Goal: Task Accomplishment & Management: Use online tool/utility

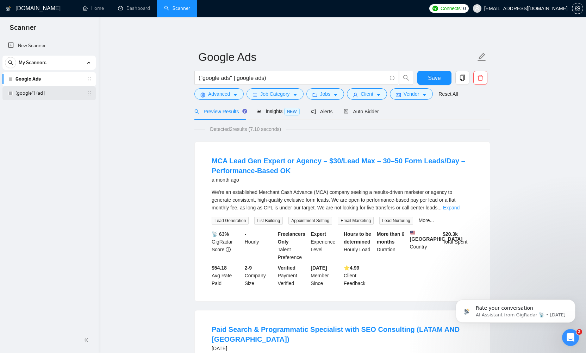
click at [33, 93] on link "(google*) (ad |" at bounding box center [48, 93] width 67 height 14
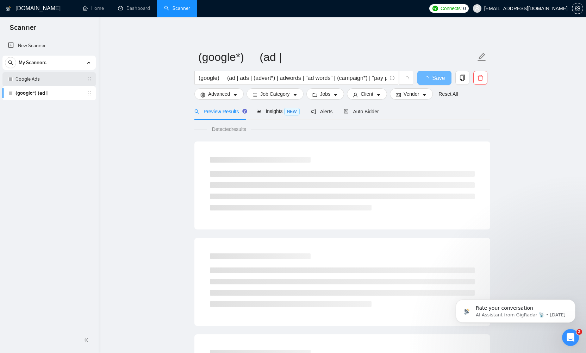
click at [38, 78] on link "Google Ads" at bounding box center [48, 79] width 67 height 14
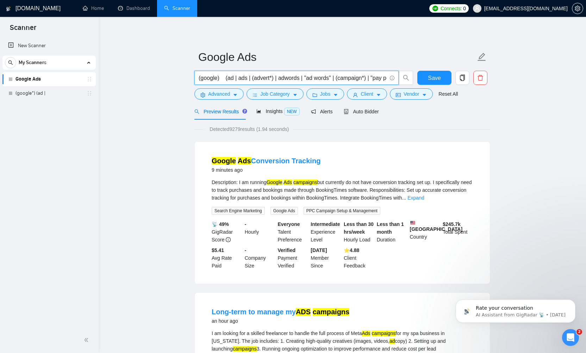
click at [226, 78] on input "(google) (ad | ads | (advert*) | adwords | "ad words" | (campaign*) | "pay per …" at bounding box center [293, 78] width 188 height 9
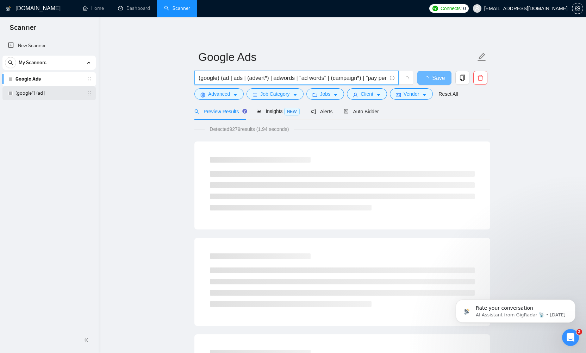
type input "(google) (ad | ads | (advert*) | adwords | "ad words" | (campaign*) | "pay per …"
click at [23, 94] on link "(google*) (ad |" at bounding box center [48, 93] width 67 height 14
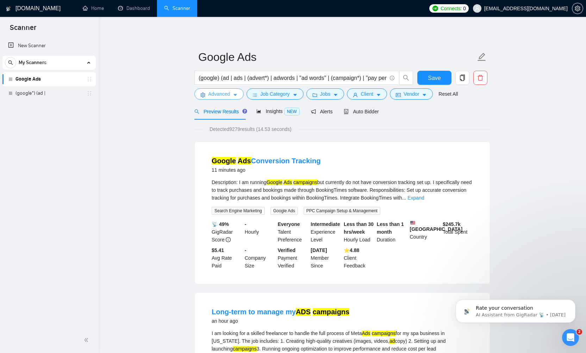
click at [235, 93] on icon "caret-down" at bounding box center [235, 95] width 5 height 5
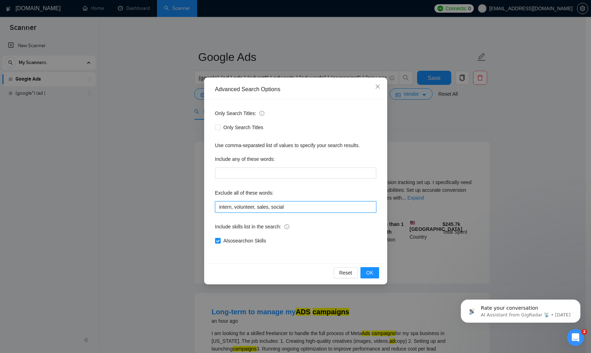
click at [298, 208] on input "intern, volunteer, sales, social" at bounding box center [295, 206] width 161 height 11
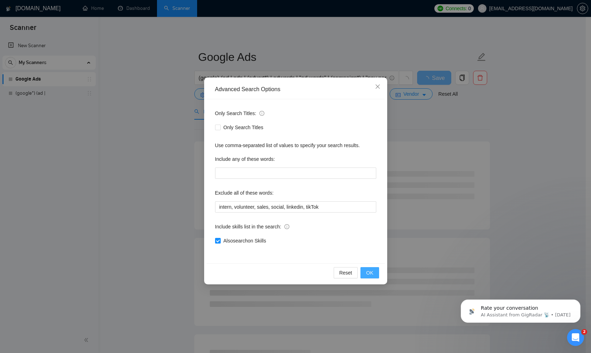
click at [365, 272] on button "OK" at bounding box center [369, 272] width 18 height 11
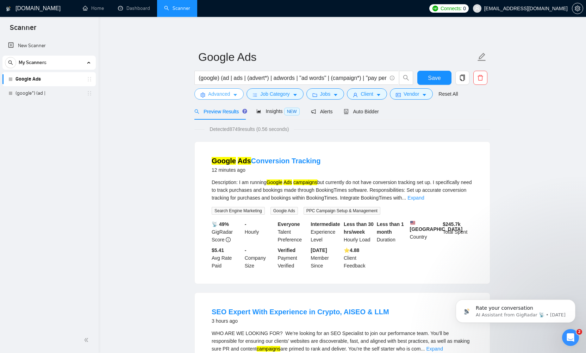
click at [233, 97] on icon "caret-down" at bounding box center [235, 95] width 5 height 5
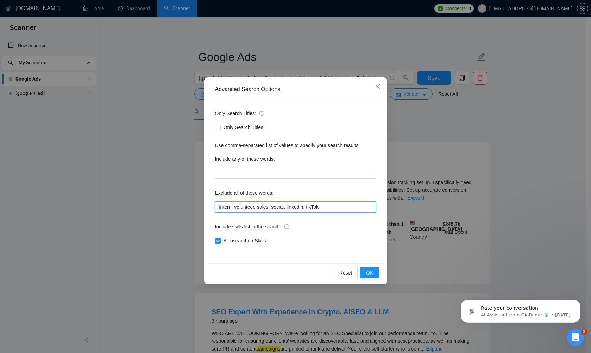
click at [331, 207] on input "intern, volunteer, sales, social, linkedin, tikTok" at bounding box center [295, 206] width 161 height 11
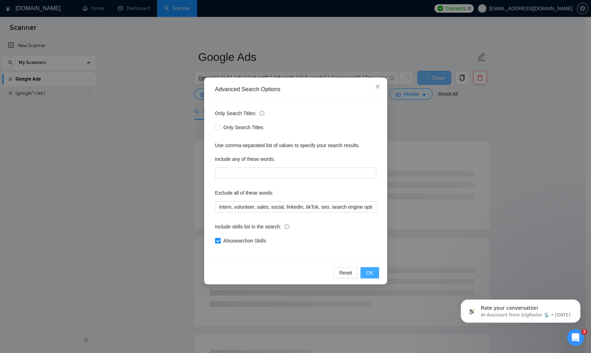
click at [369, 275] on span "OK" at bounding box center [369, 273] width 7 height 8
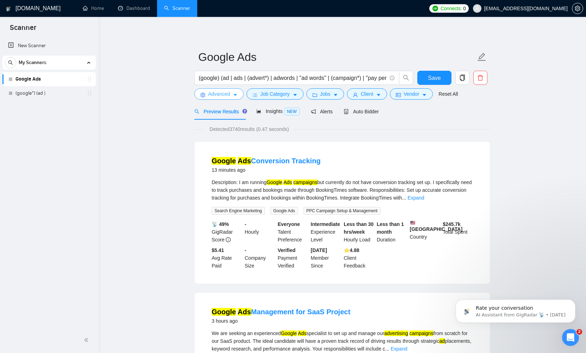
click at [237, 95] on icon "caret-down" at bounding box center [235, 95] width 4 height 2
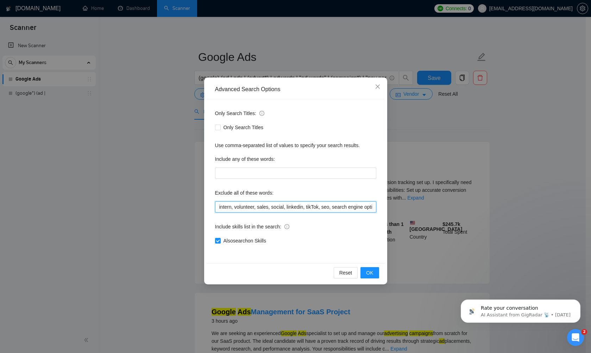
click at [366, 207] on input "intern, volunteer, sales, social, linkedin, tikTok, seo, search engine optimiza…" at bounding box center [295, 206] width 161 height 11
type input "intern, volunteer, sales, social, linkedin, tikTok, seo, search engine optimiza…"
click at [373, 275] on button "OK" at bounding box center [369, 272] width 18 height 11
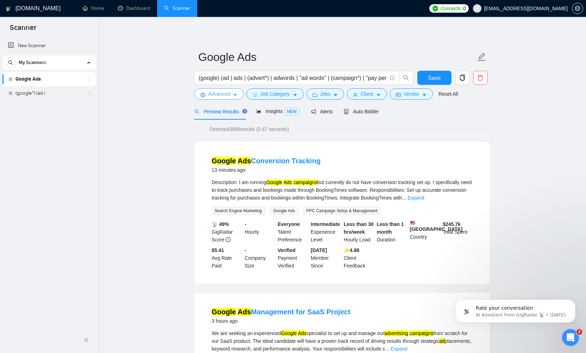
click at [211, 96] on span "Advanced" at bounding box center [219, 94] width 22 height 8
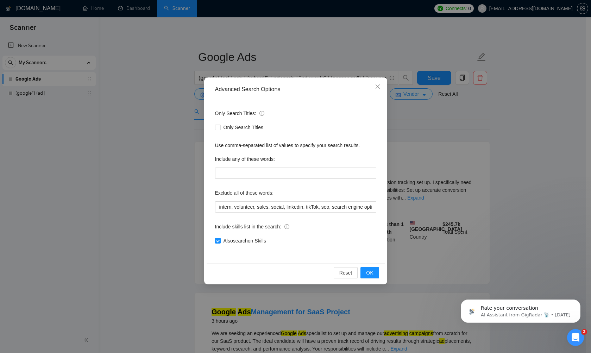
click at [165, 119] on div "Advanced Search Options Only Search Titles: Only Search Titles Use comma-separa…" at bounding box center [295, 176] width 591 height 353
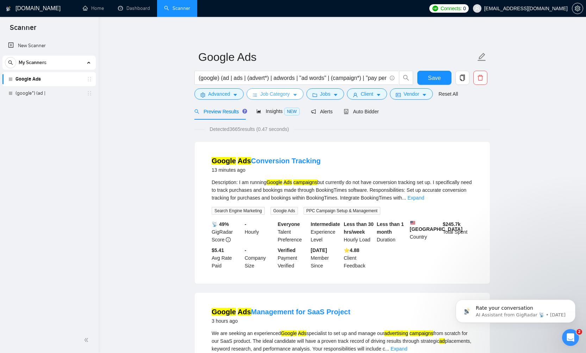
click at [279, 98] on button "Job Category" at bounding box center [274, 93] width 57 height 11
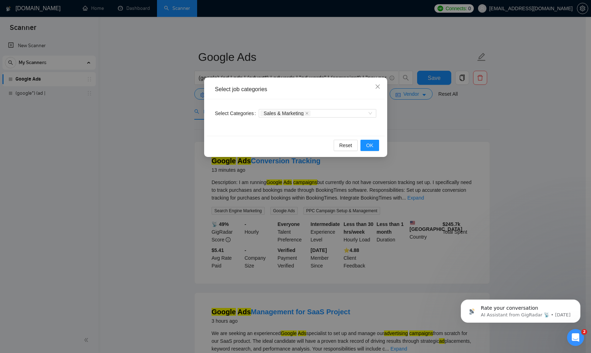
click at [164, 124] on div "Select job categories Select Categories Sales & Marketing Reset OK" at bounding box center [295, 176] width 591 height 353
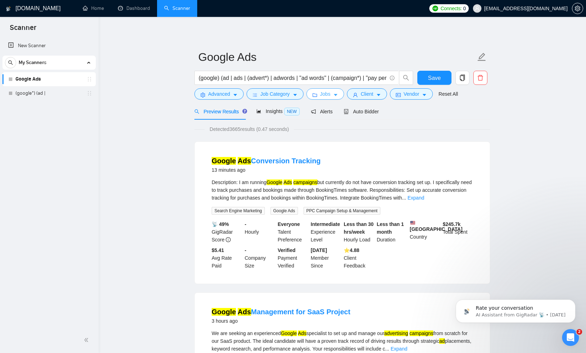
click at [333, 96] on button "Jobs" at bounding box center [325, 93] width 38 height 11
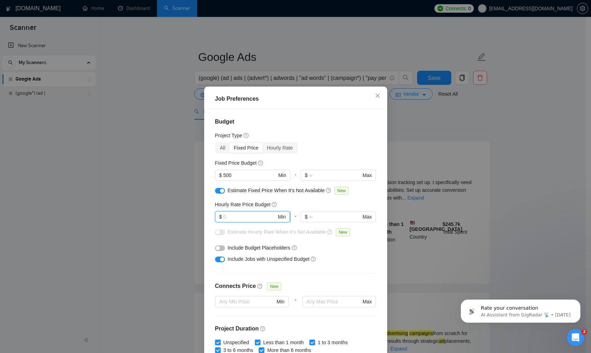
click at [244, 218] on input "text" at bounding box center [249, 217] width 53 height 8
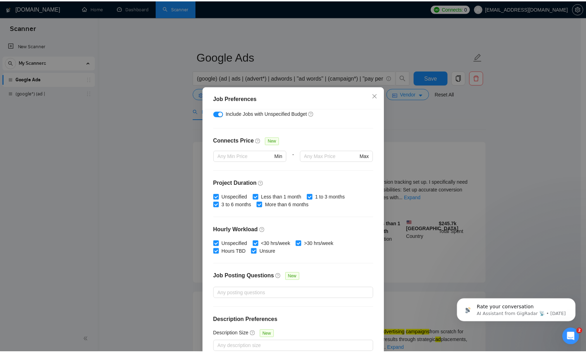
scroll to position [145, 0]
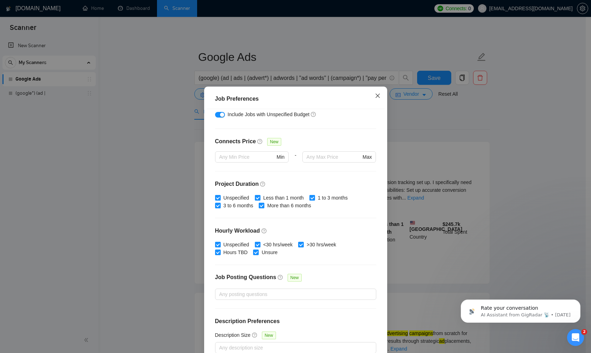
type input "30"
click at [375, 95] on icon "close" at bounding box center [378, 96] width 6 height 6
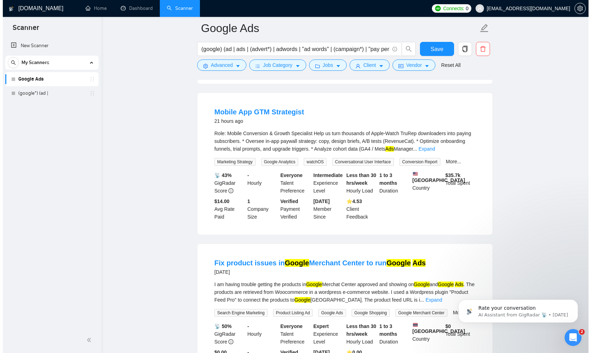
scroll to position [973, 0]
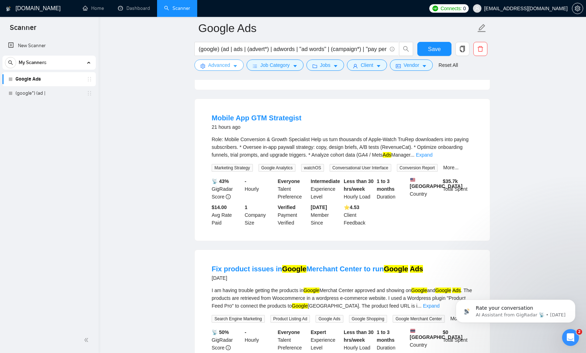
click at [237, 65] on icon "caret-down" at bounding box center [235, 66] width 5 height 5
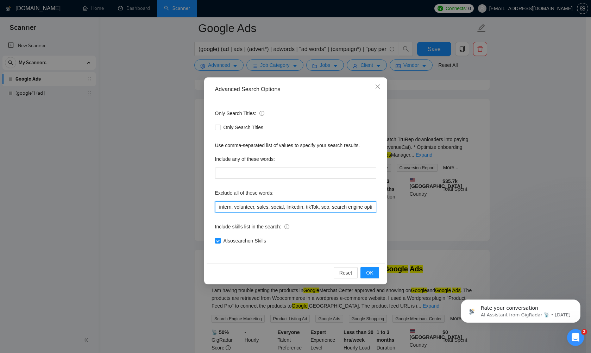
click at [346, 207] on input "intern, volunteer, sales, social, linkedin, tikTok, seo, search engine optimiza…" at bounding box center [295, 206] width 161 height 11
drag, startPoint x: 346, startPoint y: 207, endPoint x: 370, endPoint y: 208, distance: 24.0
click at [376, 208] on div "Only Search Titles: Only Search Titles Use comma-separated list of values to sp…" at bounding box center [296, 181] width 178 height 164
click at [371, 208] on input "intern, volunteer, sales, social, linkedin, tikTok, seo, search engine optimiza…" at bounding box center [295, 206] width 161 height 11
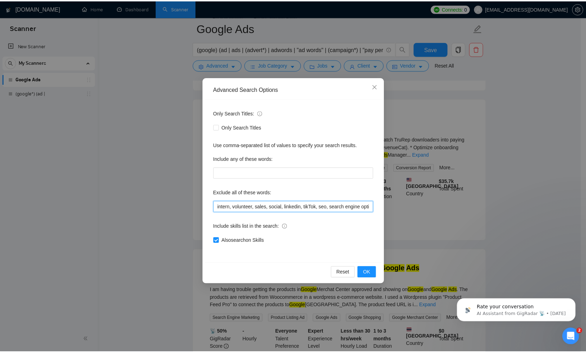
scroll to position [821, 0]
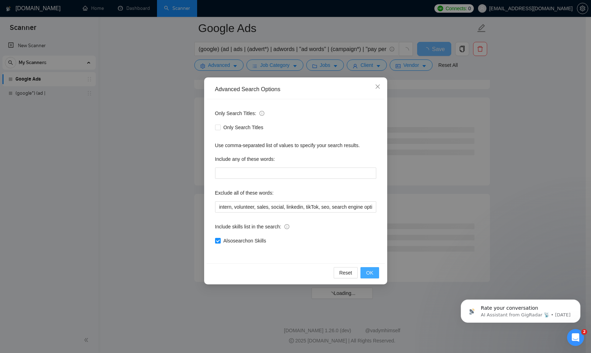
click at [370, 275] on span "OK" at bounding box center [369, 273] width 7 height 8
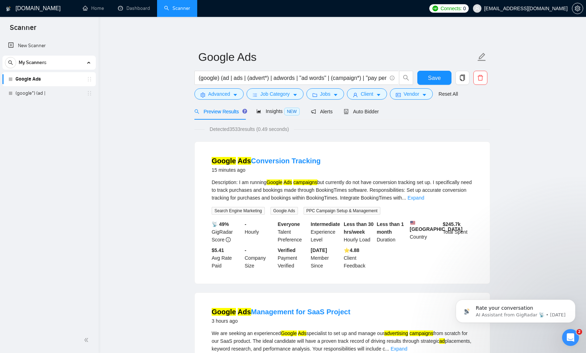
scroll to position [0, 0]
click at [235, 94] on icon "caret-down" at bounding box center [235, 95] width 4 height 2
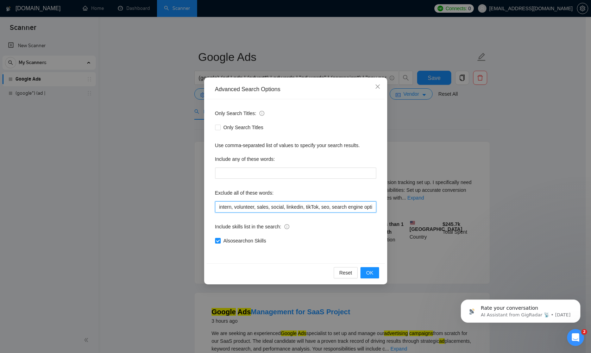
click at [330, 205] on input "intern, volunteer, sales, social, linkedin, tikTok, seo, search engine optimiza…" at bounding box center [295, 206] width 161 height 11
drag, startPoint x: 341, startPoint y: 207, endPoint x: 390, endPoint y: 208, distance: 48.6
click at [390, 208] on div "Advanced Search Options Only Search Titles: Only Search Titles Use comma-separa…" at bounding box center [295, 176] width 591 height 353
click at [371, 207] on input "intern, volunteer, sales, social, linkedin, tikTok, seo, search engine optimiza…" at bounding box center [295, 206] width 161 height 11
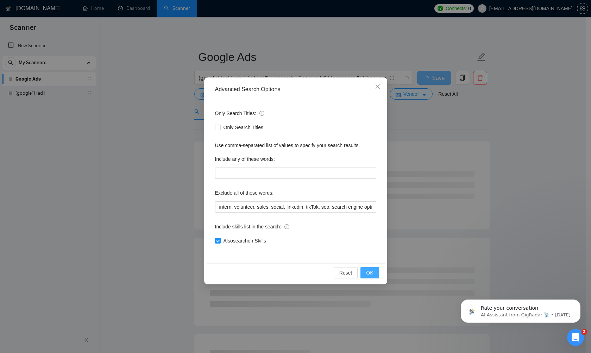
click at [371, 273] on span "OK" at bounding box center [369, 273] width 7 height 8
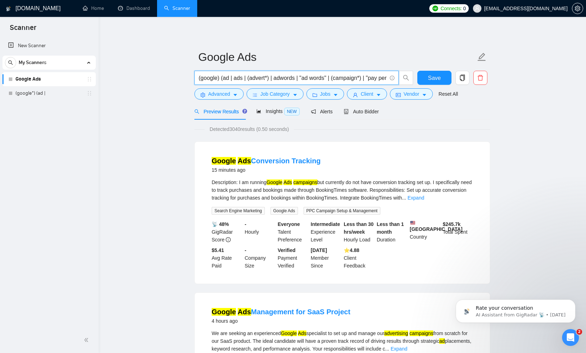
click at [359, 76] on input "(google) (ad | ads | (advert*) | adwords | "ad words" | (campaign*) | "pay per …" at bounding box center [293, 78] width 188 height 9
drag, startPoint x: 359, startPoint y: 78, endPoint x: 417, endPoint y: 78, distance: 58.8
click at [417, 78] on div "(google) (ad | ads | (advert*) | adwords | "ad words" | (campaign*) | "pay per …" at bounding box center [341, 80] width 296 height 18
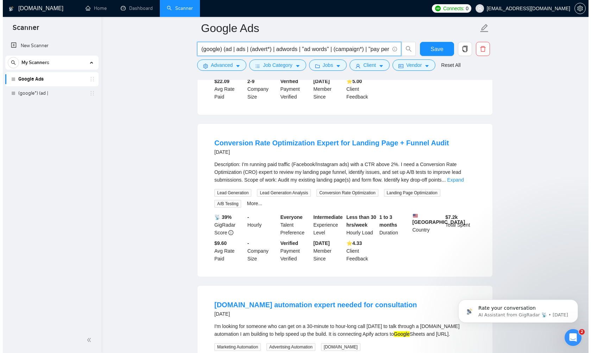
scroll to position [1262, 0]
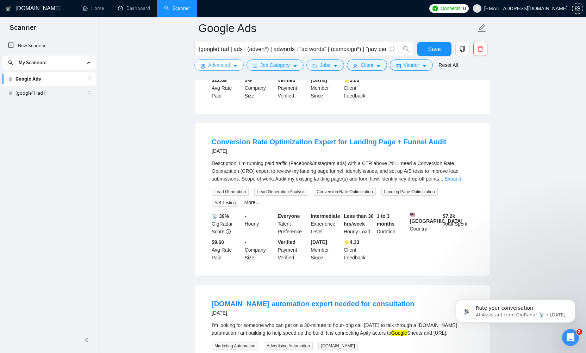
click at [238, 65] on icon "caret-down" at bounding box center [235, 66] width 5 height 5
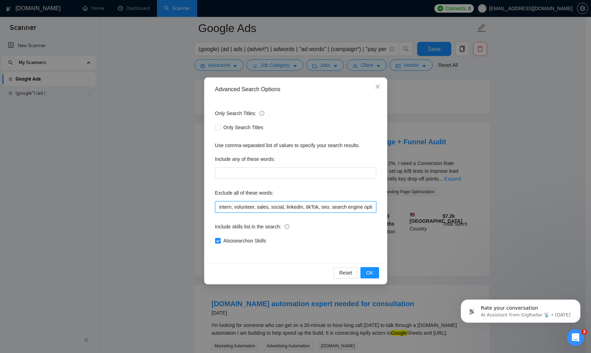
click at [357, 204] on input "intern, volunteer, sales, social, linkedin, tikTok, seo, search engine optimiza…" at bounding box center [295, 206] width 161 height 11
drag, startPoint x: 358, startPoint y: 207, endPoint x: 398, endPoint y: 207, distance: 39.8
click at [398, 207] on div "Advanced Search Options Only Search Titles: Only Search Titles Use comma-separa…" at bounding box center [295, 176] width 591 height 353
click at [373, 208] on input "intern, volunteer, sales, social, linkedin, tikTok, seo, search engine optimiza…" at bounding box center [295, 206] width 161 height 11
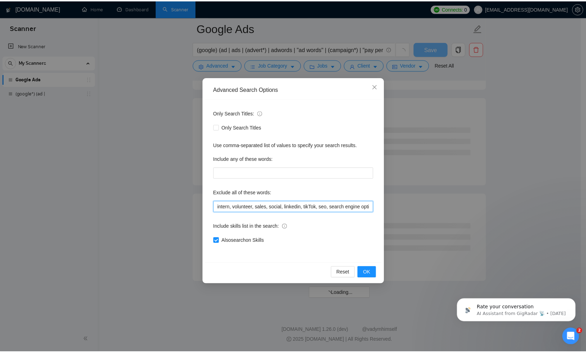
scroll to position [821, 0]
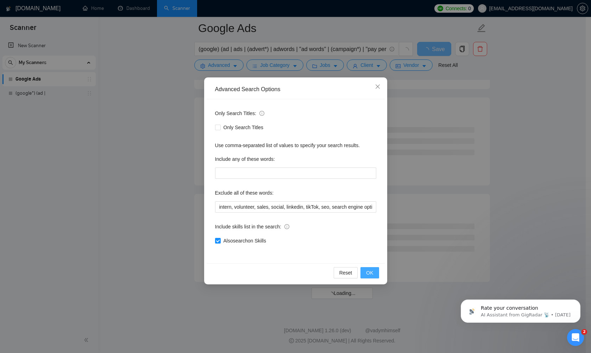
click at [370, 274] on span "OK" at bounding box center [369, 273] width 7 height 8
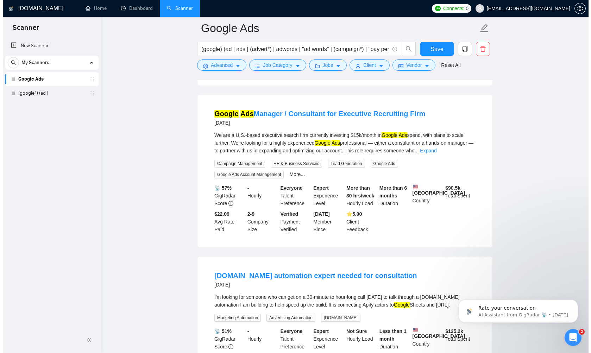
scroll to position [1109, 0]
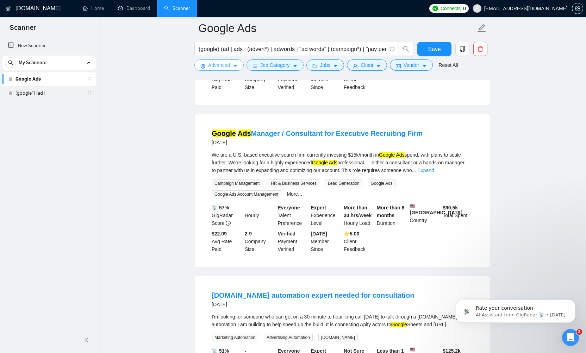
click at [226, 67] on span "Advanced" at bounding box center [219, 65] width 22 height 8
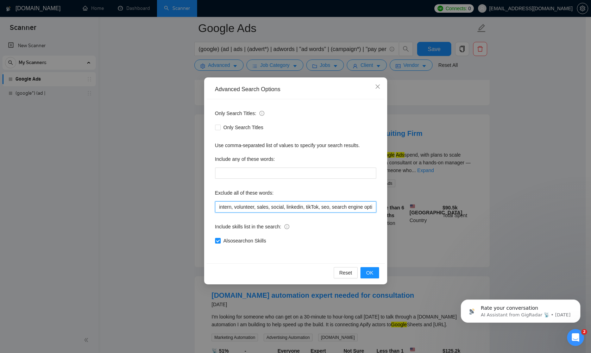
click at [335, 209] on input "intern, volunteer, sales, social, linkedin, tikTok, seo, search engine optimiza…" at bounding box center [295, 206] width 161 height 11
drag, startPoint x: 343, startPoint y: 209, endPoint x: 388, endPoint y: 208, distance: 44.7
click at [388, 208] on div "Advanced Search Options Only Search Titles: Only Search Titles Use comma-separa…" at bounding box center [295, 176] width 591 height 353
click at [374, 208] on input "intern, volunteer, sales, social, linkedin, tikTok, seo, search engine optimiza…" at bounding box center [295, 206] width 161 height 11
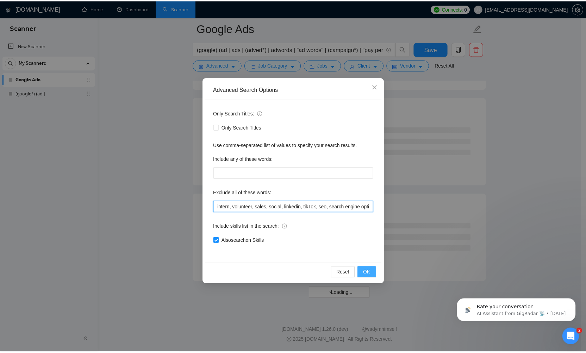
scroll to position [821, 0]
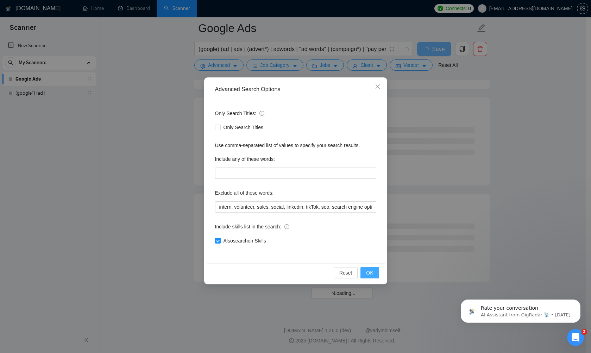
click at [362, 272] on button "OK" at bounding box center [369, 272] width 18 height 11
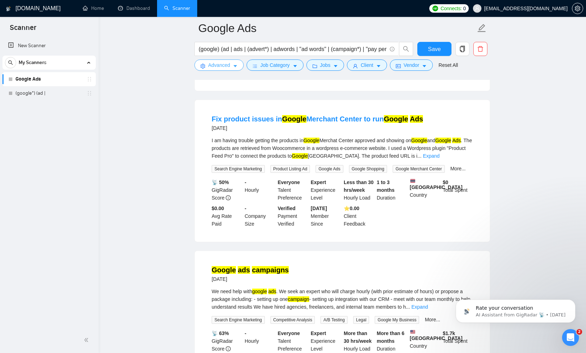
click at [221, 65] on span "Advanced" at bounding box center [219, 65] width 22 height 8
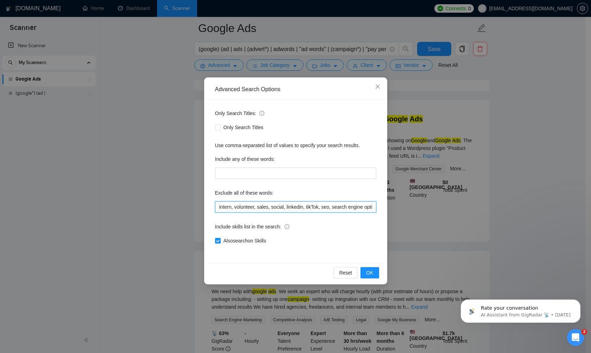
click at [359, 207] on input "intern, volunteer, sales, social, linkedin, tikTok, seo, search engine optimiza…" at bounding box center [295, 206] width 161 height 11
drag, startPoint x: 359, startPoint y: 207, endPoint x: 394, endPoint y: 208, distance: 34.9
click at [395, 208] on div "Advanced Search Options Only Search Titles: Only Search Titles Use comma-separa…" at bounding box center [295, 176] width 591 height 353
click at [373, 207] on input "intern, volunteer, sales, social, linkedin, tikTok, seo, search engine optimiza…" at bounding box center [295, 206] width 161 height 11
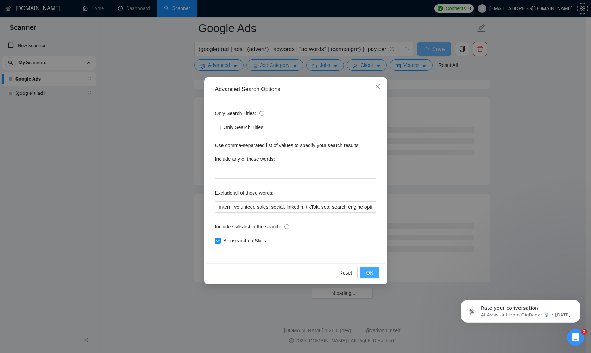
click at [369, 272] on span "OK" at bounding box center [369, 273] width 7 height 8
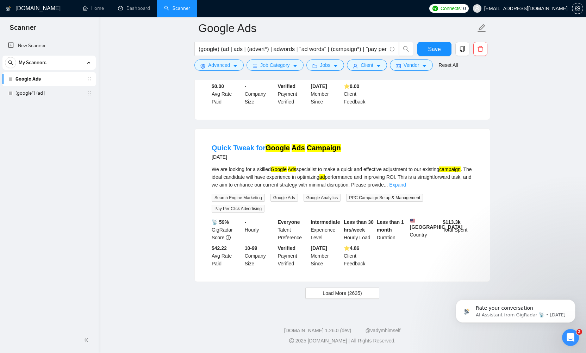
scroll to position [1447, 0]
click at [358, 295] on span "Load More (2635)" at bounding box center [341, 293] width 39 height 8
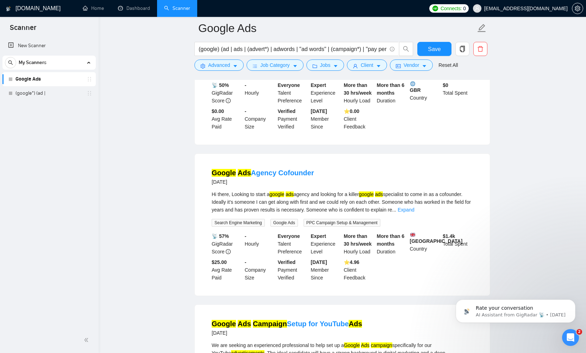
scroll to position [1699, 0]
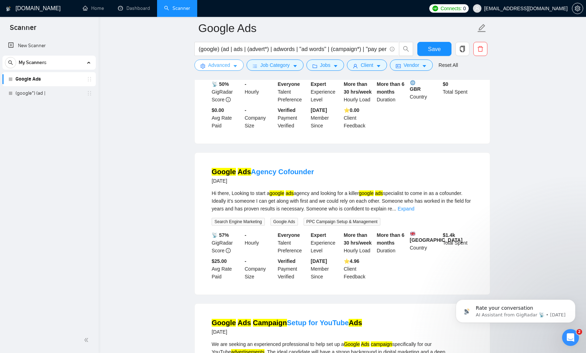
click at [233, 69] on button "Advanced" at bounding box center [218, 64] width 49 height 11
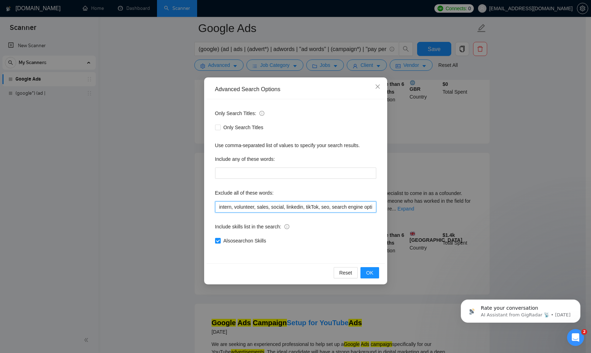
click at [361, 207] on input "intern, volunteer, sales, social, linkedin, tikTok, seo, search engine optimiza…" at bounding box center [295, 206] width 161 height 11
drag, startPoint x: 361, startPoint y: 207, endPoint x: 400, endPoint y: 206, distance: 38.4
click at [400, 206] on div "Advanced Search Options Only Search Titles: Only Search Titles Use comma-separa…" at bounding box center [295, 176] width 591 height 353
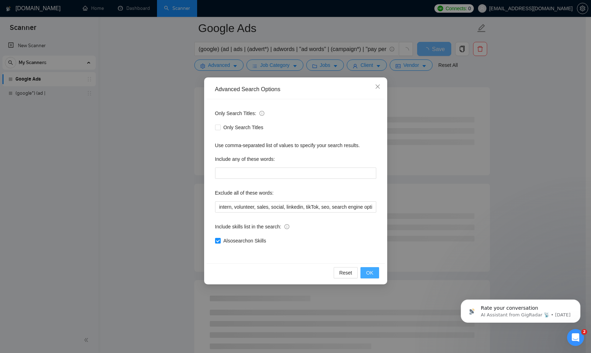
click at [364, 274] on button "OK" at bounding box center [369, 272] width 18 height 11
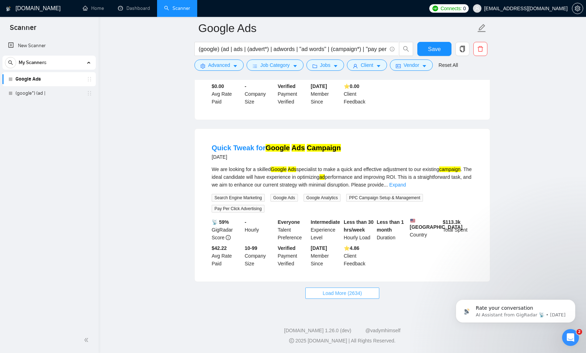
scroll to position [1447, 0]
click at [351, 296] on span "Load More (2634)" at bounding box center [341, 293] width 39 height 8
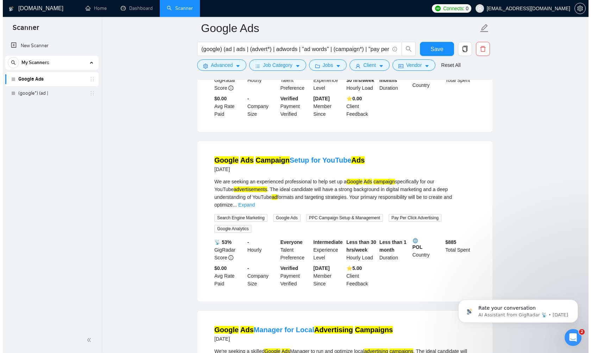
scroll to position [1711, 0]
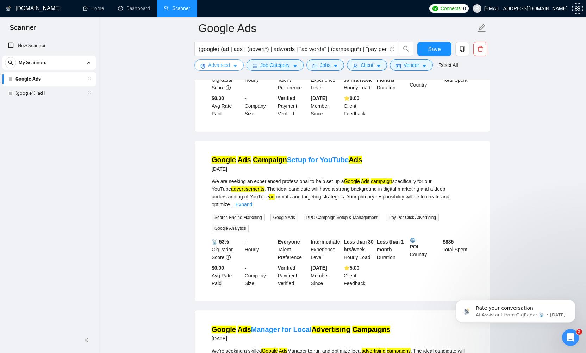
click at [228, 64] on span "Advanced" at bounding box center [219, 65] width 22 height 8
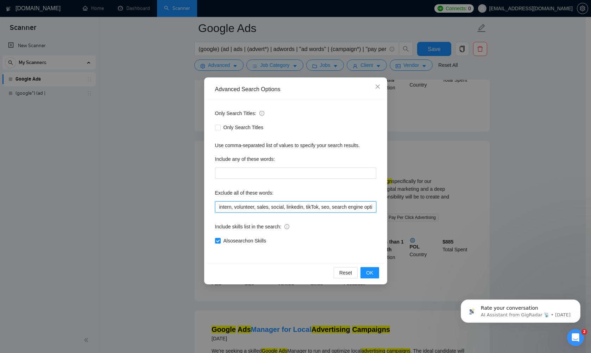
click at [339, 208] on input "intern, volunteer, sales, social, linkedin, tikTok, seo, search engine optimiza…" at bounding box center [295, 206] width 161 height 11
drag, startPoint x: 339, startPoint y: 208, endPoint x: 385, endPoint y: 208, distance: 46.5
click at [385, 208] on div "Advanced Search Options Only Search Titles: Only Search Titles Use comma-separa…" at bounding box center [295, 180] width 183 height 207
click at [371, 207] on input "intern, volunteer, sales, social, linkedin, tikTok, seo, search engine optimiza…" at bounding box center [295, 206] width 161 height 11
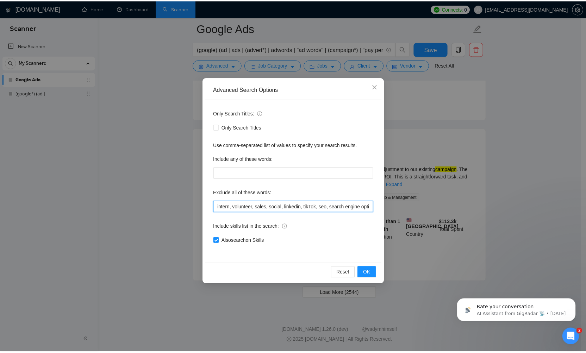
scroll to position [1447, 0]
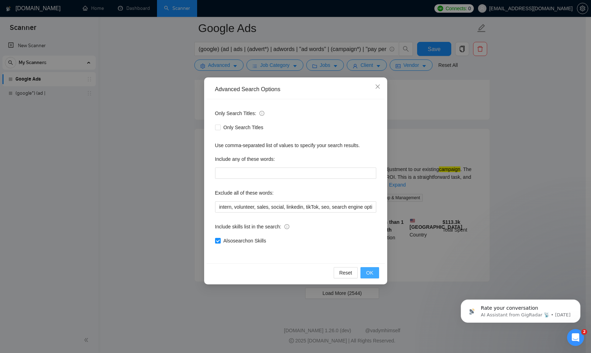
click at [368, 271] on span "OK" at bounding box center [369, 273] width 7 height 8
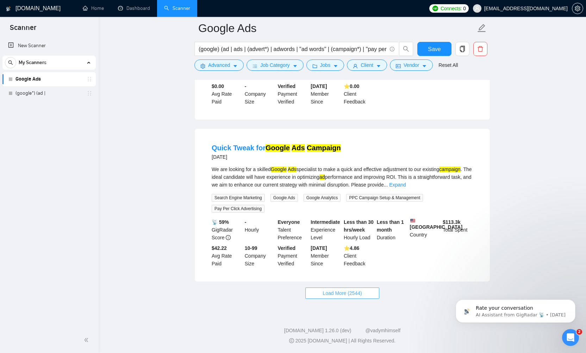
click at [357, 294] on span "Load More (2544)" at bounding box center [341, 293] width 39 height 8
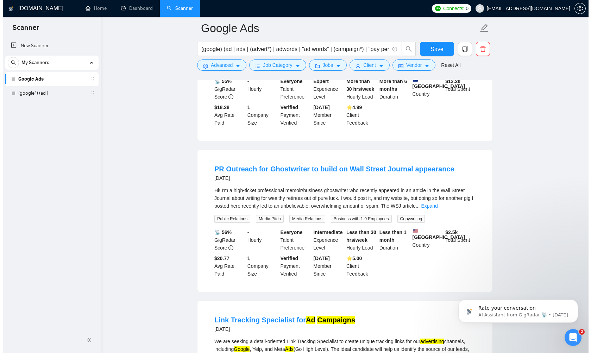
scroll to position [2513, 0]
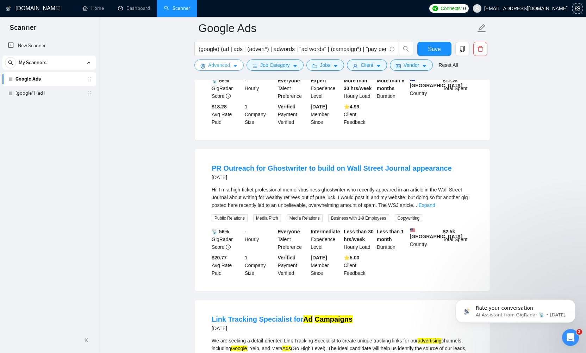
click at [238, 66] on icon "caret-down" at bounding box center [235, 66] width 5 height 5
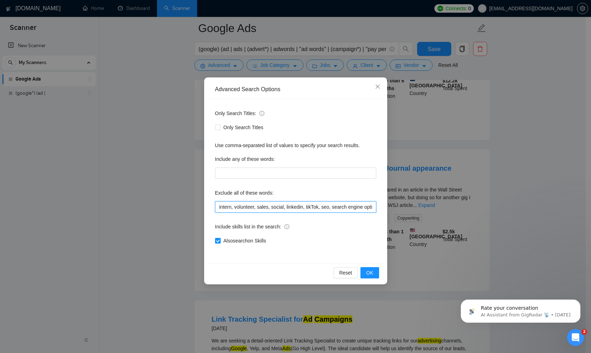
click at [339, 207] on input "intern, volunteer, sales, social, linkedin, tikTok, seo, search engine optimiza…" at bounding box center [295, 206] width 161 height 11
drag, startPoint x: 340, startPoint y: 207, endPoint x: 401, endPoint y: 207, distance: 60.9
click at [401, 207] on div "Advanced Search Options Only Search Titles: Only Search Titles Use comma-separa…" at bounding box center [295, 176] width 591 height 353
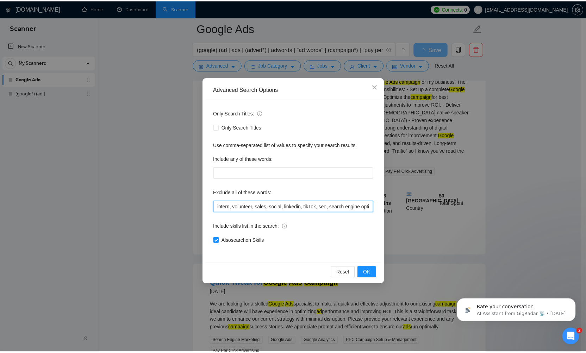
scroll to position [1447, 0]
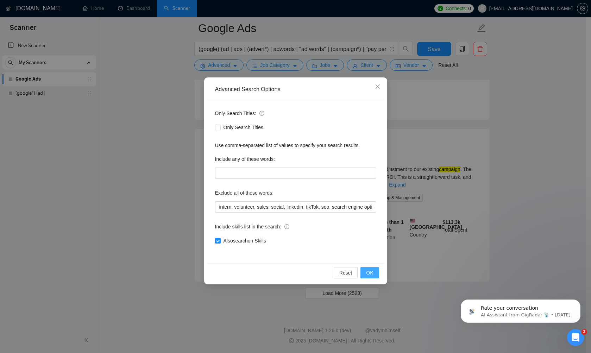
click at [375, 276] on button "OK" at bounding box center [369, 272] width 18 height 11
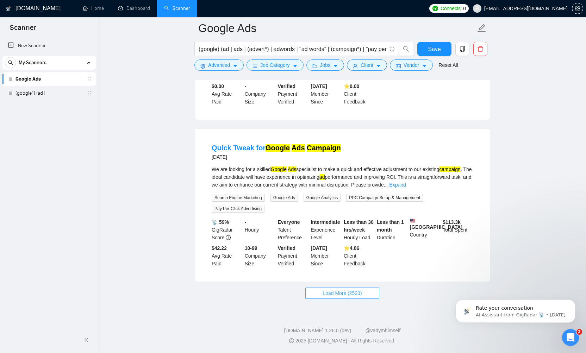
click at [358, 294] on span "Load More (2523)" at bounding box center [341, 293] width 39 height 8
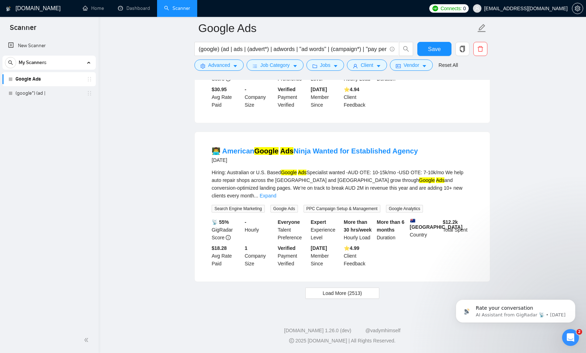
scroll to position [2992, 0]
click at [369, 294] on button "Load More (2513)" at bounding box center [342, 293] width 74 height 11
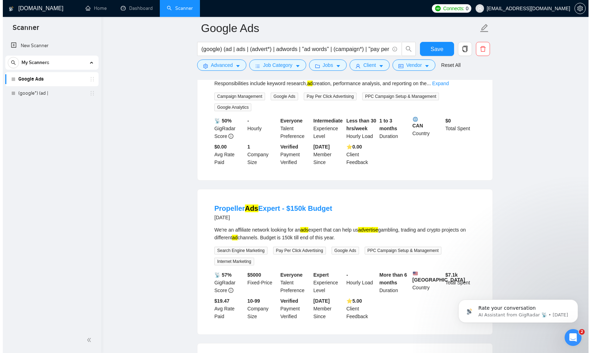
scroll to position [3721, 0]
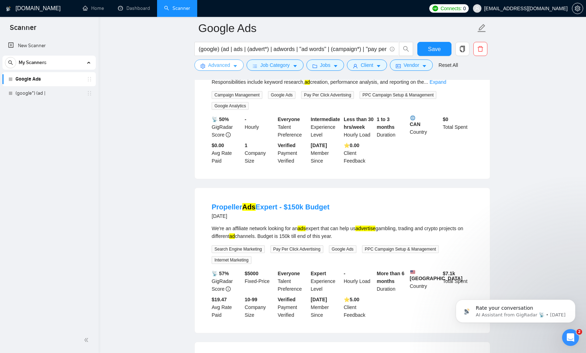
click at [240, 65] on button "Advanced" at bounding box center [218, 64] width 49 height 11
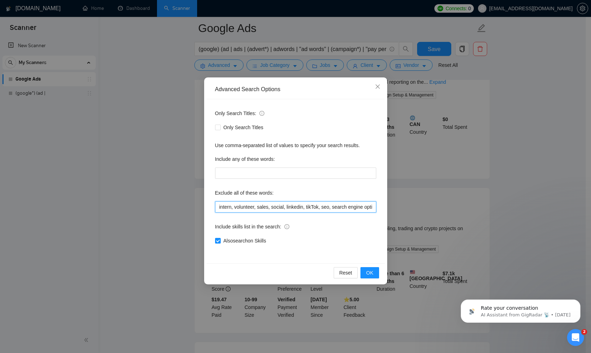
click at [358, 210] on input "intern, volunteer, sales, social, linkedin, tikTok, seo, search engine optimiza…" at bounding box center [295, 206] width 161 height 11
drag, startPoint x: 358, startPoint y: 206, endPoint x: 391, endPoint y: 207, distance: 32.4
click at [391, 207] on div "Advanced Search Options Only Search Titles: Only Search Titles Use comma-separa…" at bounding box center [295, 176] width 591 height 353
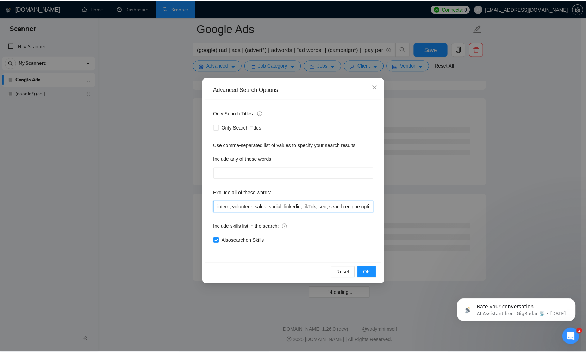
scroll to position [2750, 0]
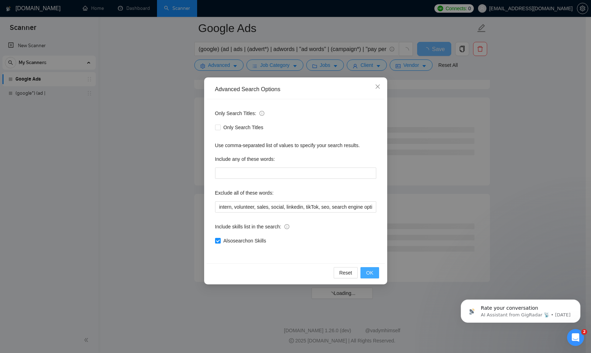
click at [371, 275] on span "OK" at bounding box center [369, 273] width 7 height 8
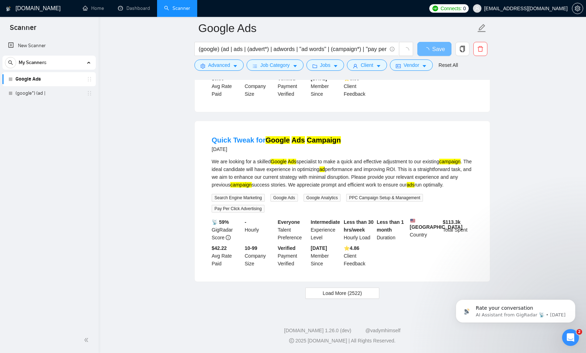
scroll to position [1447, 0]
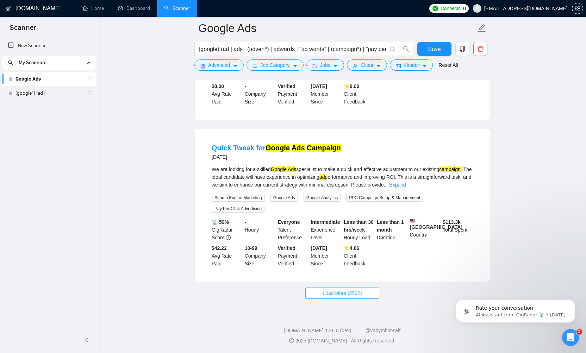
click at [359, 292] on span "Load More (2522)" at bounding box center [341, 293] width 39 height 8
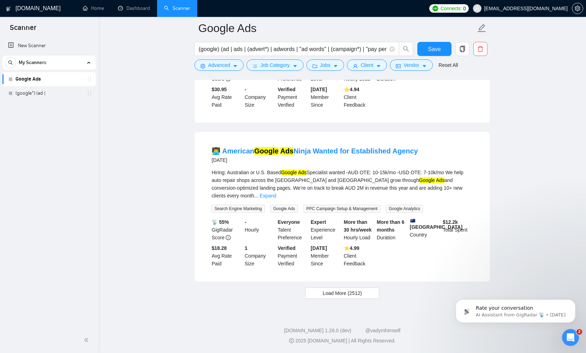
scroll to position [2992, 0]
click at [360, 295] on span "Load More (2512)" at bounding box center [341, 293] width 39 height 8
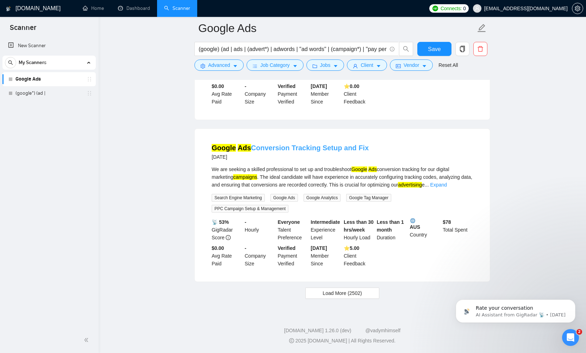
scroll to position [4560, 0]
click at [360, 294] on span "Load More (2502)" at bounding box center [341, 293] width 39 height 8
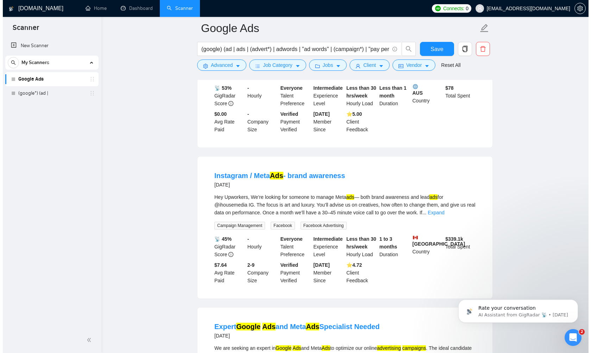
scroll to position [4676, 0]
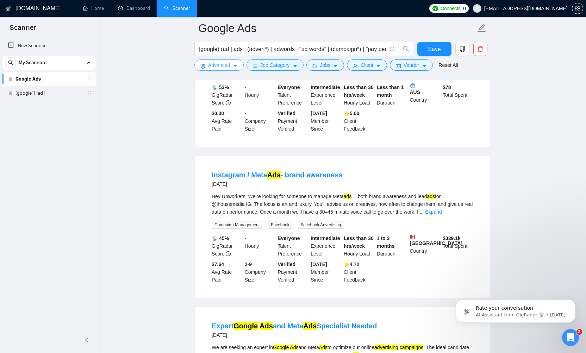
click at [238, 66] on icon "caret-down" at bounding box center [235, 66] width 5 height 5
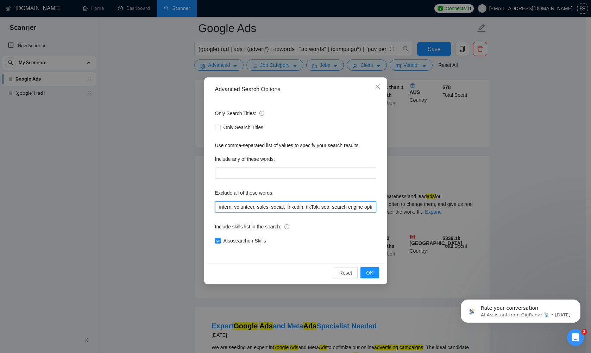
click at [366, 205] on input "intern, volunteer, sales, social, linkedin, tikTok, seo, search engine optimiza…" at bounding box center [295, 206] width 161 height 11
drag, startPoint x: 360, startPoint y: 206, endPoint x: 396, endPoint y: 206, distance: 36.3
click at [396, 206] on div "Advanced Search Options Only Search Titles: Only Search Titles Use comma-separa…" at bounding box center [295, 176] width 591 height 353
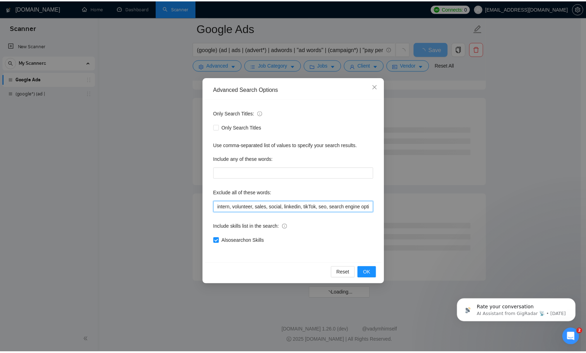
scroll to position [3714, 0]
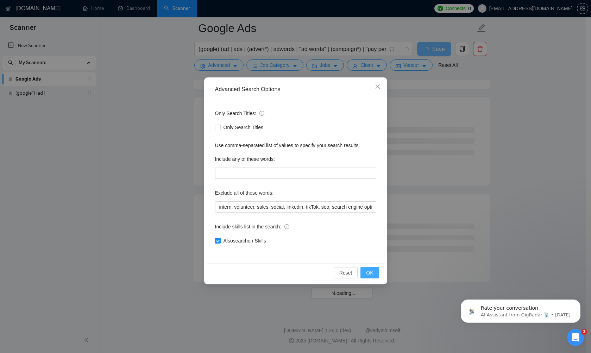
click at [373, 274] on span "OK" at bounding box center [369, 273] width 7 height 8
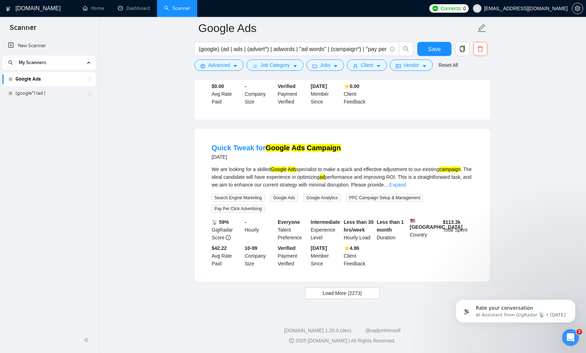
scroll to position [1447, 0]
click at [360, 291] on span "Load More (2273)" at bounding box center [341, 293] width 39 height 8
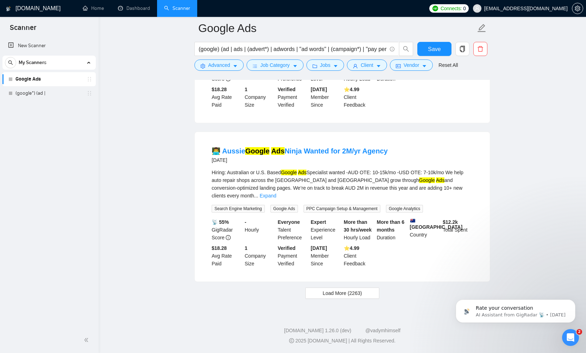
scroll to position [2987, 0]
click at [360, 294] on span "Load More (2263)" at bounding box center [341, 293] width 39 height 8
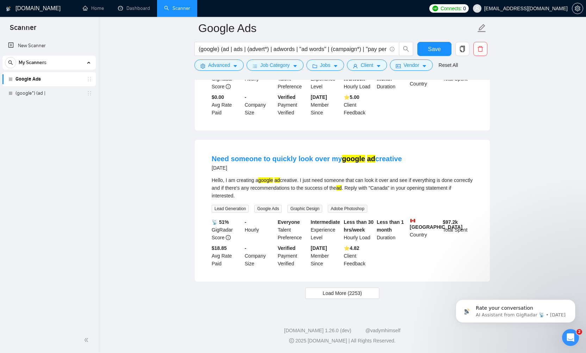
scroll to position [4555, 0]
click at [355, 295] on span "Load More (2253)" at bounding box center [341, 293] width 39 height 8
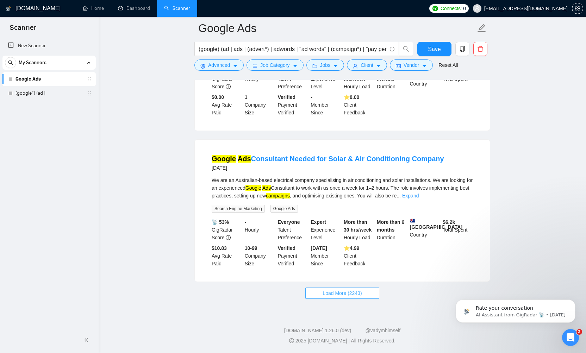
scroll to position [6141, 0]
click at [355, 296] on span "Load More (2243)" at bounding box center [341, 293] width 39 height 8
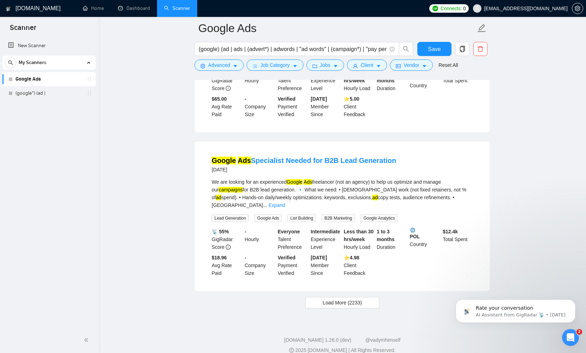
scroll to position [7704, 0]
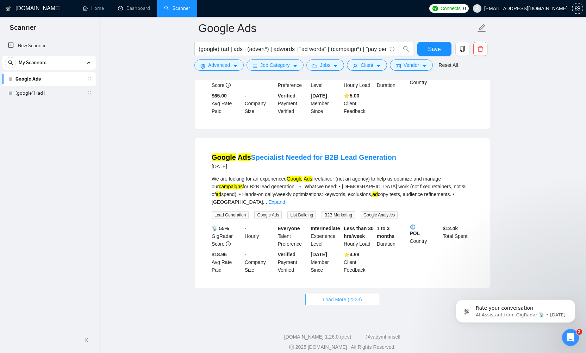
click at [354, 305] on button "Load More (2233)" at bounding box center [342, 299] width 74 height 11
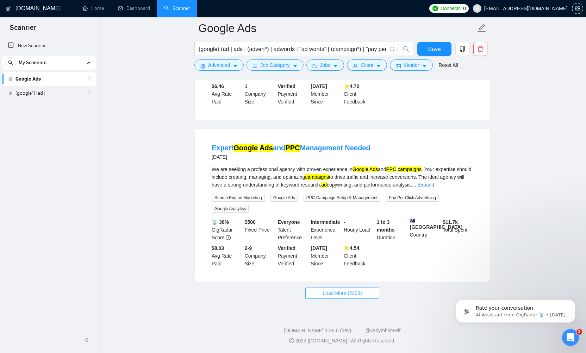
scroll to position [9271, 0]
click at [351, 292] on span "Load More (2223)" at bounding box center [341, 293] width 39 height 8
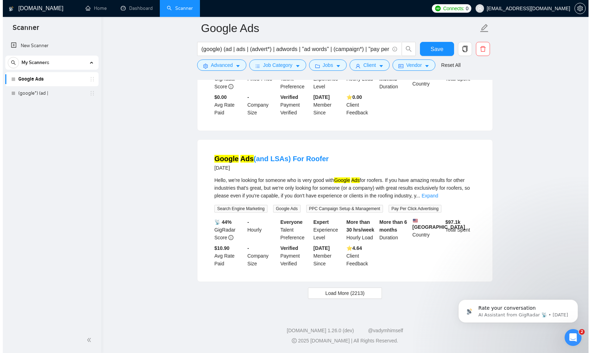
scroll to position [10832, 0]
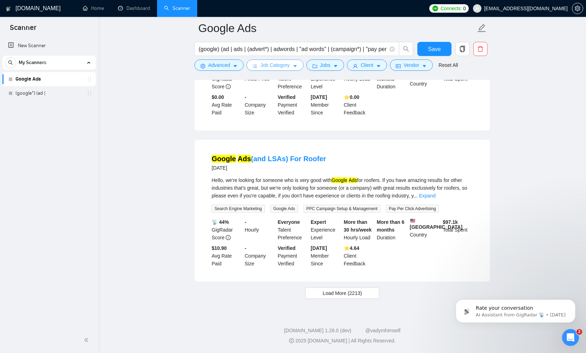
click at [277, 66] on span "Job Category" at bounding box center [274, 65] width 29 height 8
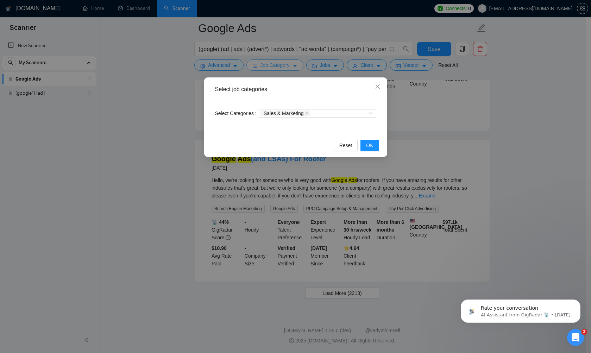
click at [277, 66] on div "Select job categories Select Categories Sales & Marketing Reset OK" at bounding box center [295, 176] width 591 height 353
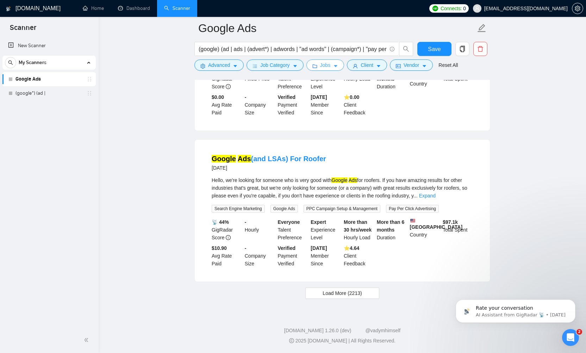
click at [326, 64] on span "Jobs" at bounding box center [325, 65] width 11 height 8
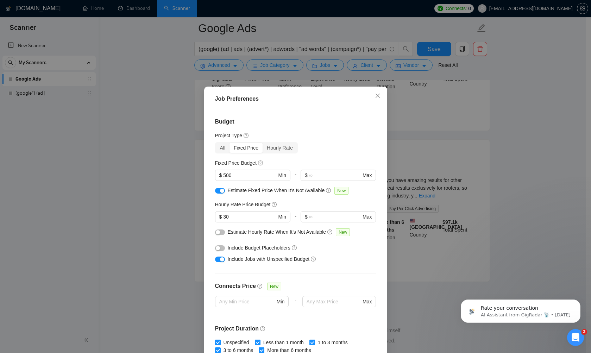
scroll to position [0, 0]
click at [219, 149] on div "All" at bounding box center [223, 148] width 14 height 10
click at [216, 143] on input "All" at bounding box center [216, 143] width 0 height 0
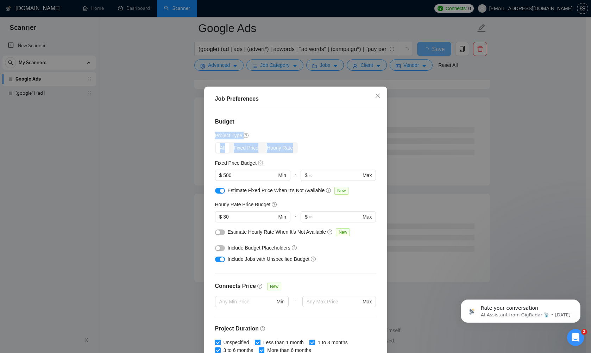
drag, startPoint x: 331, startPoint y: 155, endPoint x: 337, endPoint y: 110, distance: 45.8
click at [337, 110] on div "Budget Project Type All Fixed Price Hourly Rate Fixed Price Budget $ 500 Min - …" at bounding box center [296, 232] width 178 height 247
click at [345, 93] on div "Job Preferences" at bounding box center [296, 99] width 178 height 20
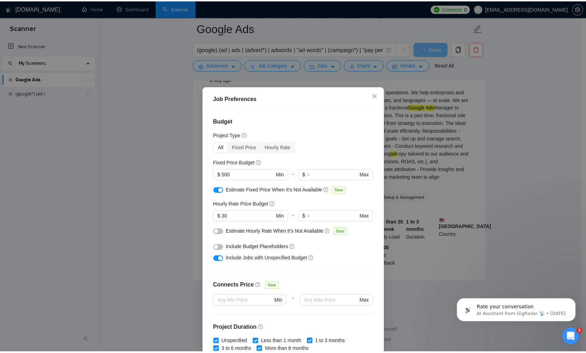
scroll to position [1454, 0]
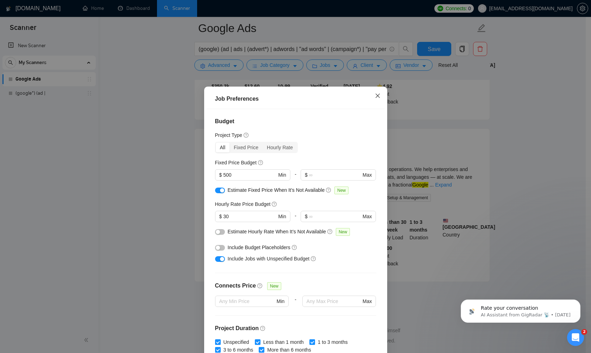
click at [372, 97] on span "Close" at bounding box center [377, 96] width 19 height 19
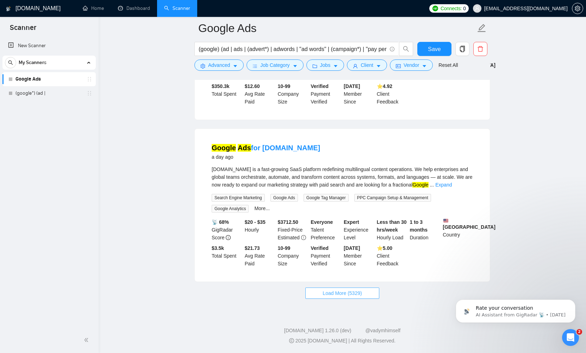
click at [344, 293] on span "Load More (5329)" at bounding box center [341, 293] width 39 height 8
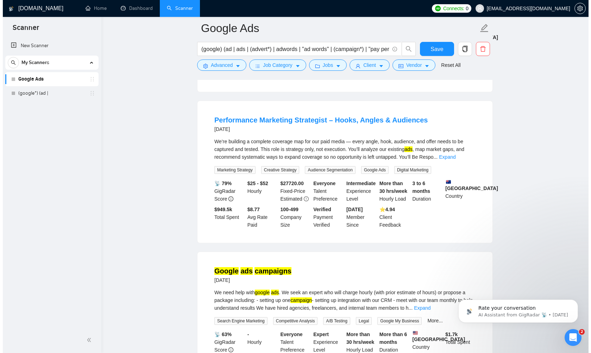
scroll to position [1763, 0]
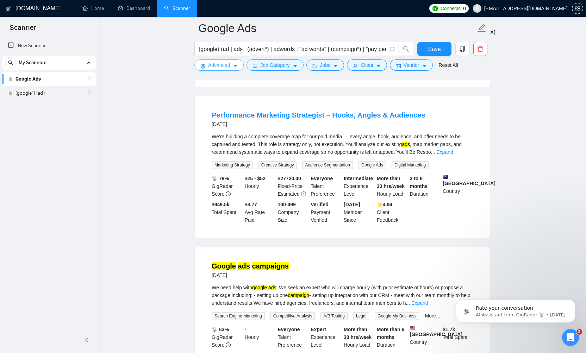
click at [224, 66] on span "Advanced" at bounding box center [219, 65] width 22 height 8
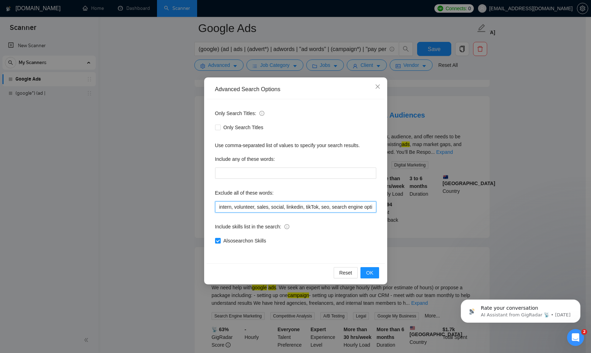
click at [338, 209] on input "intern, volunteer, sales, social, linkedin, tikTok, seo, search engine optimiza…" at bounding box center [295, 206] width 161 height 11
drag, startPoint x: 338, startPoint y: 209, endPoint x: 403, endPoint y: 207, distance: 65.5
click at [403, 207] on div "Advanced Search Options Only Search Titles: Only Search Titles Use comma-separa…" at bounding box center [295, 176] width 591 height 353
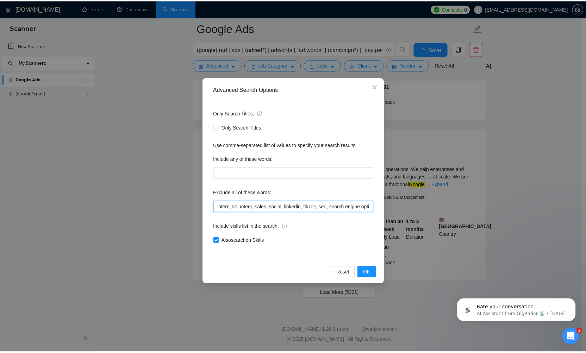
scroll to position [1454, 0]
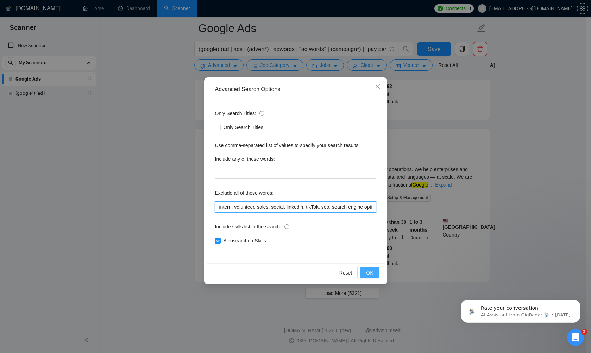
type input "intern, volunteer, sales, social, linkedin, tikTok, seo, search engine optimiza…"
click at [370, 272] on span "OK" at bounding box center [369, 273] width 7 height 8
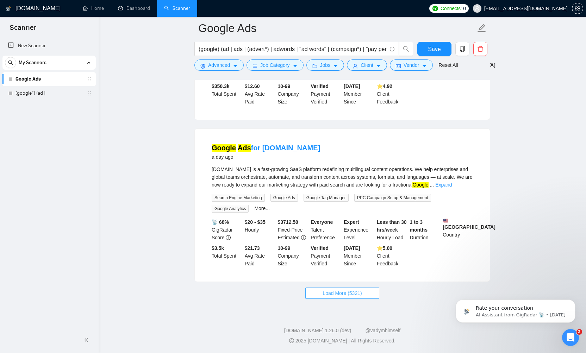
click at [360, 292] on span "Load More (5321)" at bounding box center [341, 293] width 39 height 8
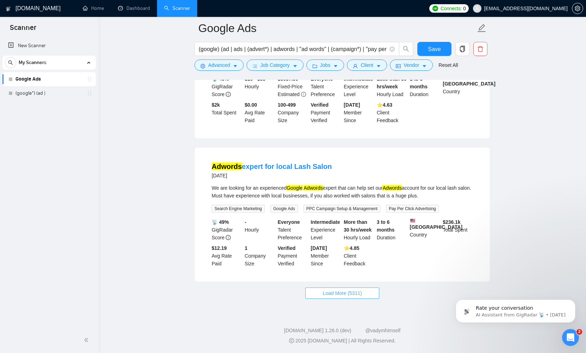
scroll to position [3063, 0]
click at [354, 292] on span "Load More (5311)" at bounding box center [341, 293] width 39 height 8
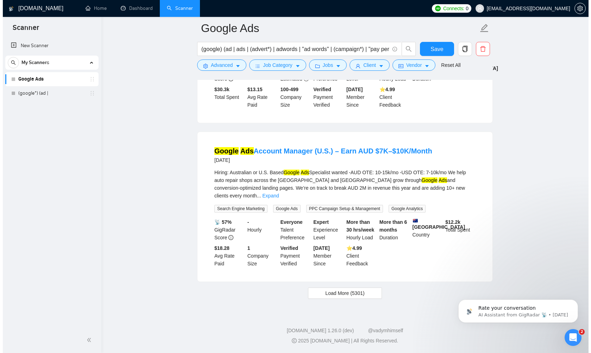
scroll to position [4665, 0]
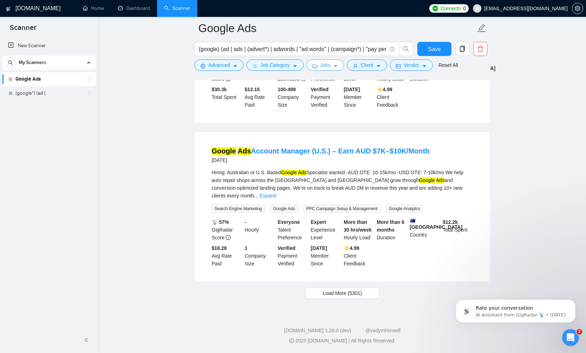
click at [323, 63] on span "Jobs" at bounding box center [325, 65] width 11 height 8
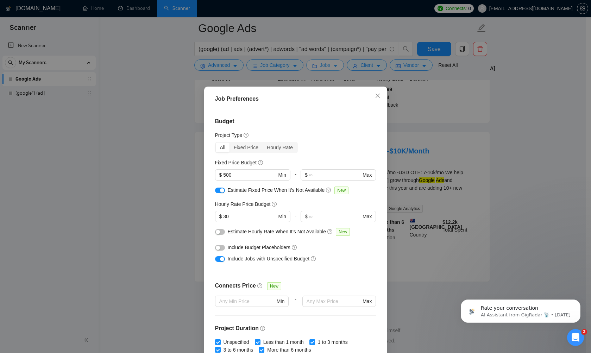
click at [323, 63] on div "Job Preferences Budget Project Type All Fixed Price Hourly Rate Fixed Price Bud…" at bounding box center [295, 176] width 591 height 353
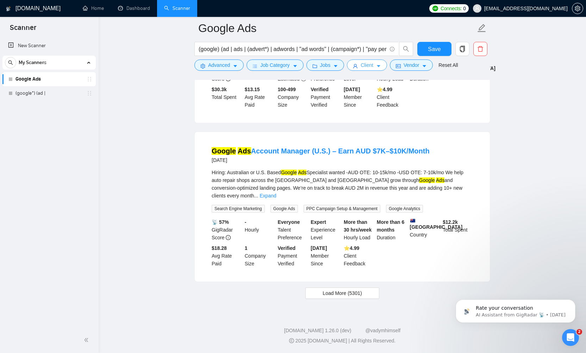
click at [373, 65] on span "Client" at bounding box center [366, 65] width 13 height 8
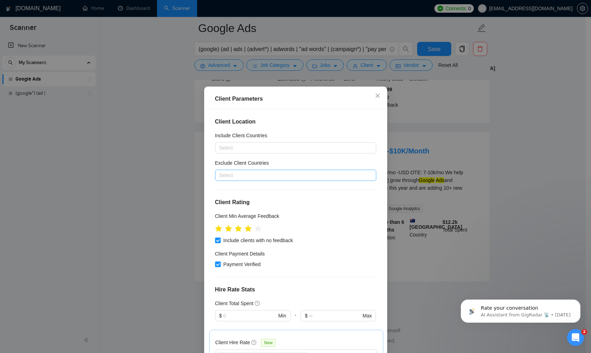
click at [299, 175] on div at bounding box center [292, 175] width 151 height 8
type input "[GEOGRAPHIC_DATA]"
click at [239, 258] on div "[GEOGRAPHIC_DATA]" at bounding box center [293, 262] width 145 height 8
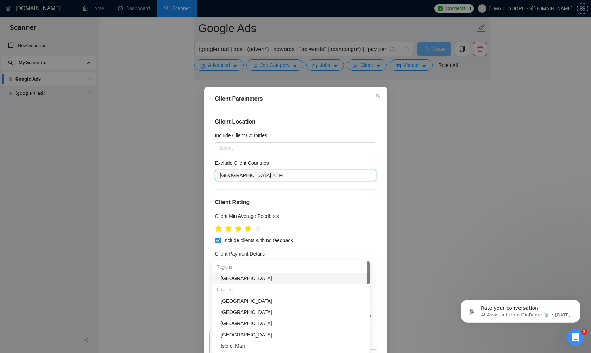
scroll to position [2750, 0]
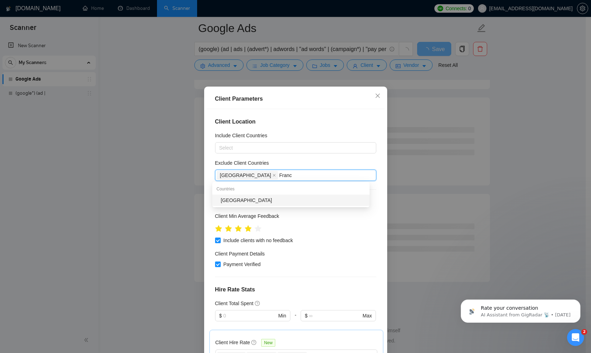
type input "[GEOGRAPHIC_DATA]"
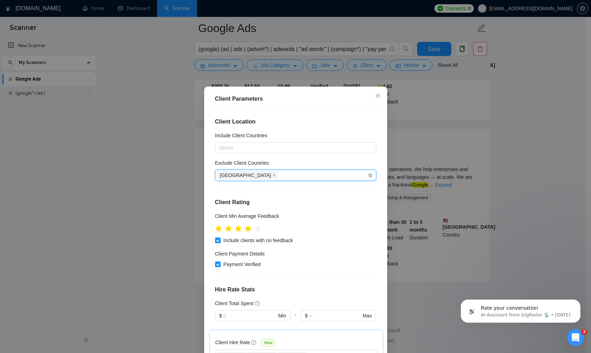
click at [266, 176] on div "[GEOGRAPHIC_DATA]" at bounding box center [292, 175] width 151 height 10
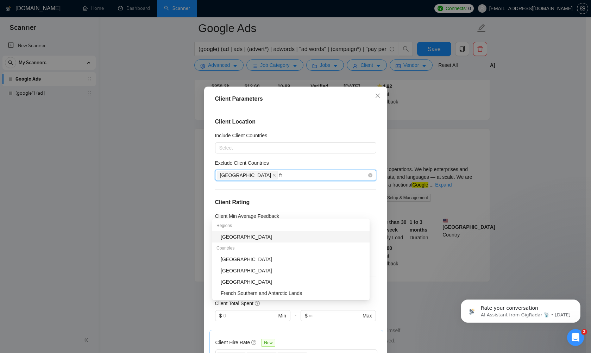
type input "fra"
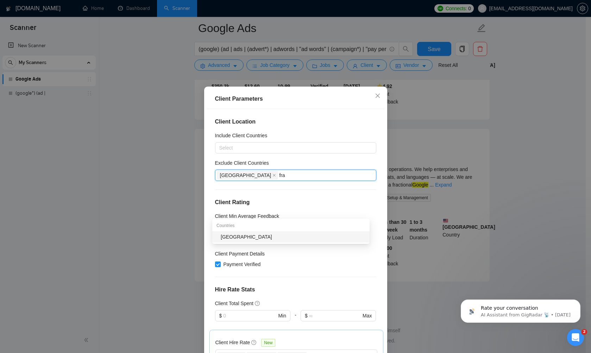
click at [227, 233] on div "[GEOGRAPHIC_DATA]" at bounding box center [293, 237] width 145 height 8
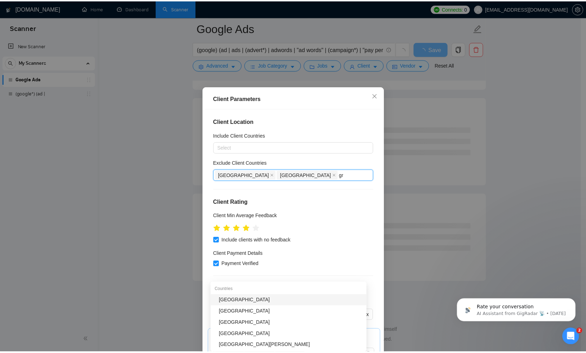
scroll to position [821, 0]
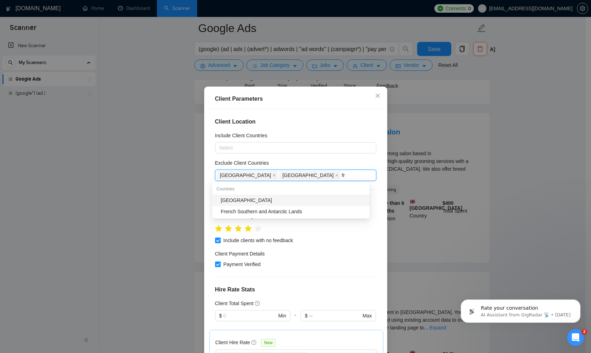
type input "f"
type input "gree"
click at [229, 200] on div "[GEOGRAPHIC_DATA]" at bounding box center [293, 200] width 145 height 8
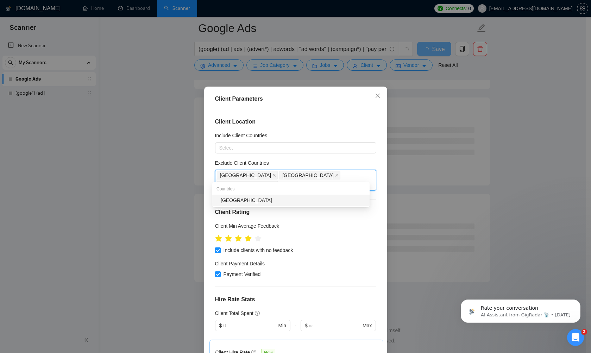
type input "spa"
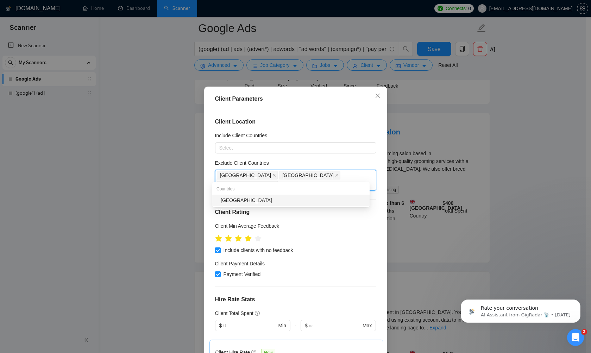
click at [225, 201] on div "[GEOGRAPHIC_DATA]" at bounding box center [293, 200] width 145 height 8
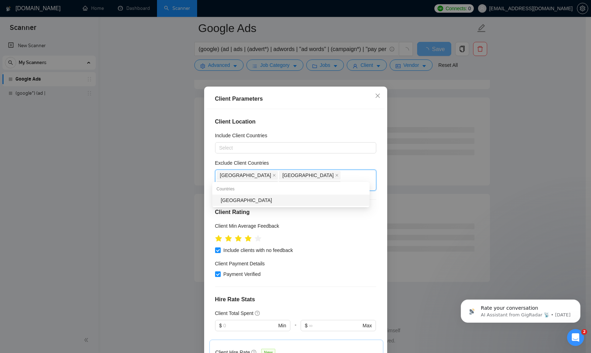
type input "[GEOGRAPHIC_DATA]"
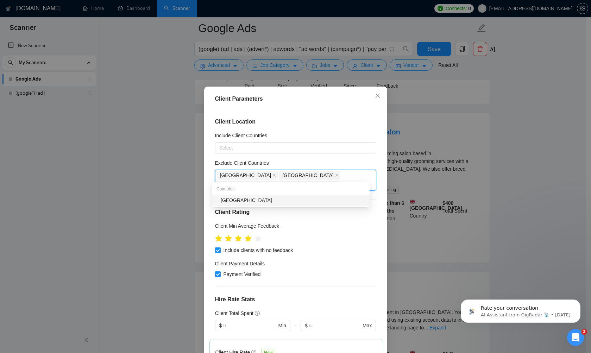
click at [228, 200] on div "[GEOGRAPHIC_DATA]" at bounding box center [293, 200] width 145 height 8
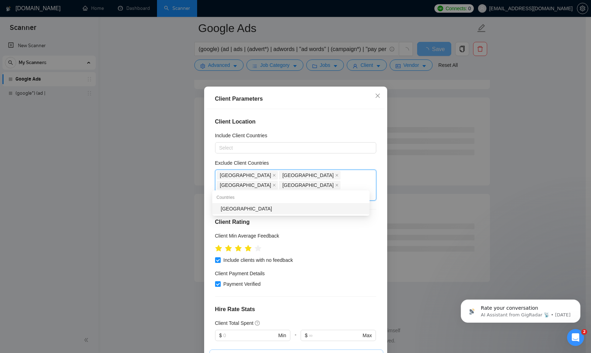
type input "[GEOGRAPHIC_DATA]"
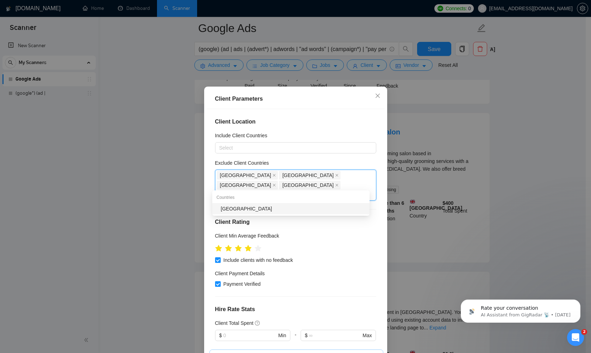
click at [222, 208] on div "[GEOGRAPHIC_DATA]" at bounding box center [293, 209] width 145 height 8
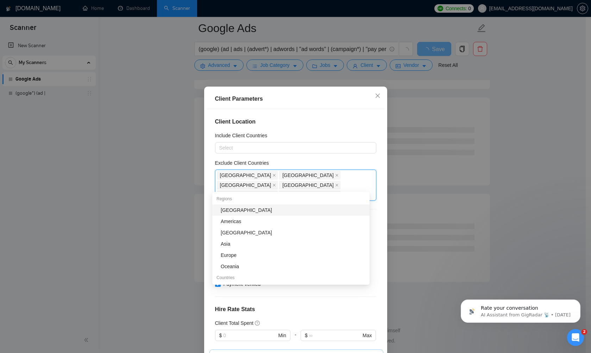
click at [155, 198] on div "Client Parameters Client Location Include Client Countries Select Exclude Clien…" at bounding box center [295, 176] width 591 height 353
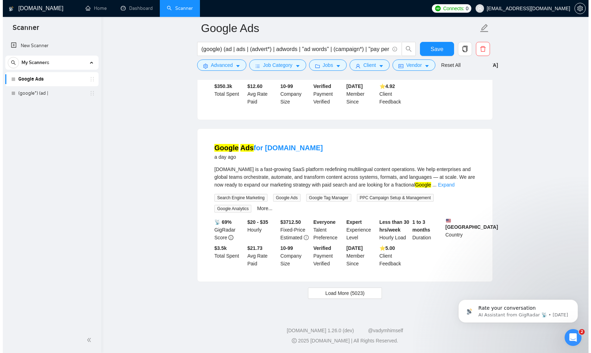
scroll to position [1454, 0]
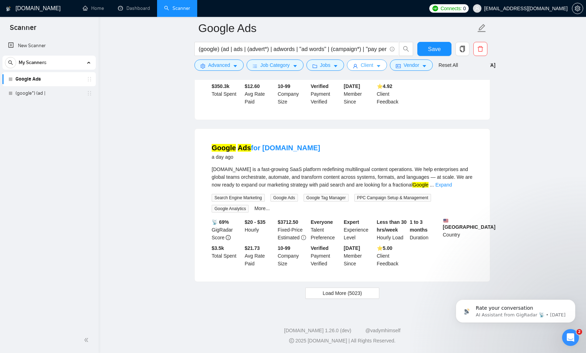
click at [366, 66] on span "Client" at bounding box center [366, 65] width 13 height 8
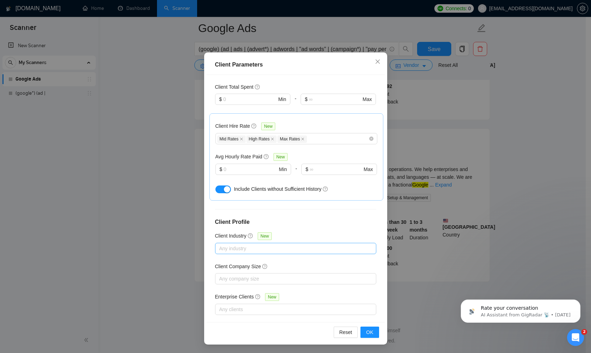
click at [300, 244] on div at bounding box center [292, 248] width 151 height 8
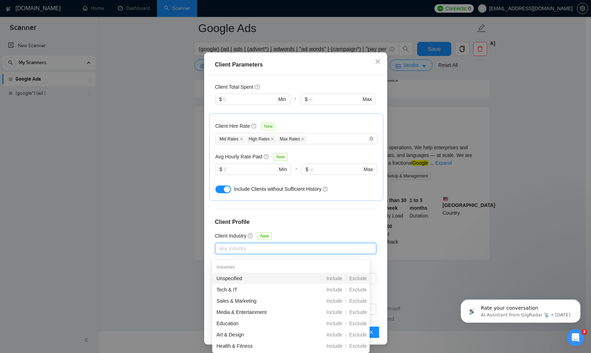
click at [300, 244] on div at bounding box center [292, 248] width 151 height 8
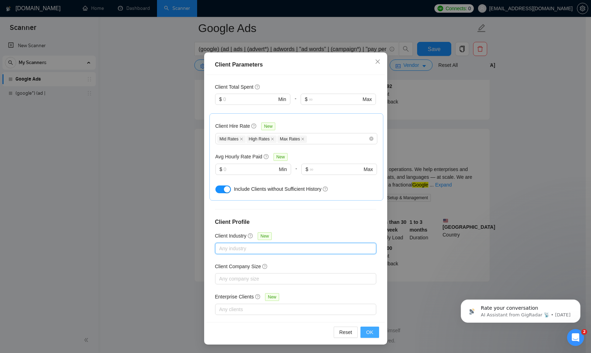
click at [366, 334] on span "OK" at bounding box center [369, 332] width 7 height 8
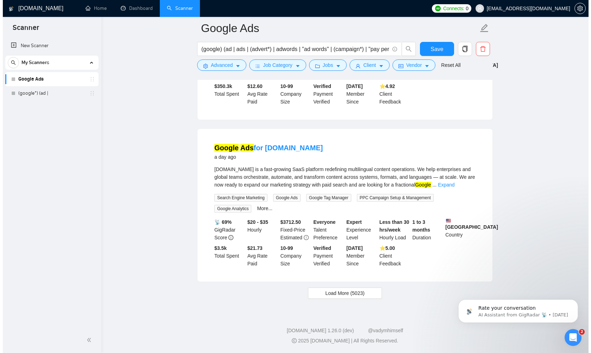
scroll to position [1419, 0]
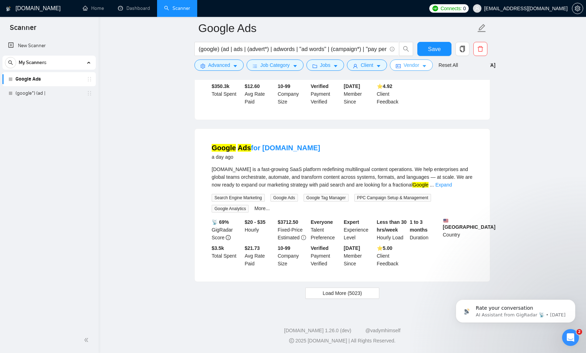
click at [419, 65] on span "Vendor" at bounding box center [410, 65] width 15 height 8
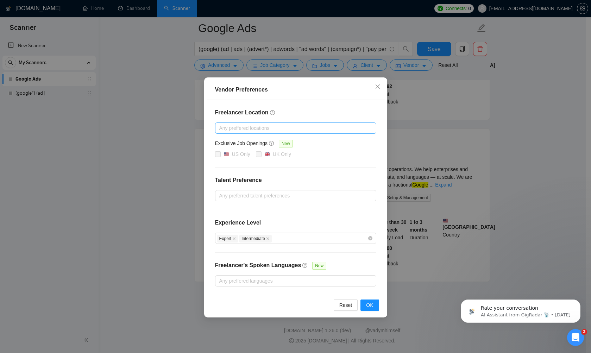
click at [328, 130] on div at bounding box center [292, 128] width 151 height 8
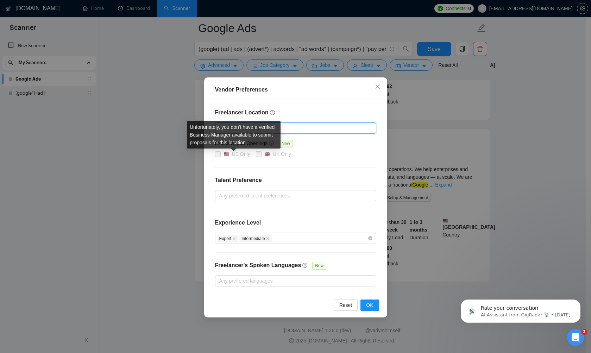
click at [217, 155] on span at bounding box center [218, 154] width 6 height 6
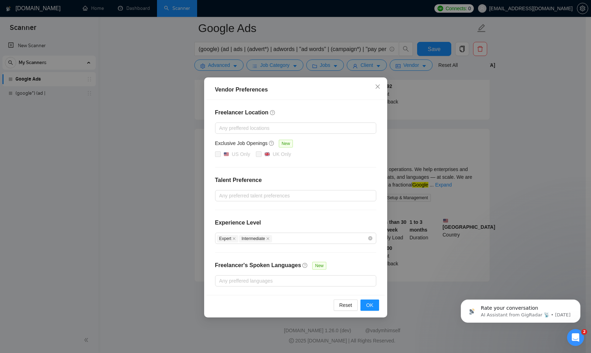
click at [338, 149] on div "Exclusive Job Openings New" at bounding box center [295, 144] width 161 height 11
click at [296, 198] on div at bounding box center [292, 195] width 151 height 8
click at [301, 181] on h4 "Talent Preference" at bounding box center [295, 180] width 161 height 8
click at [275, 128] on div at bounding box center [292, 128] width 151 height 8
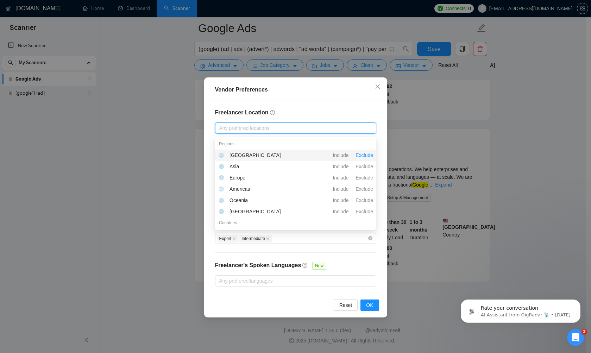
click at [369, 154] on span "Exclude" at bounding box center [364, 155] width 23 height 6
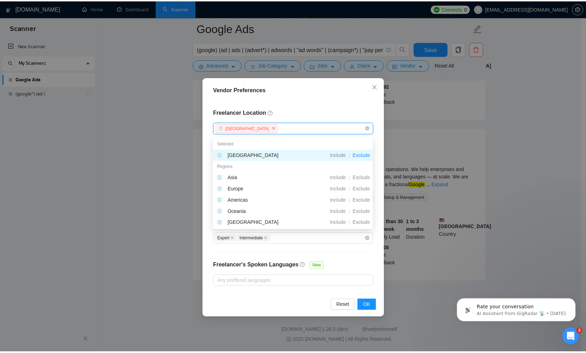
scroll to position [1294, 0]
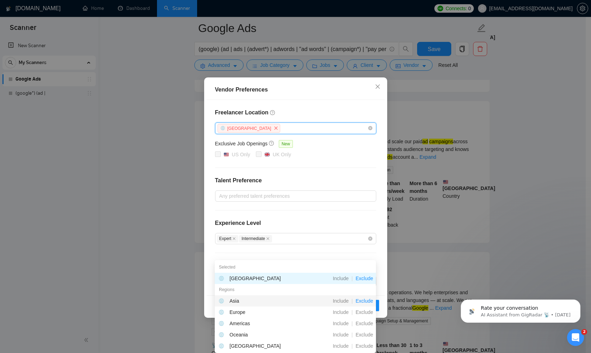
click at [361, 301] on span "Exclude" at bounding box center [364, 301] width 23 height 6
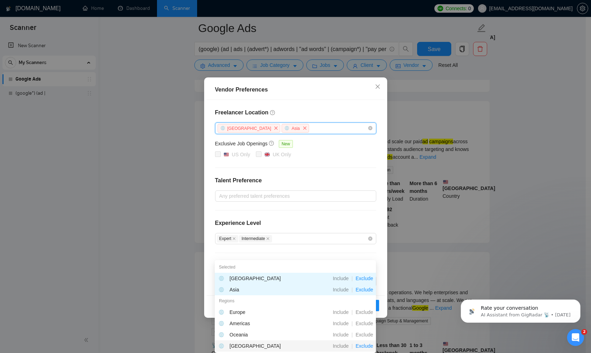
click at [371, 344] on span "Exclude" at bounding box center [364, 346] width 23 height 6
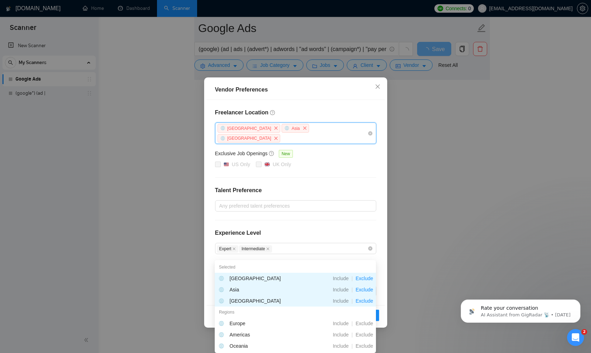
click at [140, 238] on div "Vendor Preferences Freelancer Location [GEOGRAPHIC_DATA] [GEOGRAPHIC_DATA] [GEO…" at bounding box center [295, 176] width 591 height 353
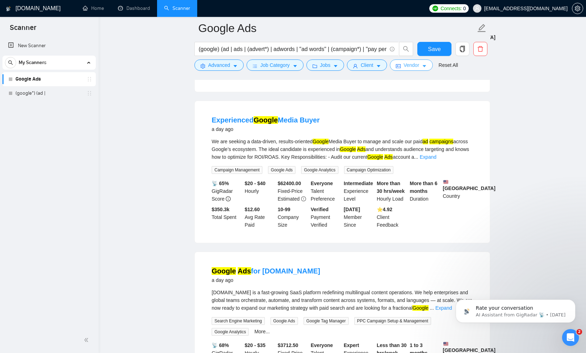
click at [427, 65] on icon "caret-down" at bounding box center [424, 66] width 5 height 5
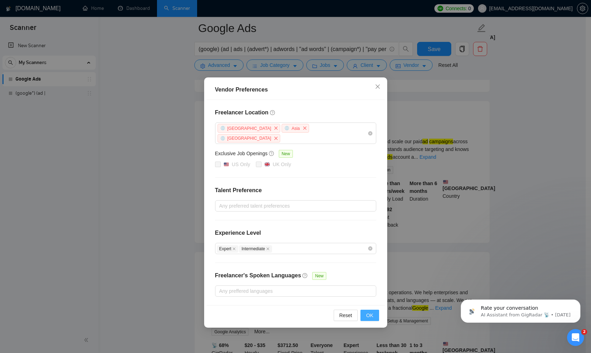
click at [372, 311] on span "OK" at bounding box center [369, 315] width 7 height 8
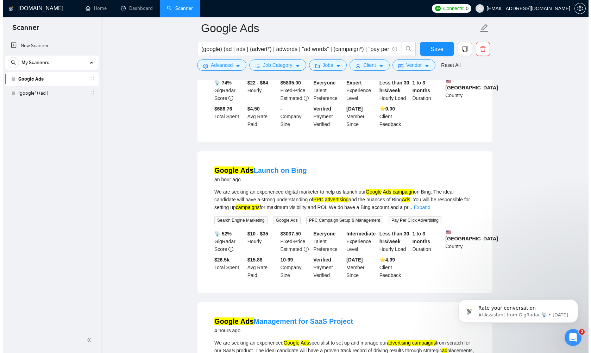
scroll to position [294, 0]
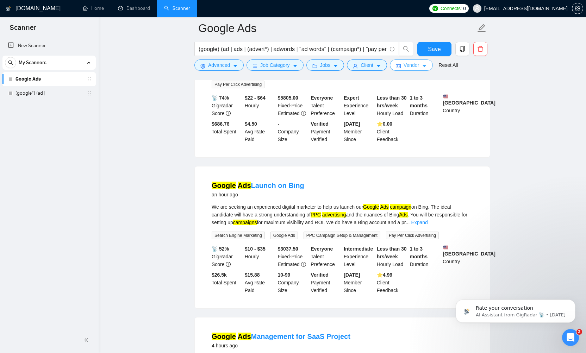
click at [427, 63] on span "caret-down" at bounding box center [424, 65] width 5 height 5
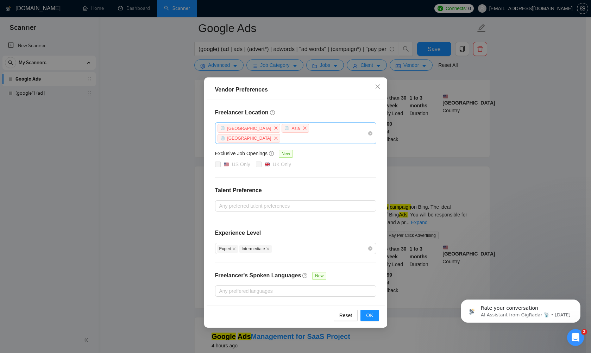
click at [342, 128] on div "[GEOGRAPHIC_DATA] [GEOGRAPHIC_DATA] [GEOGRAPHIC_DATA]" at bounding box center [292, 133] width 151 height 20
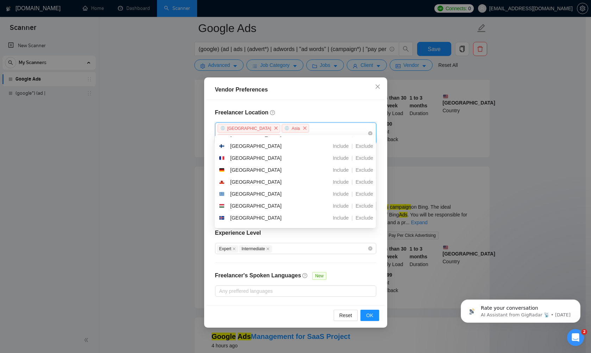
scroll to position [1520, 0]
click at [372, 170] on span "Exclude" at bounding box center [364, 172] width 23 height 6
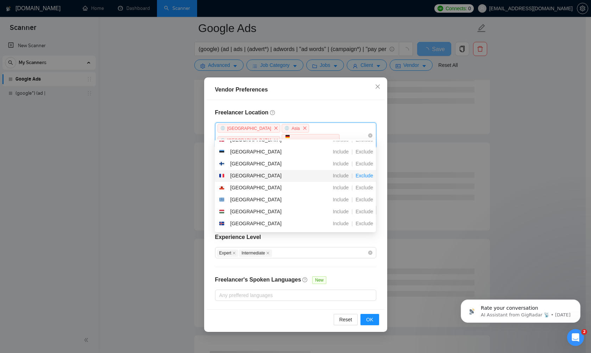
click at [371, 174] on span "Exclude" at bounding box center [364, 176] width 23 height 6
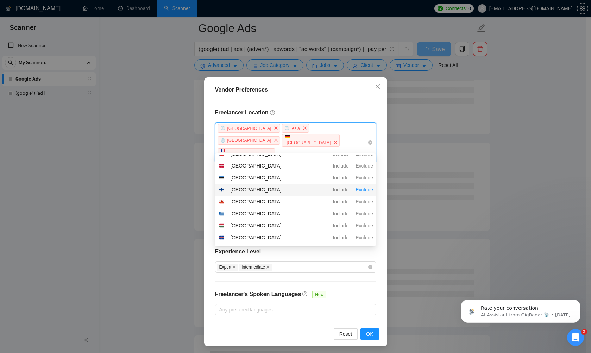
click at [365, 188] on span "Exclude" at bounding box center [364, 190] width 23 height 6
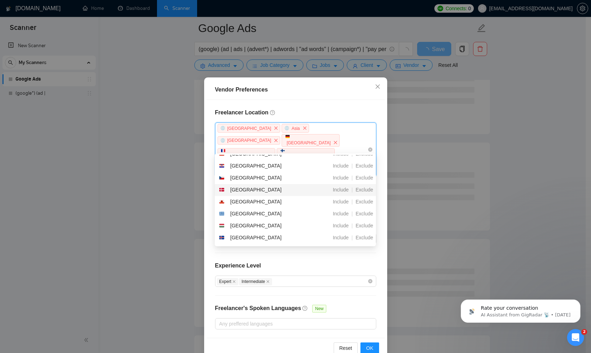
click at [365, 188] on span "Exclude" at bounding box center [364, 190] width 23 height 6
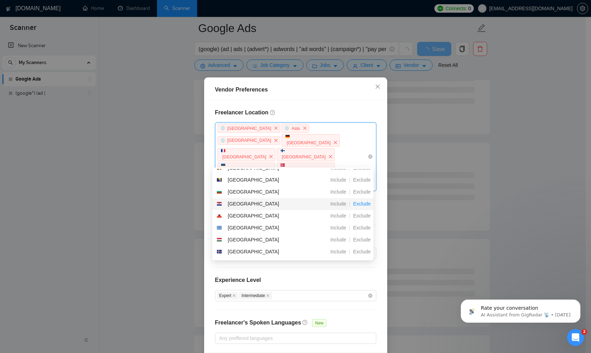
click at [361, 202] on span "Exclude" at bounding box center [361, 204] width 23 height 6
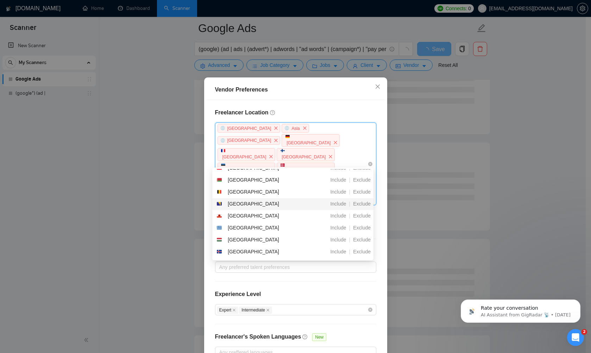
click at [361, 202] on span "Exclude" at bounding box center [361, 204] width 23 height 6
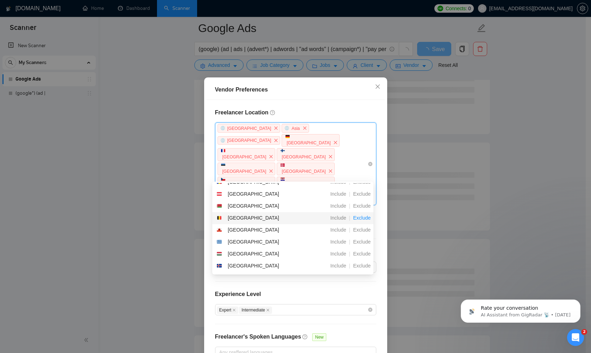
click at [359, 217] on span "Exclude" at bounding box center [361, 218] width 23 height 6
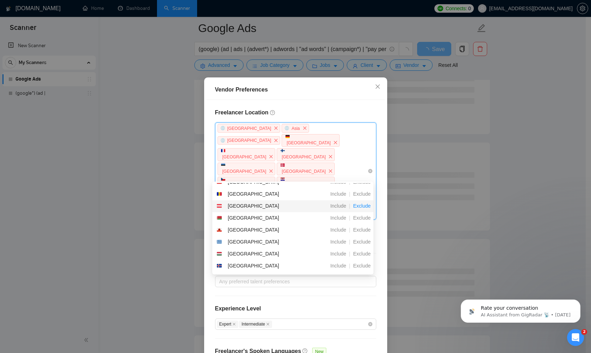
click at [359, 204] on span "Exclude" at bounding box center [361, 206] width 23 height 6
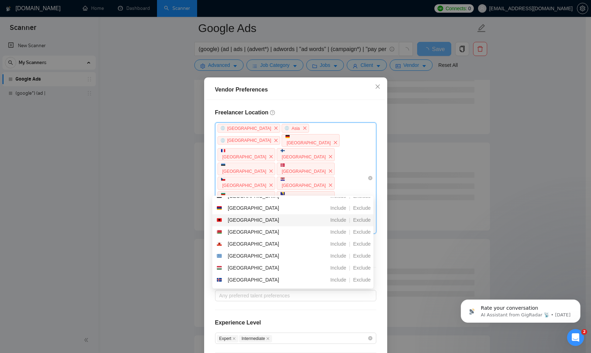
click at [358, 216] on div "Exclude" at bounding box center [361, 220] width 23 height 8
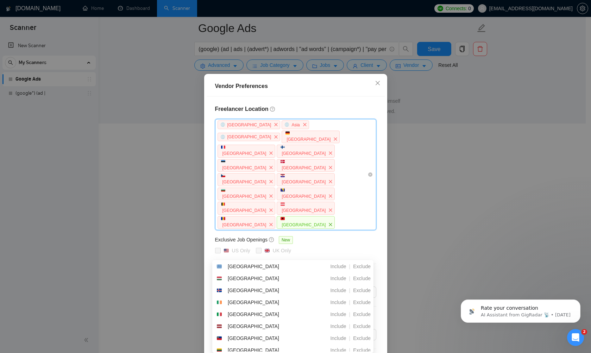
scroll to position [9, 0]
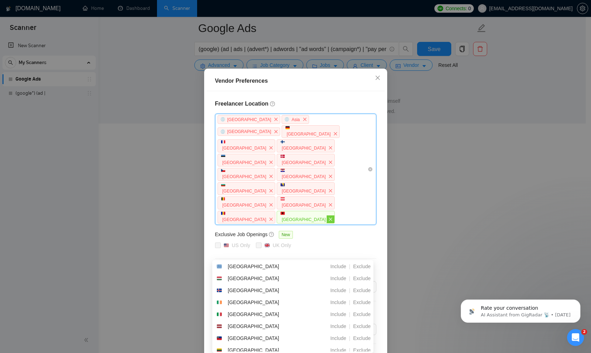
click at [328, 217] on icon "close" at bounding box center [330, 219] width 4 height 4
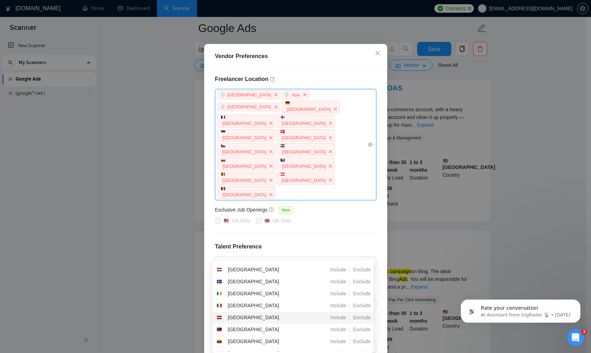
scroll to position [1583, 0]
click at [369, 305] on span "Exclude" at bounding box center [361, 305] width 23 height 6
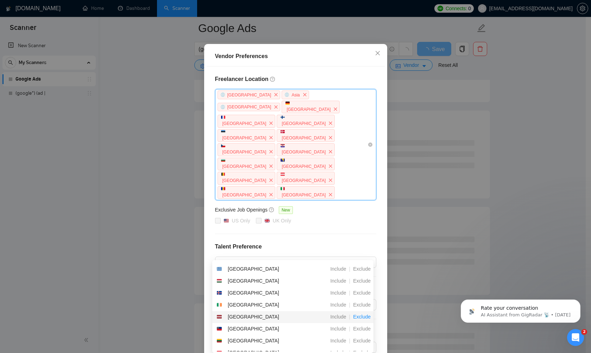
click at [363, 317] on span "Exclude" at bounding box center [361, 317] width 23 height 6
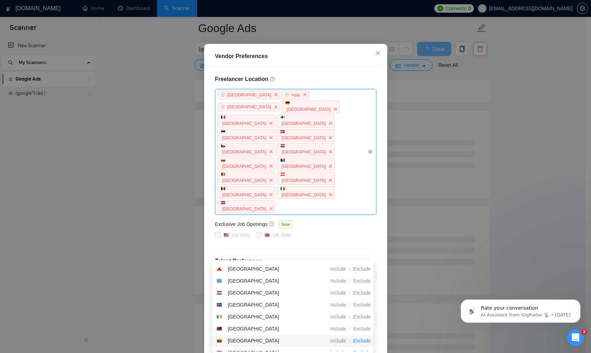
click at [358, 340] on span "Exclude" at bounding box center [361, 341] width 23 height 6
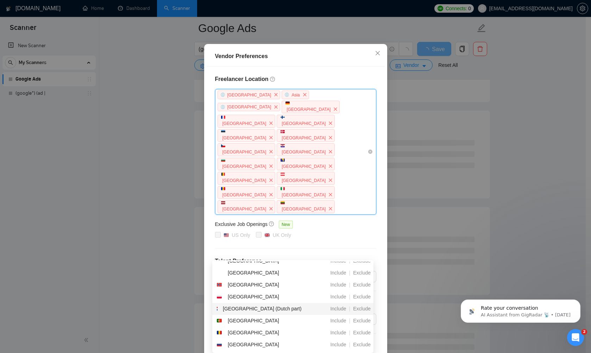
scroll to position [1753, 0]
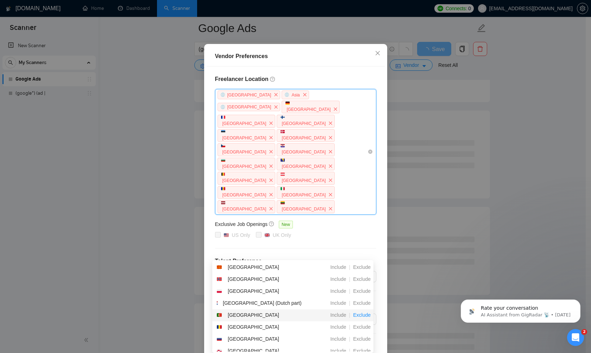
click at [358, 316] on span "Exclude" at bounding box center [361, 315] width 23 height 6
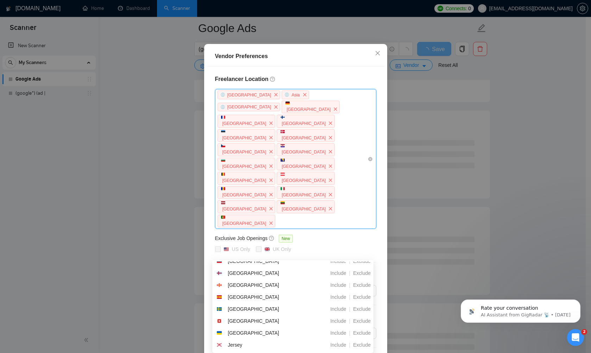
scroll to position [1891, 0]
click at [354, 298] on span "Exclude" at bounding box center [361, 296] width 23 height 6
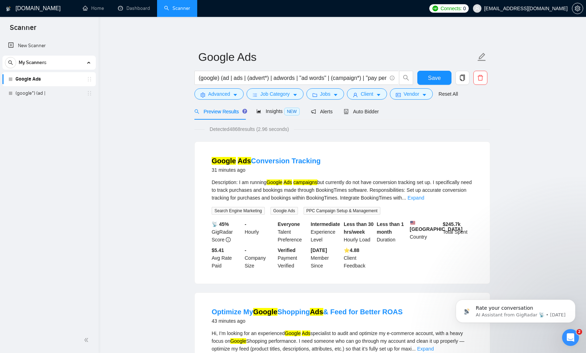
scroll to position [0, 0]
click at [279, 111] on span "Insights NEW" at bounding box center [277, 111] width 43 height 6
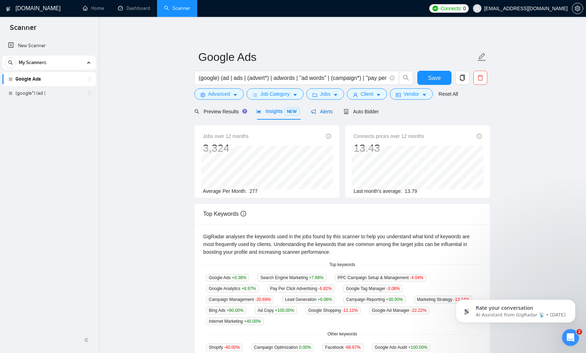
click at [327, 111] on span "Alerts" at bounding box center [322, 112] width 22 height 6
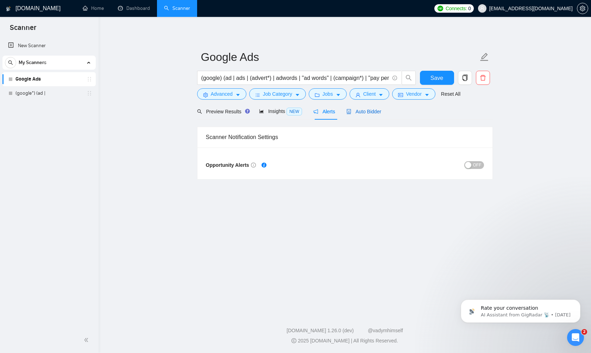
click at [366, 111] on span "Auto Bidder" at bounding box center [363, 112] width 35 height 6
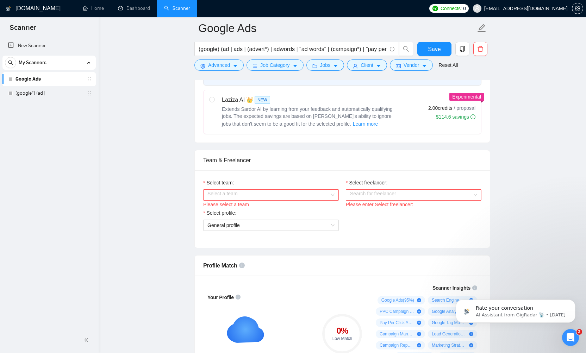
scroll to position [284, 0]
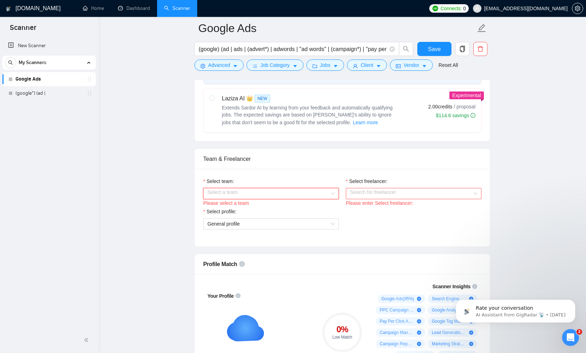
click at [311, 193] on input "Select team:" at bounding box center [268, 193] width 122 height 11
click at [302, 206] on div "[PERSON_NAME] Consulting" at bounding box center [270, 207] width 127 height 8
click at [362, 191] on input "Select freelancer:" at bounding box center [411, 193] width 122 height 11
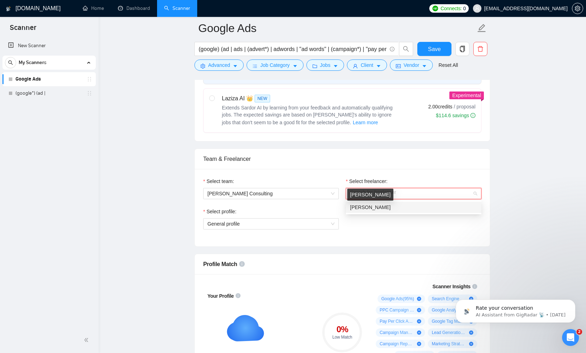
click at [363, 210] on span "[PERSON_NAME]" at bounding box center [370, 207] width 40 height 6
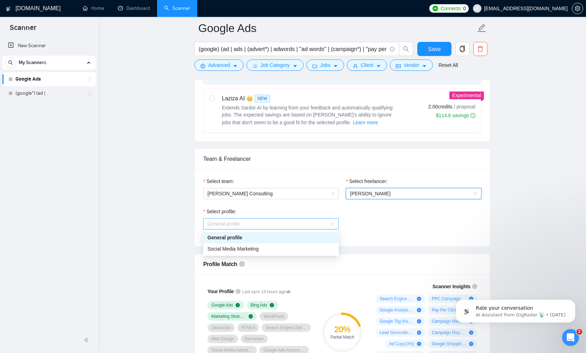
click at [333, 223] on span "General profile" at bounding box center [270, 224] width 127 height 11
click at [250, 237] on div "General profile" at bounding box center [270, 238] width 127 height 8
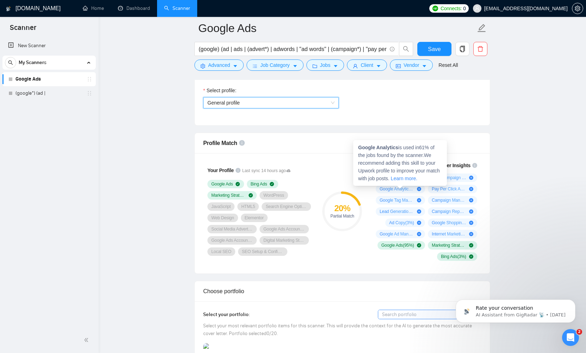
scroll to position [406, 0]
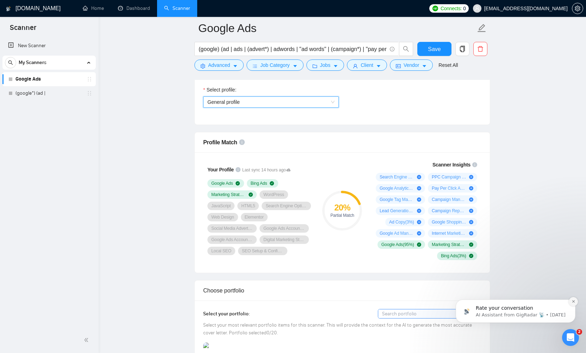
click at [573, 300] on icon "Dismiss notification" at bounding box center [573, 302] width 4 height 4
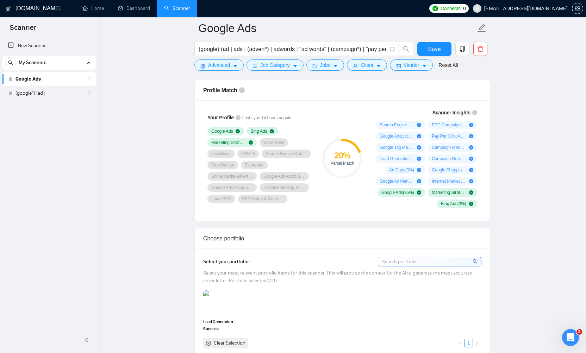
scroll to position [462, 0]
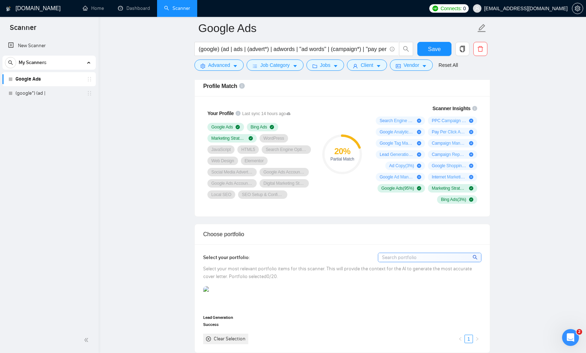
click at [401, 259] on input at bounding box center [429, 257] width 103 height 9
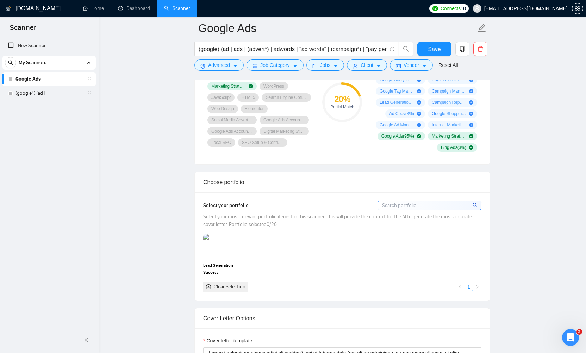
scroll to position [532, 0]
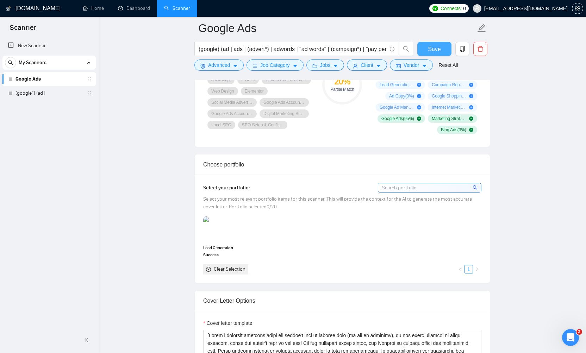
click at [434, 50] on span "Save" at bounding box center [434, 49] width 13 height 9
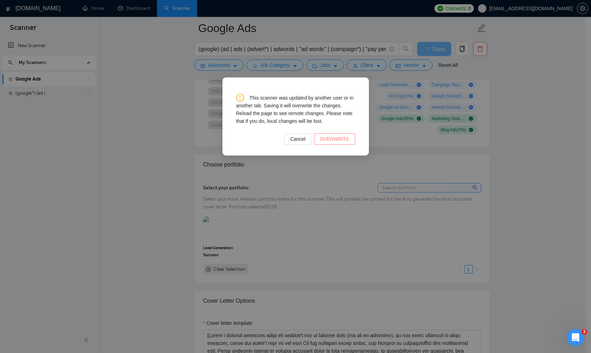
click at [337, 138] on span "OVERWRITE" at bounding box center [335, 139] width 30 height 8
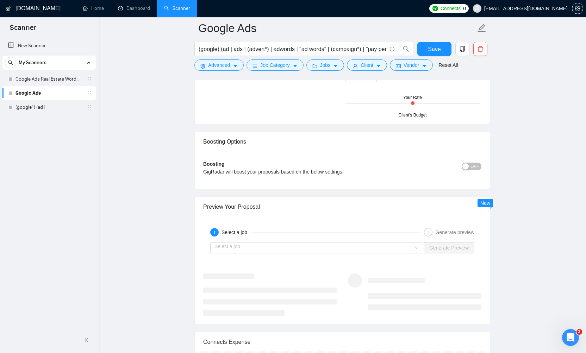
scroll to position [1185, 0]
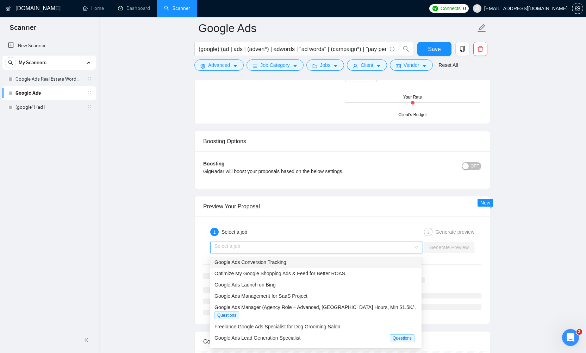
click at [332, 247] on input "search" at bounding box center [313, 247] width 199 height 11
click at [271, 264] on span "Google Ads Conversion Tracking" at bounding box center [250, 262] width 72 height 6
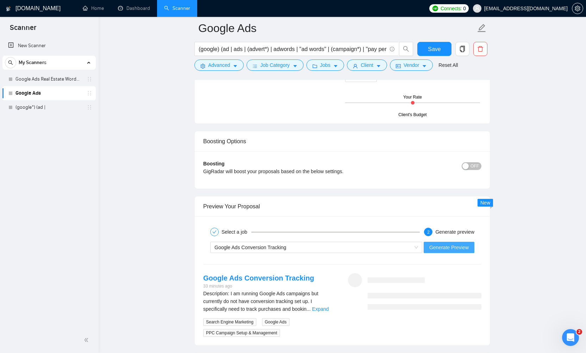
click at [439, 250] on span "Generate Preview" at bounding box center [448, 248] width 39 height 8
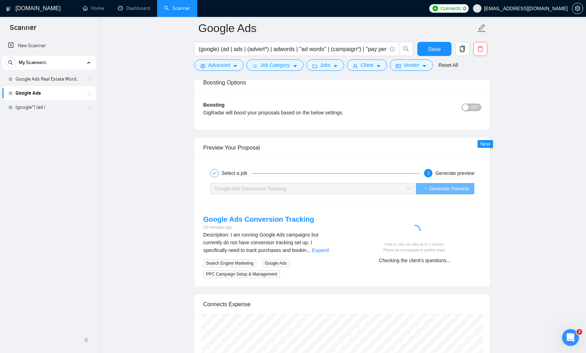
scroll to position [1235, 0]
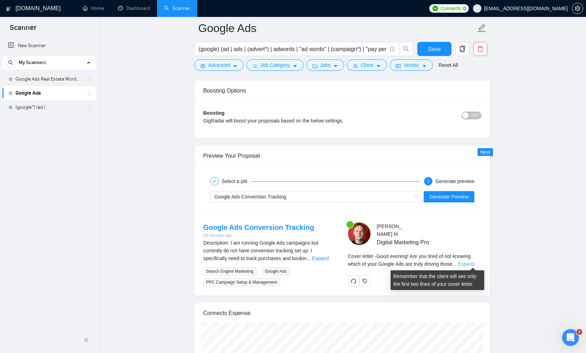
click at [468, 262] on link "Expand" at bounding box center [466, 264] width 17 height 6
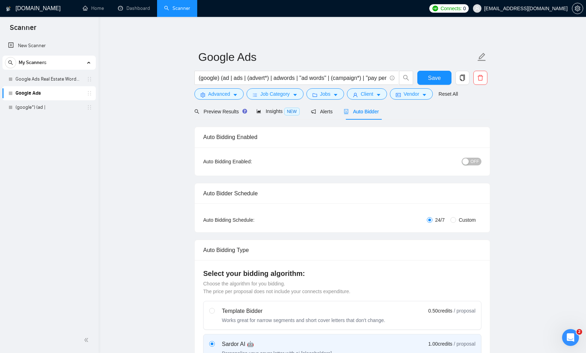
scroll to position [0, 0]
click at [479, 159] on button "OFF" at bounding box center [471, 162] width 20 height 8
click at [466, 163] on span "ON" at bounding box center [469, 162] width 6 height 8
click at [436, 80] on span "Save" at bounding box center [434, 78] width 13 height 9
click at [59, 79] on link "Google Ads Real Estate Wordwide" at bounding box center [48, 79] width 67 height 14
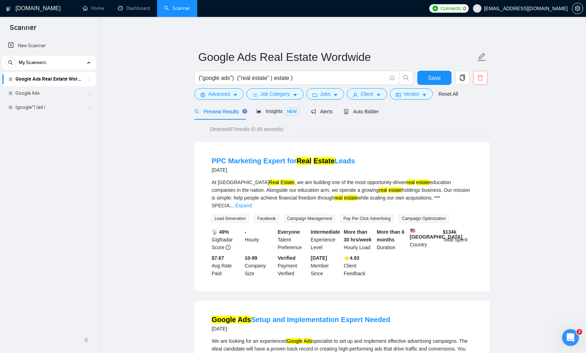
click at [483, 78] on icon "delete" at bounding box center [480, 78] width 6 height 6
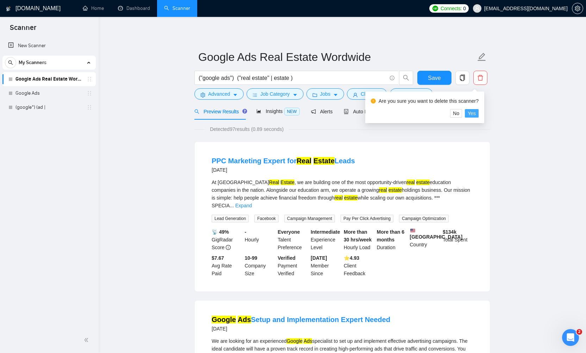
click at [473, 113] on span "Yes" at bounding box center [471, 113] width 8 height 8
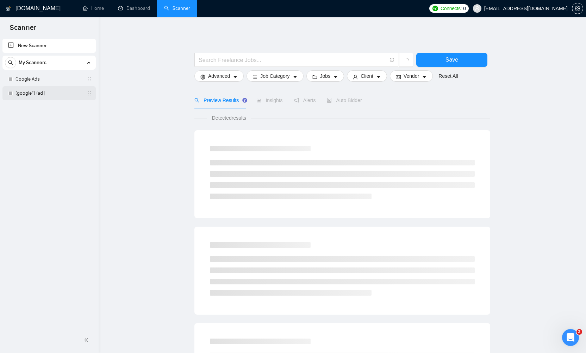
click at [52, 96] on link "(google*) (ad |" at bounding box center [48, 93] width 67 height 14
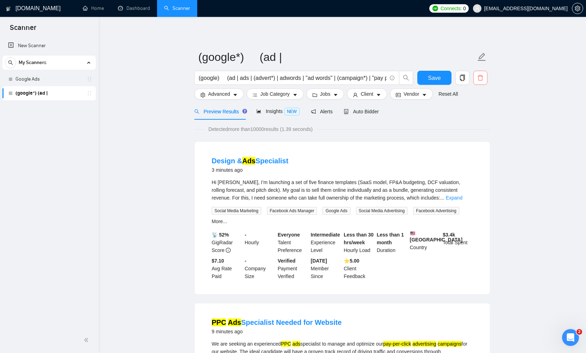
click at [479, 76] on icon "delete" at bounding box center [480, 78] width 6 height 6
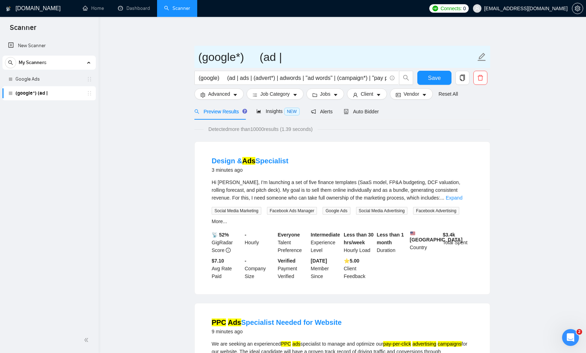
click at [483, 60] on icon "edit" at bounding box center [482, 57] width 8 height 8
drag, startPoint x: 330, startPoint y: 57, endPoint x: 200, endPoint y: 56, distance: 130.2
click at [200, 56] on input "(google*) (ad |" at bounding box center [336, 57] width 277 height 18
type input "Ecommerce & Shopify"
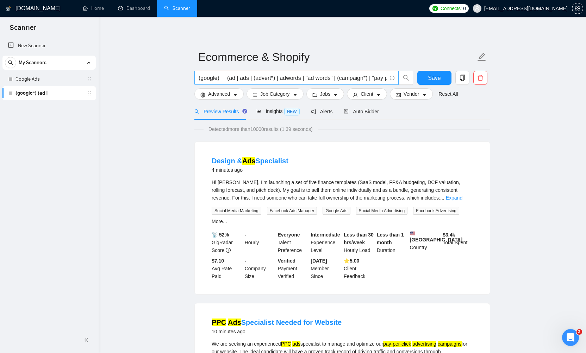
click at [343, 78] on input "(google) (ad | ads | (advert*) | adwords | "ad words" | (campaign*) | "pay per …" at bounding box center [293, 78] width 188 height 9
click at [203, 79] on input "(google) (ad | ads | (advert*) | adwords | "ad words" | (campaign*) | "pay per …" at bounding box center [293, 78] width 188 height 9
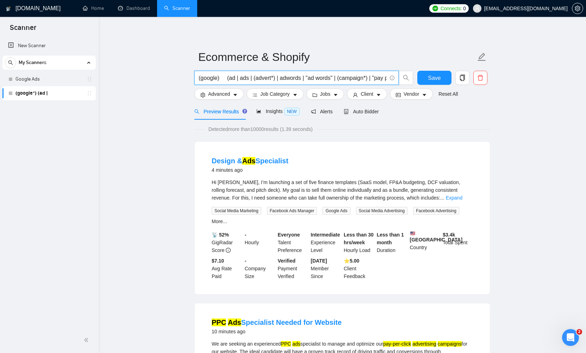
drag, startPoint x: 218, startPoint y: 78, endPoint x: 202, endPoint y: 78, distance: 15.8
click at [202, 78] on input "(google) (ad | ads | (advert*) | adwords | "ad words" | (campaign*) | "pay per …" at bounding box center [293, 78] width 188 height 9
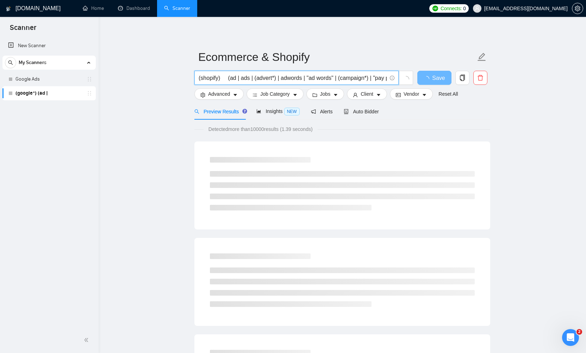
click at [304, 77] on input "(shopify) (ad | ads | (advert*) | adwords | "ad words" | (campaign*) | "pay per…" at bounding box center [293, 78] width 188 height 9
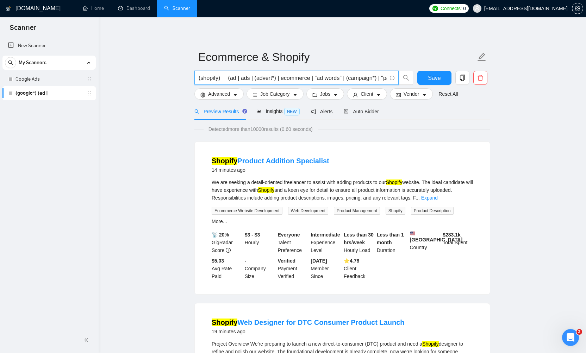
drag, startPoint x: 320, startPoint y: 78, endPoint x: 342, endPoint y: 78, distance: 21.8
click at [342, 78] on input "(shopify) (ad | ads | (advert*) | ecommerce | "ad words" | (campaign*) | "pay p…" at bounding box center [293, 78] width 188 height 9
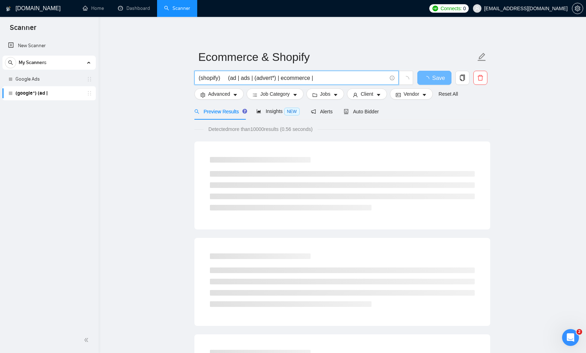
click at [229, 77] on input "(shopify) (ad | ads | (advert*) | ecommerce |" at bounding box center [293, 78] width 188 height 9
click at [322, 76] on input "(shopify)(ad | ads | (advert*) | ecommerce |" at bounding box center [293, 78] width 188 height 9
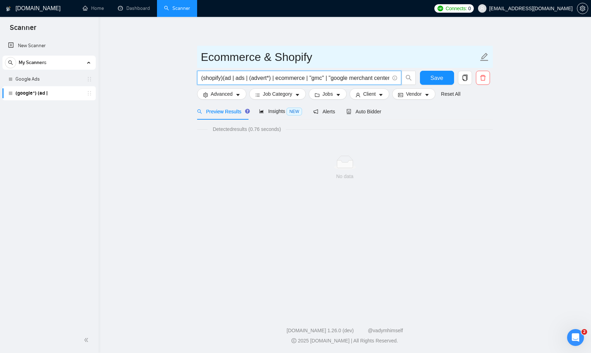
type input "(shopify)(ad | ads | (advert*) | ecommerce | "gmc" | "google merchant center"
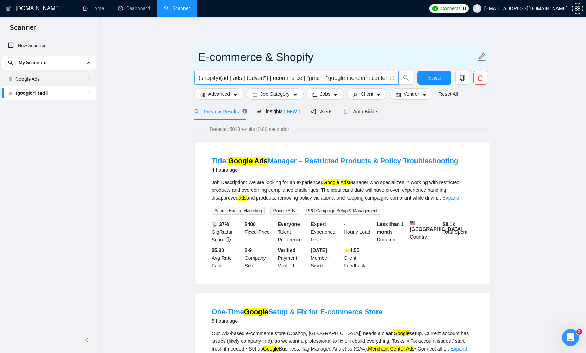
type input "E-commerce & Shopify"
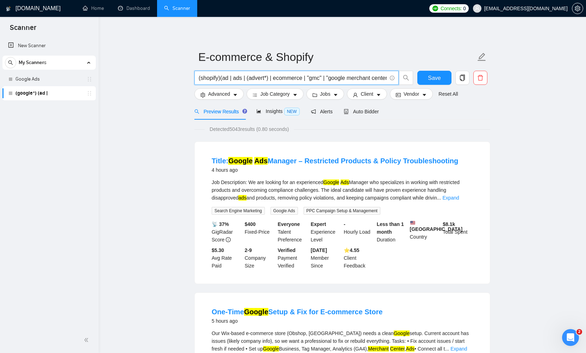
click at [363, 77] on input "(shopify)(ad | ads | (advert*) | ecommerce | "gmc" | "google merchant center" at bounding box center [293, 78] width 188 height 9
drag, startPoint x: 369, startPoint y: 77, endPoint x: 394, endPoint y: 77, distance: 25.0
click at [394, 77] on span "(shopify)(ad | ads | (advert*) | ecommerce | "gmc" | "google merchant center" at bounding box center [296, 78] width 204 height 14
click at [377, 77] on input "(shopify)(ad | ads | (advert*) | ecommerce | "gmc" | "google merchant center" at bounding box center [293, 78] width 188 height 9
click at [385, 77] on input "(shopify)(ad | ads | (advert*) | ecommerce | "gmc" | "google merchant center" at bounding box center [293, 78] width 188 height 9
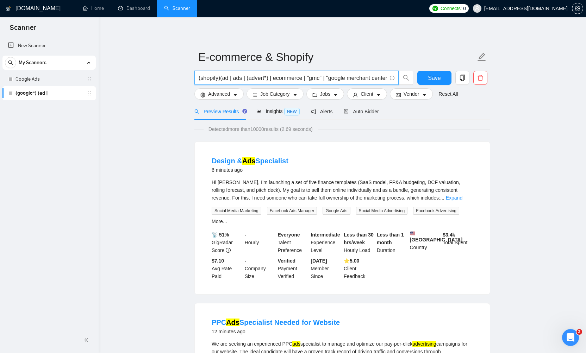
click at [358, 80] on input "(shopify)(ad | ads | (advert*) | ecommerce | "gmc" | "google merchant center" |…" at bounding box center [293, 78] width 188 height 9
drag, startPoint x: 358, startPoint y: 80, endPoint x: 194, endPoint y: 77, distance: 164.0
click at [194, 77] on div "(shopify)(ad | ads | (advert*) | ecommerce | "gmc" | "google merchant center" |…" at bounding box center [304, 80] width 222 height 18
click at [243, 77] on input "(shopify)(ad | ads | (advert*) | ecommerce | "gmc" | "google merchant center" |…" at bounding box center [293, 78] width 188 height 9
click at [270, 78] on input "(shopify)(ad | ads | (advert*) | ecommerce | "gmc" | "google merchant center" |…" at bounding box center [293, 78] width 188 height 9
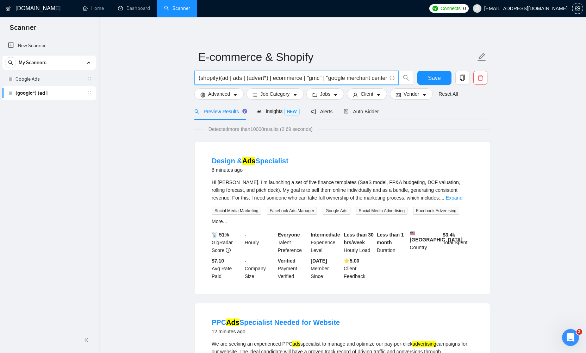
click at [220, 78] on input "(shopify)(ad | ads | (advert*) | ecommerce | "gmc" | "google merchant center" |…" at bounding box center [293, 78] width 188 height 9
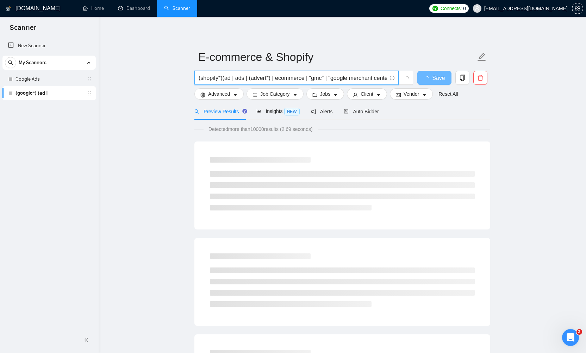
drag, startPoint x: 224, startPoint y: 78, endPoint x: 273, endPoint y: 80, distance: 49.7
click at [273, 80] on input "(shopify*)(ad | ads | (advert*) | ecommerce | "gmc" | "google merchant center" …" at bounding box center [293, 78] width 188 height 9
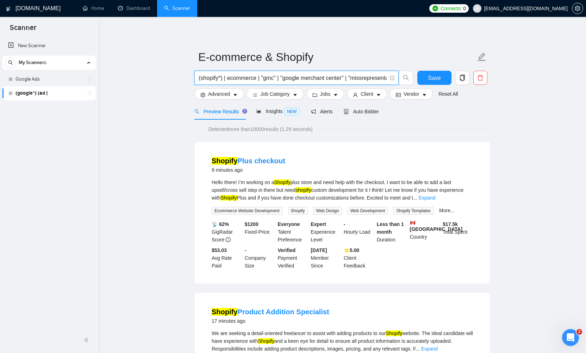
drag, startPoint x: 263, startPoint y: 78, endPoint x: 378, endPoint y: 85, distance: 115.0
click at [378, 85] on div "(shopify*) | ecommerce | "gmc" | "google merchant center" | "missrepresentation"" at bounding box center [304, 80] width 222 height 18
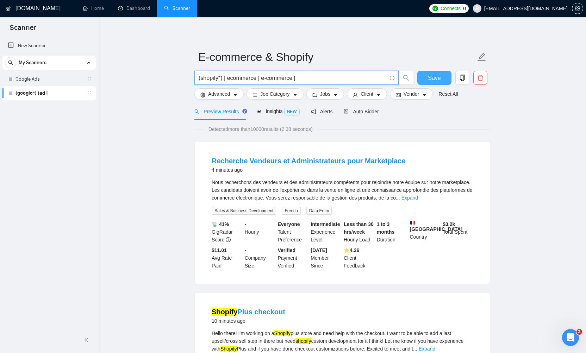
type input "(shopify*) | ecommerce | e-commerce |"
click at [430, 80] on span "Save" at bounding box center [434, 78] width 13 height 9
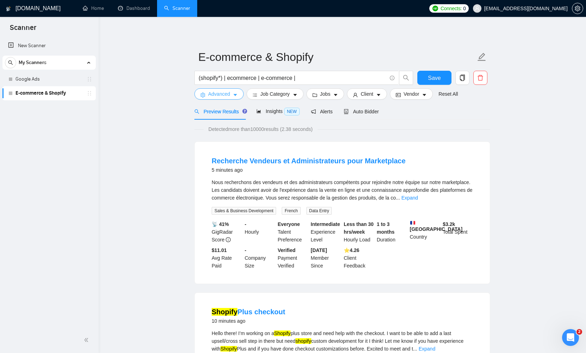
click at [229, 94] on span "Advanced" at bounding box center [219, 94] width 22 height 8
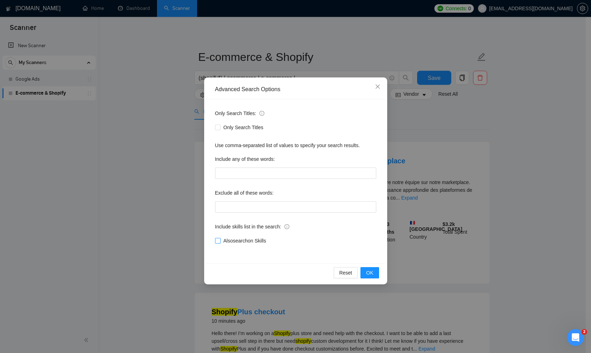
click at [218, 240] on input "Also search on Skills" at bounding box center [217, 240] width 5 height 5
checkbox input "true"
click at [241, 207] on input "text" at bounding box center [295, 206] width 161 height 11
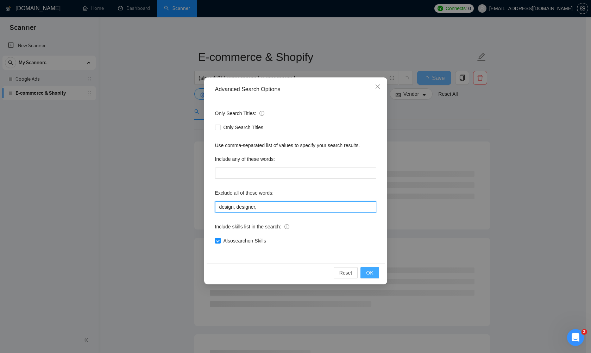
type input "design, designer,"
click at [362, 272] on button "OK" at bounding box center [369, 272] width 18 height 11
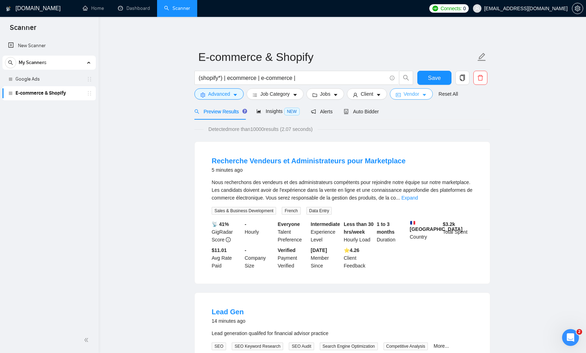
click at [419, 95] on span "Vendor" at bounding box center [410, 94] width 15 height 8
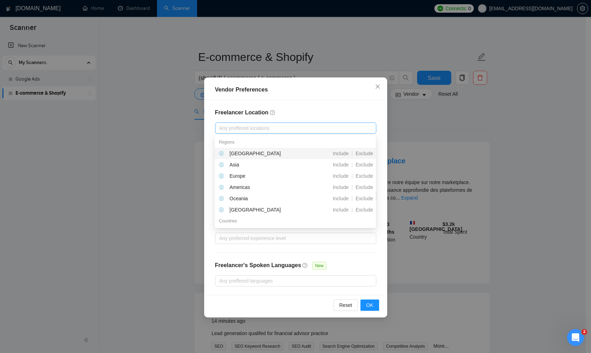
click at [299, 129] on div at bounding box center [292, 128] width 151 height 8
click at [362, 151] on span "Exclude" at bounding box center [364, 154] width 23 height 6
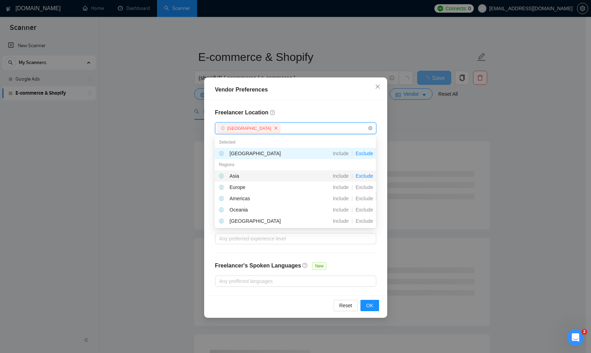
click at [369, 176] on span "Exclude" at bounding box center [364, 176] width 23 height 6
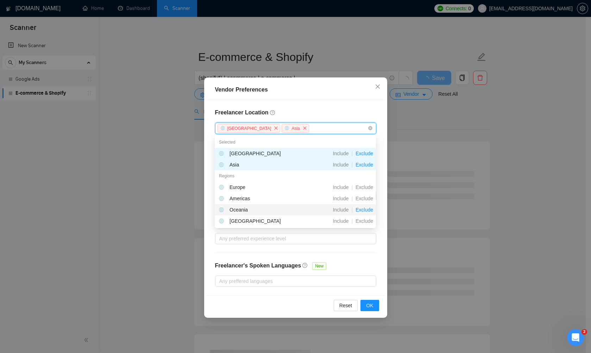
click at [363, 208] on span "Exclude" at bounding box center [364, 210] width 23 height 6
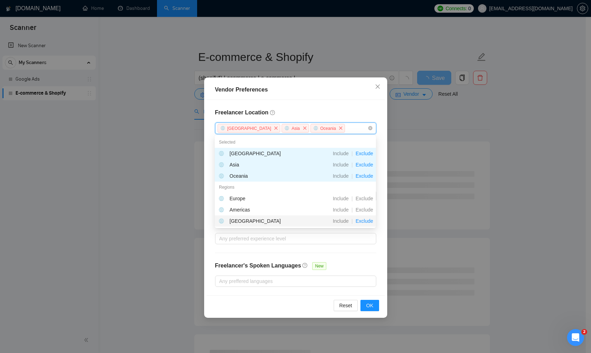
click at [363, 219] on span "Exclude" at bounding box center [364, 221] width 23 height 6
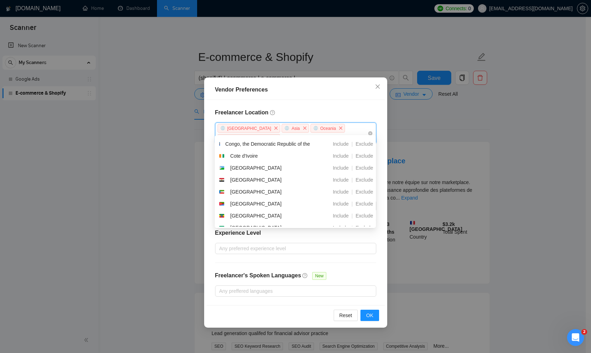
scroll to position [231, 0]
click at [363, 180] on span "Exclude" at bounding box center [364, 180] width 23 height 6
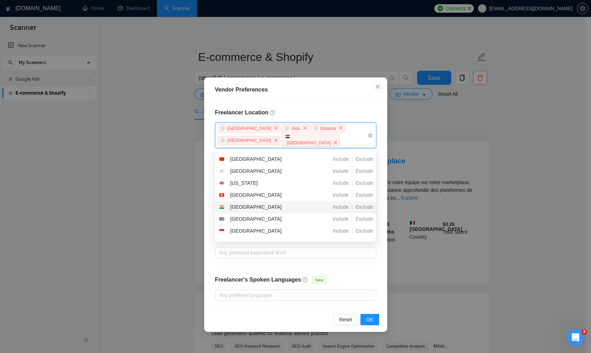
scroll to position [853, 0]
click at [366, 160] on span "Exclude" at bounding box center [364, 159] width 23 height 6
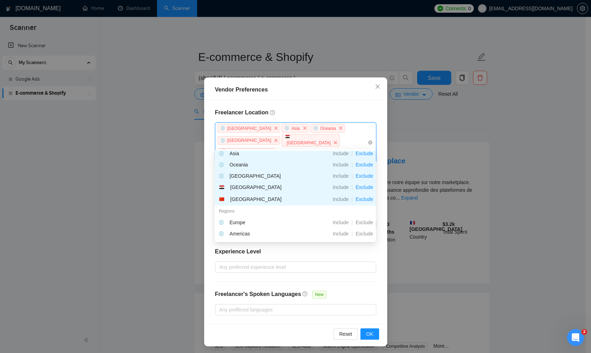
scroll to position [25, 0]
click at [236, 223] on div "Europe" at bounding box center [237, 223] width 16 height 8
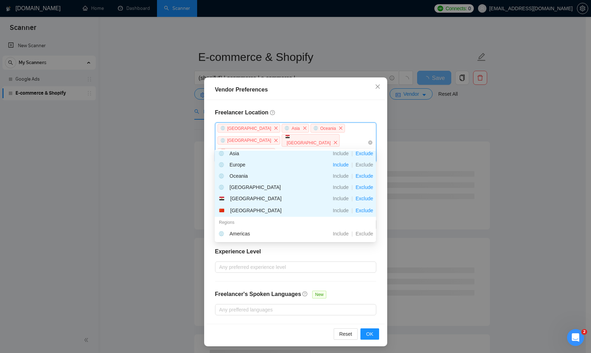
click at [303, 152] on icon "close" at bounding box center [305, 154] width 4 height 4
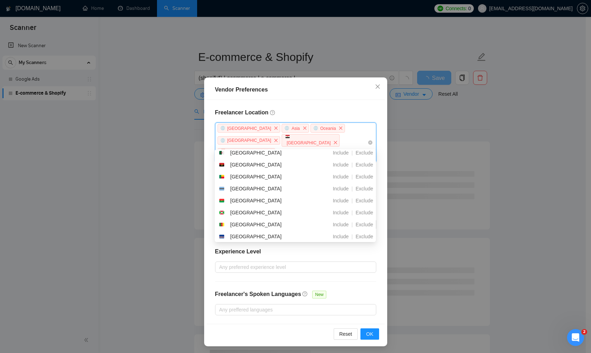
scroll to position [129, 0]
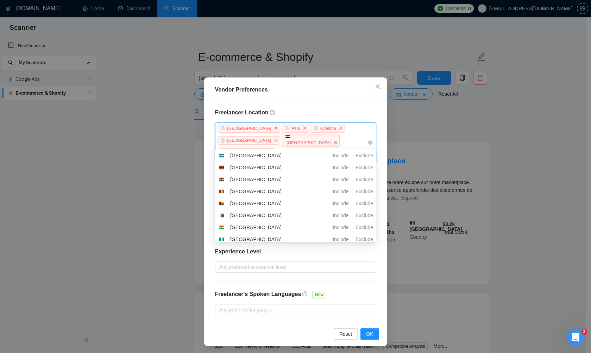
type input "ger"
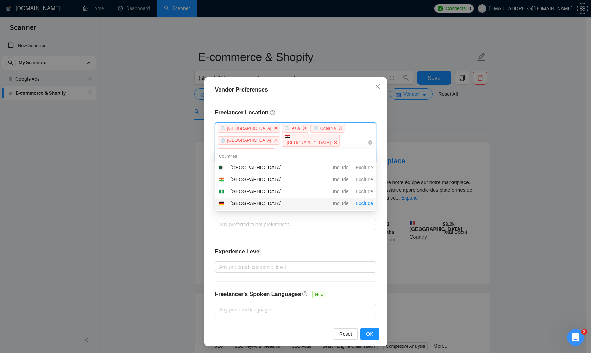
click at [361, 206] on span "Exclude" at bounding box center [364, 204] width 23 height 6
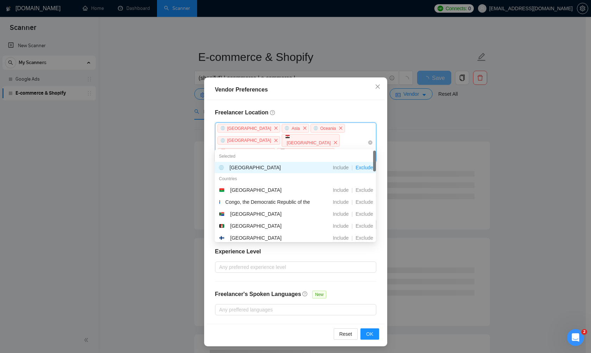
type input "fra"
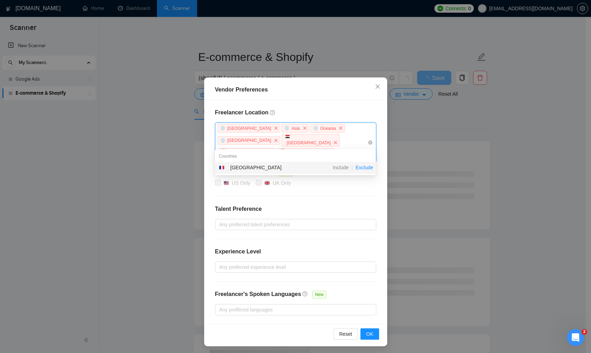
click at [367, 168] on span "Exclude" at bounding box center [364, 168] width 23 height 6
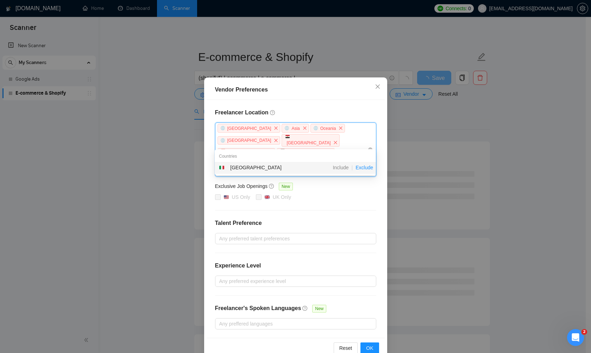
type input "[GEOGRAPHIC_DATA]"
click at [365, 168] on span "Exclude" at bounding box center [364, 168] width 23 height 6
type input "spai"
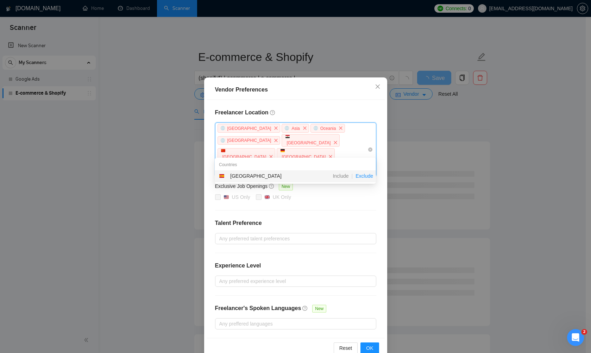
click at [360, 174] on span "Exclude" at bounding box center [364, 176] width 23 height 6
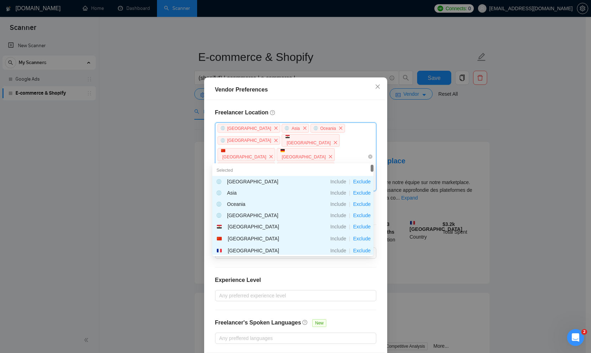
click at [140, 193] on div "Vendor Preferences Freelancer Location [GEOGRAPHIC_DATA] [GEOGRAPHIC_DATA] [GEO…" at bounding box center [295, 176] width 591 height 353
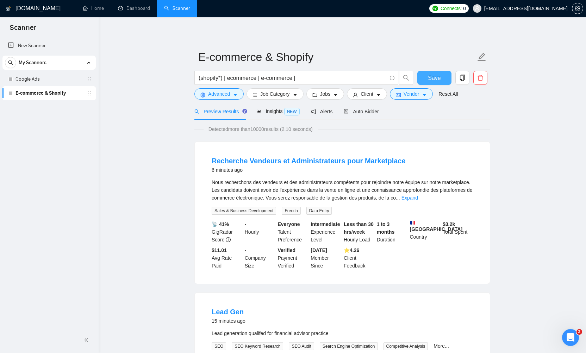
click at [424, 77] on button "Save" at bounding box center [434, 78] width 34 height 14
click at [416, 94] on span "Vendor" at bounding box center [410, 94] width 15 height 8
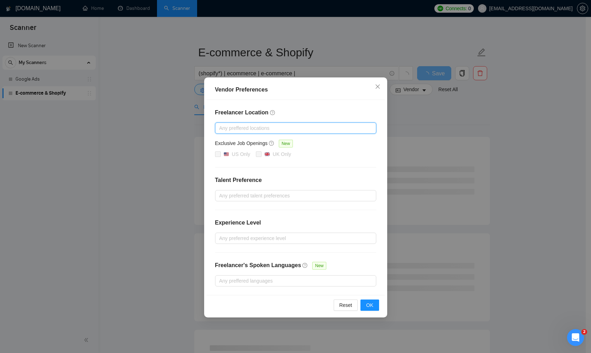
scroll to position [15, 0]
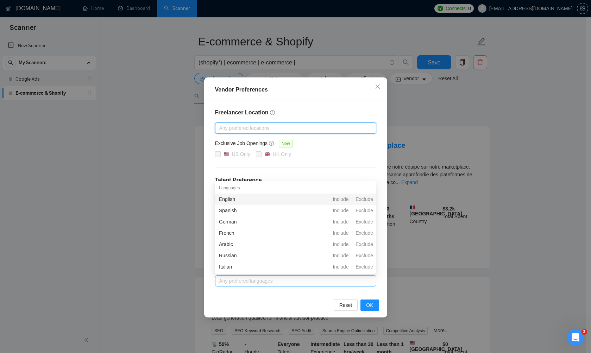
click at [285, 282] on div at bounding box center [292, 281] width 151 height 8
click at [358, 209] on span "Exclude" at bounding box center [364, 211] width 23 height 6
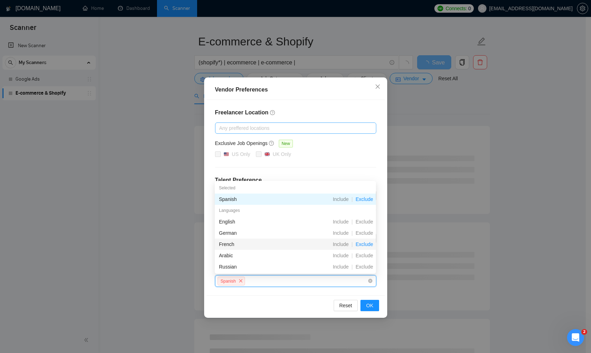
click at [360, 243] on span "Exclude" at bounding box center [364, 244] width 23 height 6
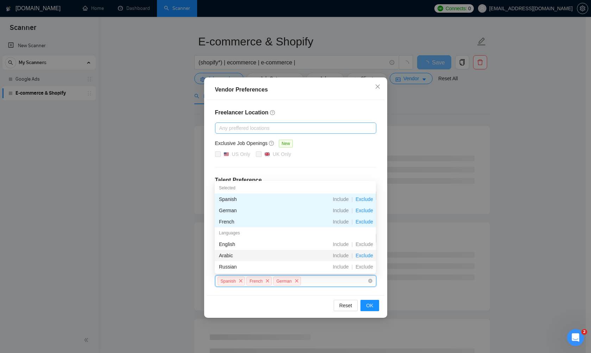
click at [363, 254] on span "Exclude" at bounding box center [364, 256] width 23 height 6
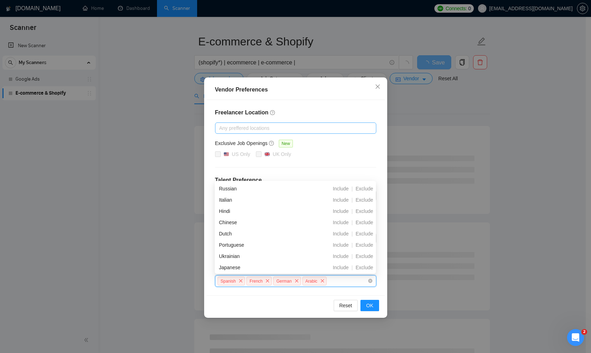
scroll to position [78, 0]
click at [366, 196] on div "Exclude" at bounding box center [364, 200] width 23 height 8
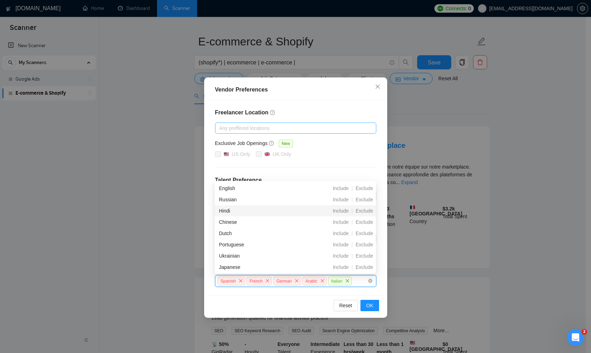
click at [364, 207] on div "Exclude" at bounding box center [364, 211] width 23 height 8
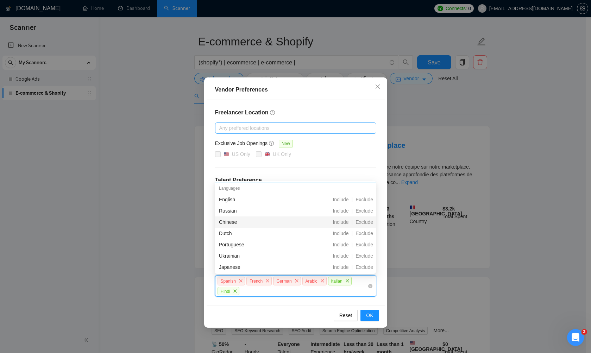
click at [364, 218] on div "Exclude" at bounding box center [364, 222] width 23 height 8
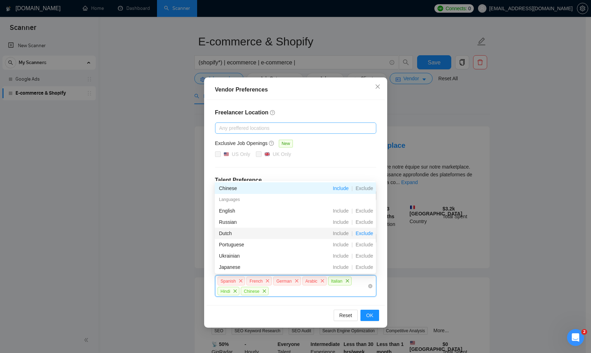
click at [365, 231] on span "Exclude" at bounding box center [364, 234] width 23 height 6
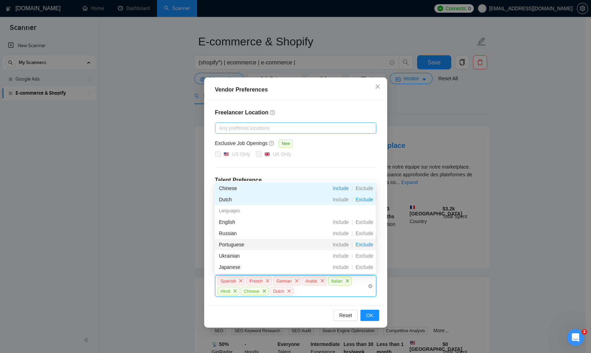
click at [365, 243] on span "Exclude" at bounding box center [364, 245] width 23 height 6
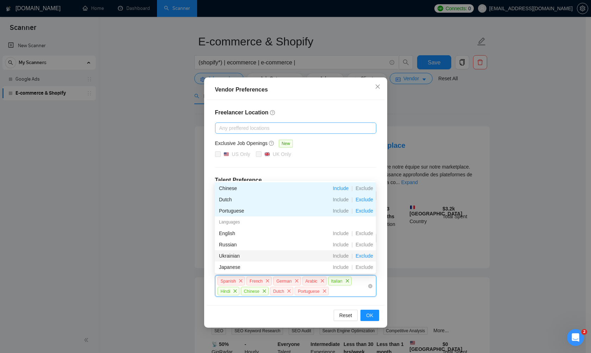
click at [365, 253] on span "Exclude" at bounding box center [364, 256] width 23 height 6
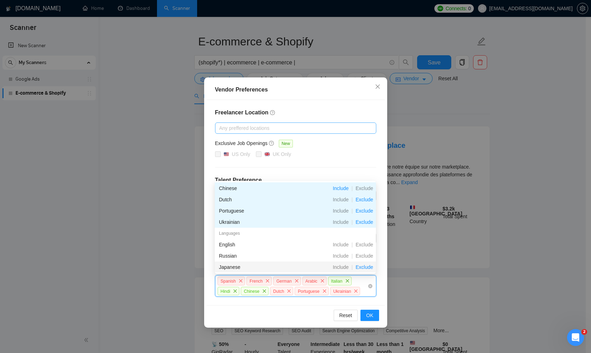
click at [365, 265] on span "Exclude" at bounding box center [364, 267] width 23 height 6
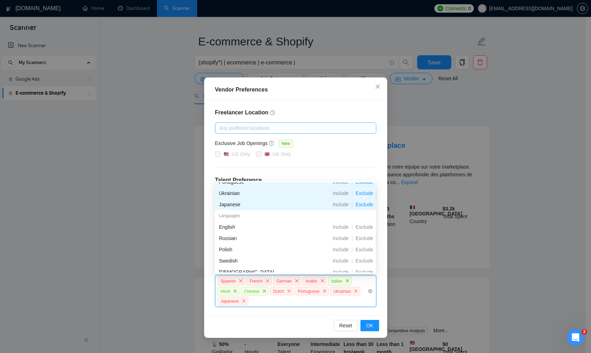
scroll to position [109, 0]
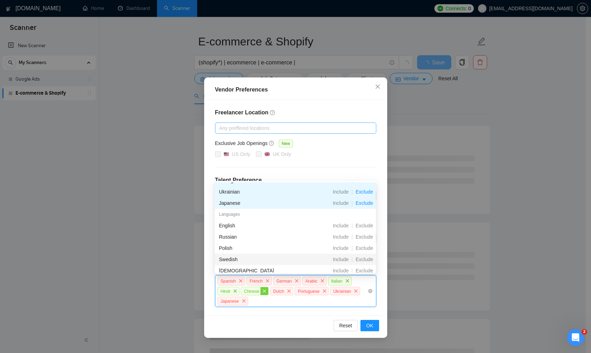
click at [263, 290] on span "close" at bounding box center [264, 291] width 8 height 8
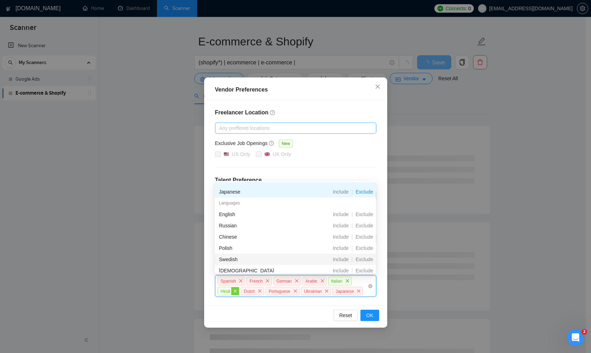
click at [238, 289] on span "close" at bounding box center [235, 291] width 8 height 8
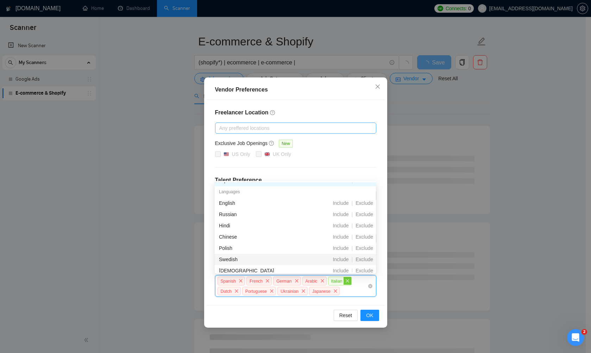
click at [349, 280] on icon "close" at bounding box center [347, 280] width 3 height 3
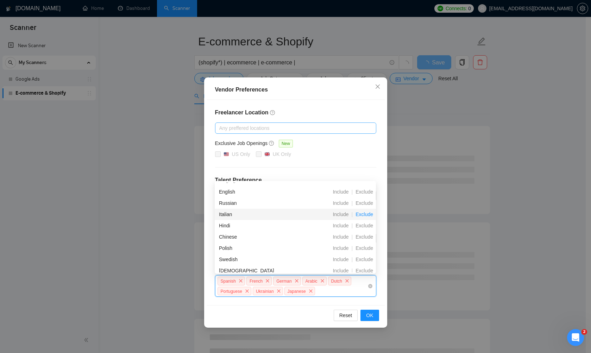
click at [368, 214] on span "Exclude" at bounding box center [364, 215] width 23 height 6
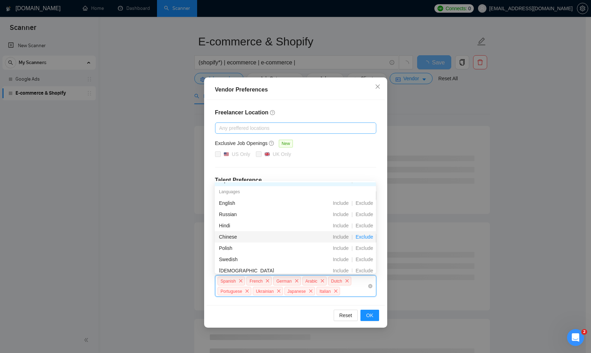
click at [365, 237] on span "Exclude" at bounding box center [364, 237] width 23 height 6
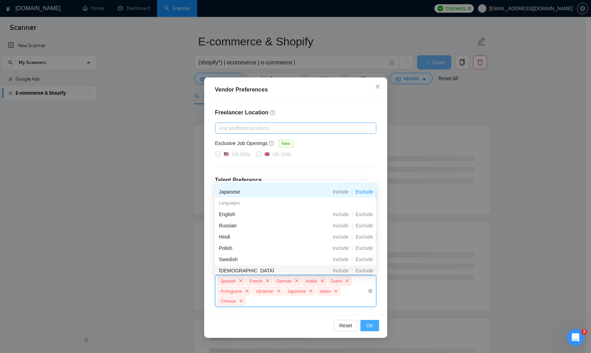
click at [368, 324] on span "OK" at bounding box center [369, 326] width 7 height 8
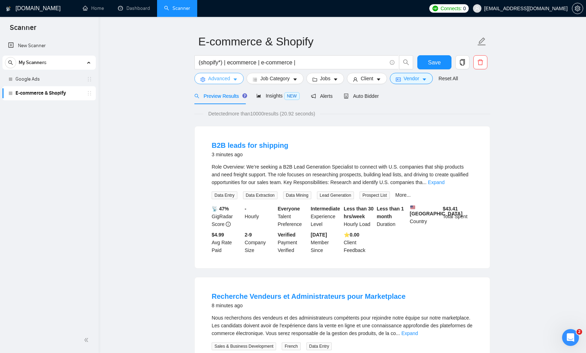
click at [218, 79] on span "Advanced" at bounding box center [219, 79] width 22 height 8
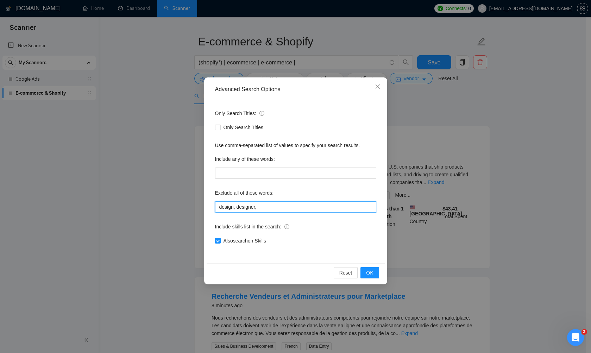
click at [267, 206] on input "design, designer," at bounding box center [295, 206] width 161 height 11
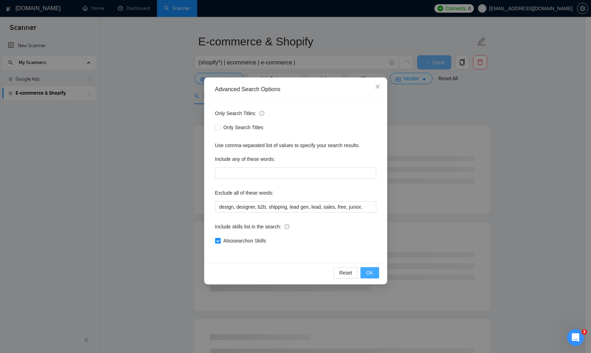
click at [369, 275] on span "OK" at bounding box center [369, 273] width 7 height 8
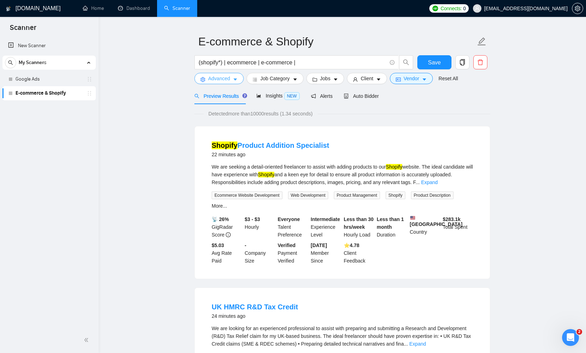
click at [235, 78] on icon "caret-down" at bounding box center [235, 79] width 5 height 5
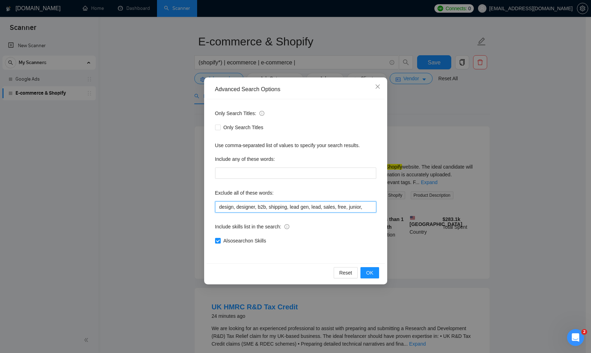
click at [374, 205] on input "design, designer, b2b, shipping, lead gen, lead, sales, free, junior," at bounding box center [295, 206] width 161 height 11
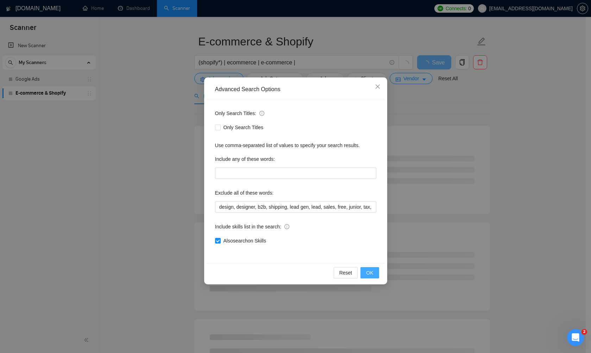
click at [370, 275] on span "OK" at bounding box center [369, 273] width 7 height 8
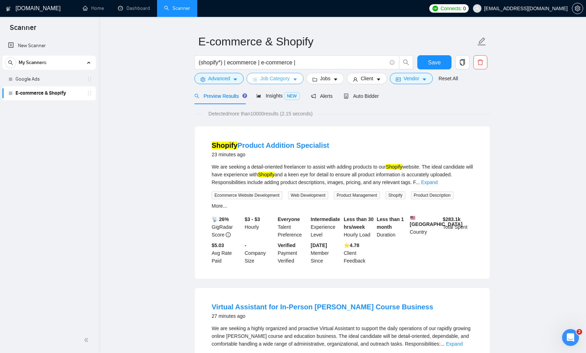
click at [289, 77] on span "Job Category" at bounding box center [274, 79] width 29 height 8
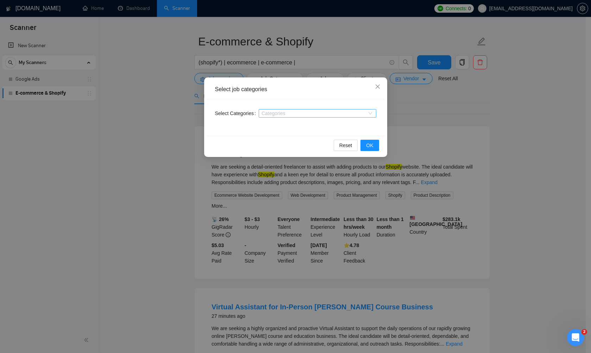
click at [291, 113] on div at bounding box center [313, 114] width 107 height 6
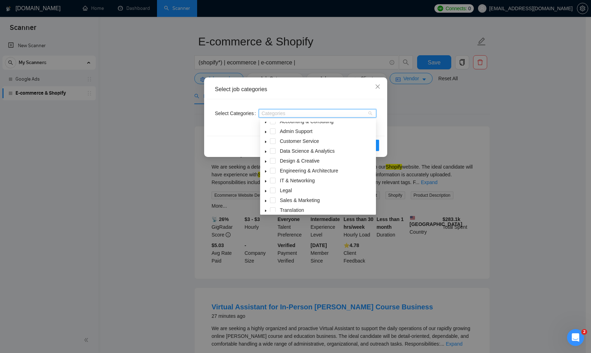
scroll to position [6, 0]
click at [273, 181] on span at bounding box center [273, 179] width 6 height 6
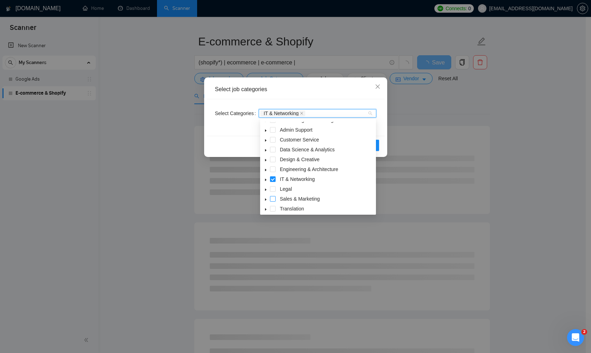
click at [273, 198] on span at bounding box center [273, 199] width 6 height 6
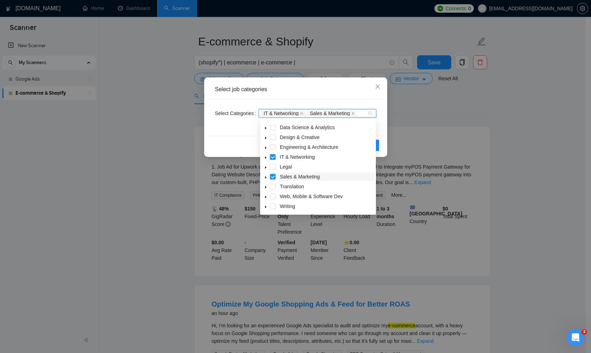
scroll to position [18, 0]
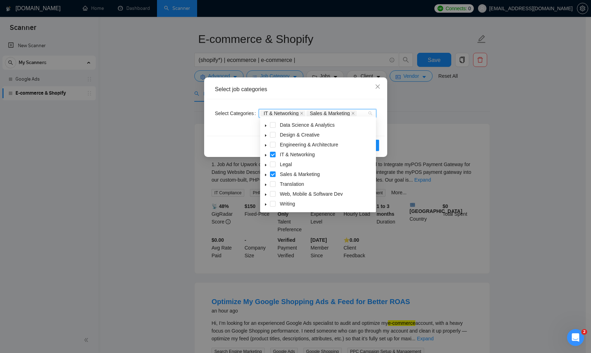
click at [266, 155] on icon "caret-down" at bounding box center [265, 155] width 1 height 2
click at [282, 163] on span at bounding box center [281, 165] width 6 height 6
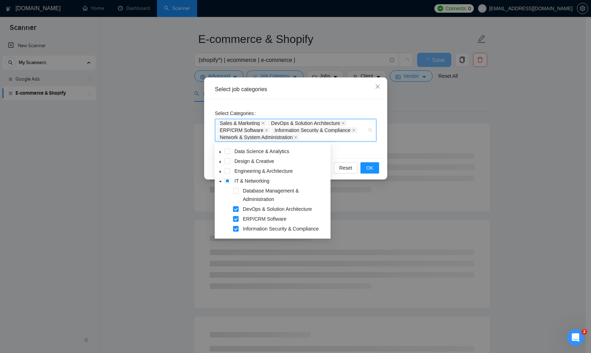
click at [236, 208] on span at bounding box center [236, 209] width 6 height 6
click at [238, 219] on span at bounding box center [236, 219] width 6 height 6
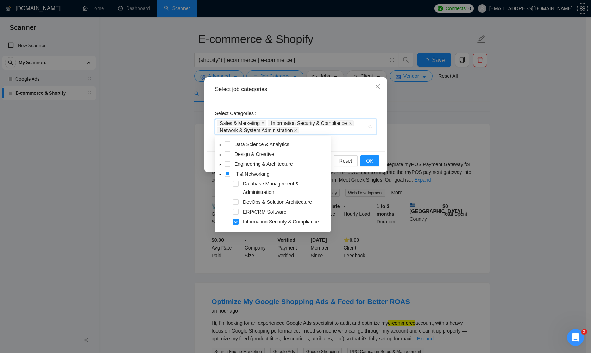
click at [235, 222] on span at bounding box center [236, 222] width 6 height 6
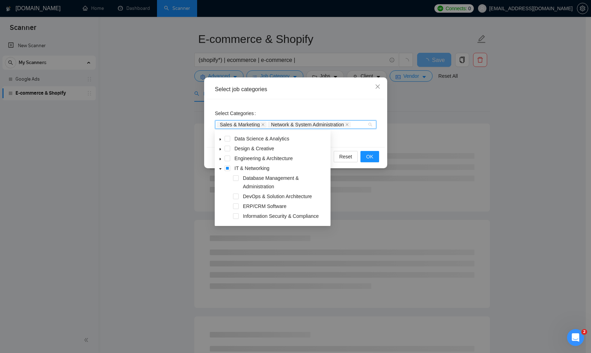
click at [219, 169] on icon "caret-down" at bounding box center [221, 169] width 4 height 4
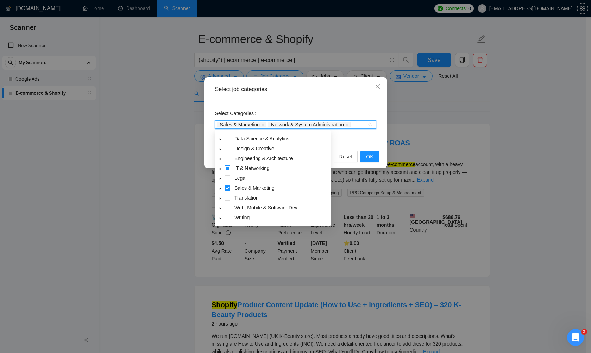
click at [227, 169] on span at bounding box center [228, 168] width 6 height 6
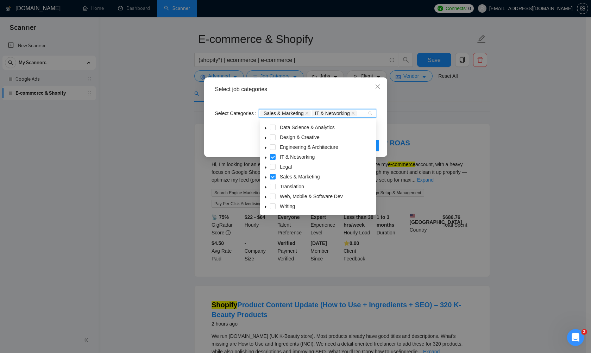
click at [273, 155] on span at bounding box center [273, 157] width 6 height 6
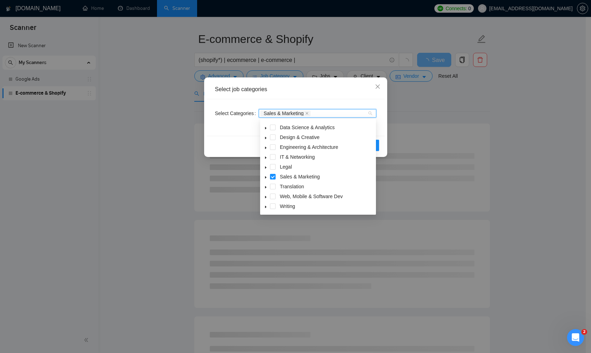
click at [266, 176] on icon "caret-down" at bounding box center [266, 178] width 4 height 4
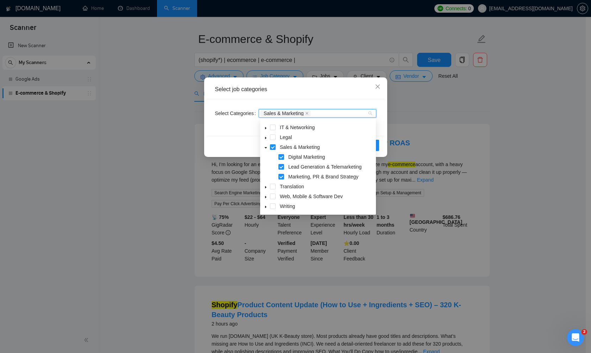
scroll to position [58, 0]
click at [265, 197] on icon "caret-down" at bounding box center [265, 197] width 1 height 2
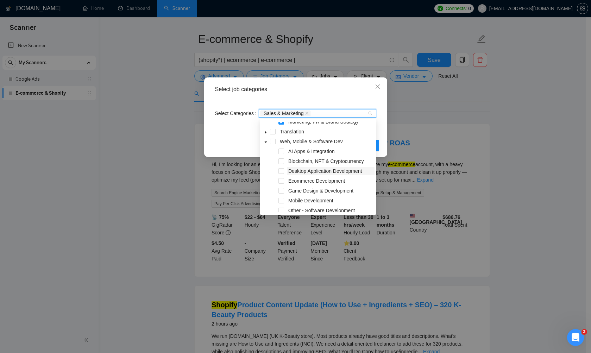
scroll to position [114, 0]
click at [281, 178] on span at bounding box center [281, 180] width 6 height 6
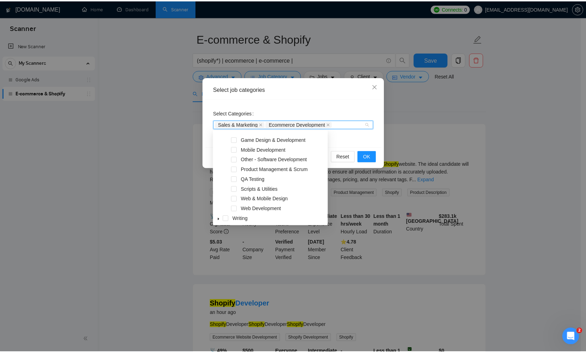
scroll to position [176, 0]
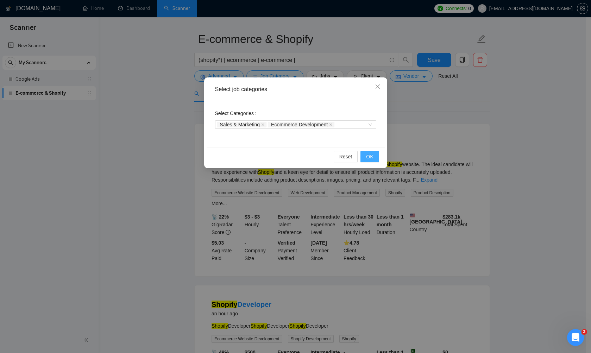
click at [367, 156] on span "OK" at bounding box center [369, 157] width 7 height 8
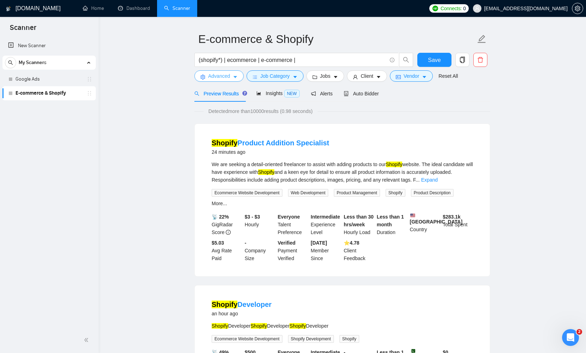
click at [234, 77] on icon "caret-down" at bounding box center [235, 77] width 5 height 5
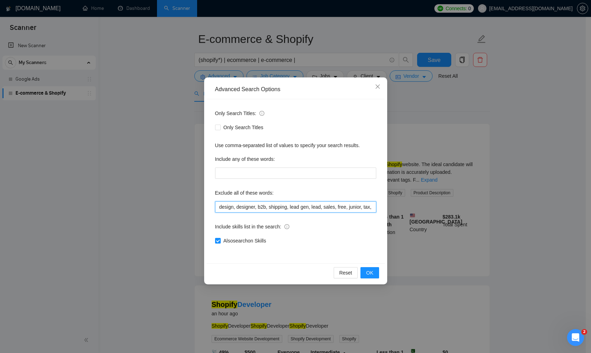
click at [351, 207] on input "design, designer, b2b, shipping, lead gen, lead, sales, free, junior, tax, cred…" at bounding box center [295, 206] width 161 height 11
drag, startPoint x: 351, startPoint y: 207, endPoint x: 397, endPoint y: 208, distance: 46.5
click at [397, 208] on div "Advanced Search Options Only Search Titles: Only Search Titles Use comma-separa…" at bounding box center [295, 176] width 591 height 353
click at [373, 207] on input "design, designer, b2b, shipping, lead gen, lead, sales, free, junior, tax, cred…" at bounding box center [295, 206] width 161 height 11
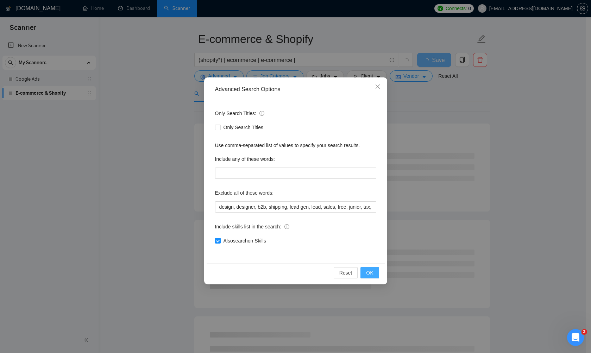
click at [371, 272] on span "OK" at bounding box center [369, 273] width 7 height 8
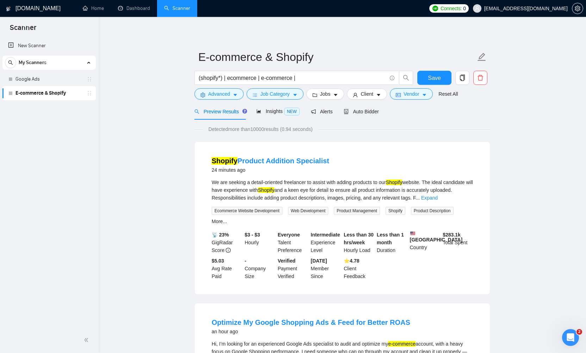
scroll to position [0, 0]
click at [236, 95] on icon "caret-down" at bounding box center [235, 95] width 4 height 2
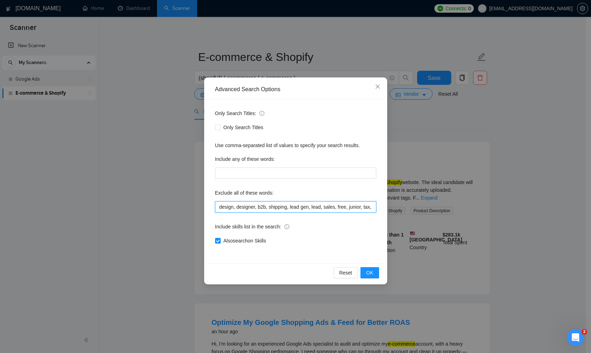
click at [333, 209] on input "design, designer, b2b, shipping, lead gen, lead, sales, free, junior, tax, cred…" at bounding box center [295, 206] width 161 height 11
drag, startPoint x: 339, startPoint y: 209, endPoint x: 394, endPoint y: 208, distance: 55.3
click at [394, 208] on div "Advanced Search Options Only Search Titles: Only Search Titles Use comma-separa…" at bounding box center [295, 176] width 591 height 353
click at [373, 206] on input "design, designer, b2b, shipping, lead gen, lead, sales, free, junior, tax, cred…" at bounding box center [295, 206] width 161 height 11
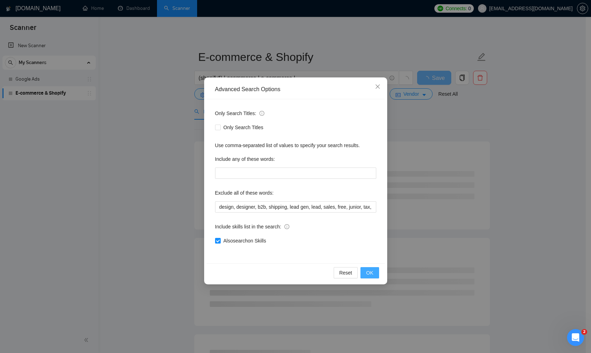
click at [363, 276] on button "OK" at bounding box center [369, 272] width 18 height 11
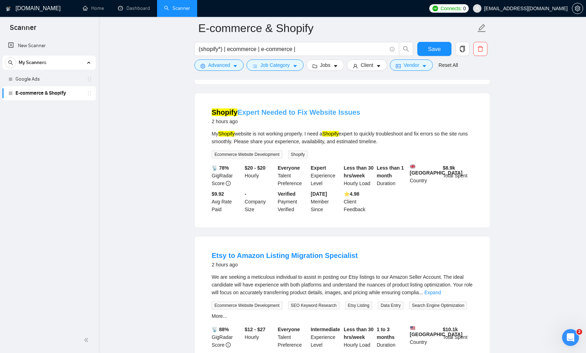
scroll to position [682, 0]
drag, startPoint x: 428, startPoint y: 152, endPoint x: 449, endPoint y: 153, distance: 21.5
click at [449, 145] on div "My Shopify website is not working properly. I need a Shopify expert to quickly …" at bounding box center [342, 137] width 261 height 15
copy div "fix errors"
click at [239, 66] on button "Advanced" at bounding box center [218, 64] width 49 height 11
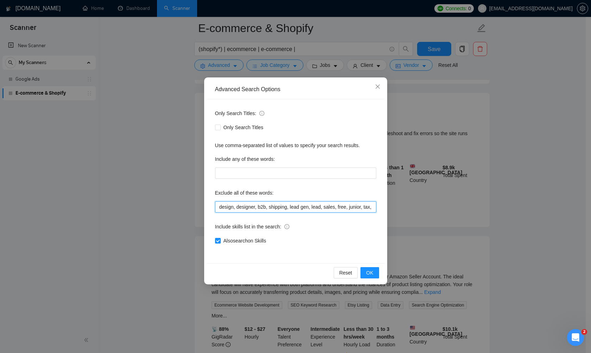
click at [345, 202] on input "design, designer, b2b, shipping, lead gen, lead, sales, free, junior, tax, cred…" at bounding box center [295, 206] width 161 height 11
drag, startPoint x: 348, startPoint y: 208, endPoint x: 388, endPoint y: 208, distance: 39.8
click at [388, 208] on div "Advanced Search Options Only Search Titles: Only Search Titles Use comma-separa…" at bounding box center [295, 176] width 591 height 353
click at [374, 206] on input "design, designer, b2b, shipping, lead gen, lead, sales, free, junior, tax, cred…" at bounding box center [295, 206] width 161 height 11
paste input "fix errors"
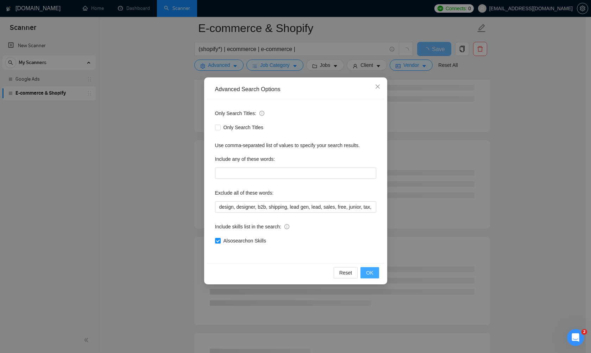
click at [370, 276] on span "OK" at bounding box center [369, 273] width 7 height 8
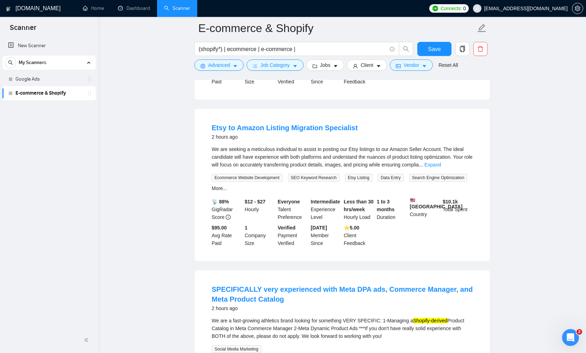
scroll to position [665, 0]
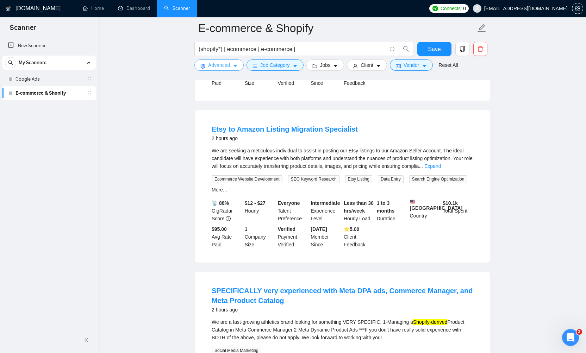
click at [238, 62] on button "Advanced" at bounding box center [218, 64] width 49 height 11
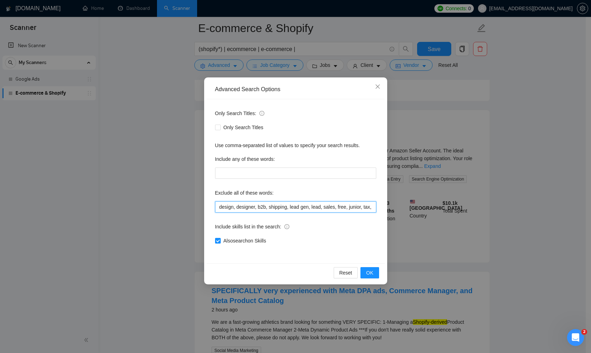
click at [336, 209] on input "design, designer, b2b, shipping, lead gen, lead, sales, free, junior, tax, cred…" at bounding box center [295, 206] width 161 height 11
drag, startPoint x: 340, startPoint y: 207, endPoint x: 403, endPoint y: 208, distance: 63.4
click at [403, 208] on div "Advanced Search Options Only Search Titles: Only Search Titles Use comma-separa…" at bounding box center [295, 176] width 591 height 353
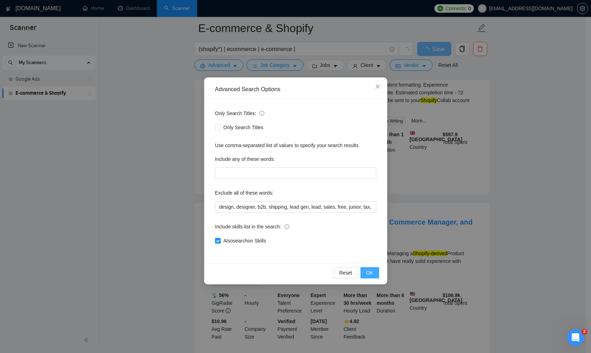
click at [367, 270] on span "OK" at bounding box center [369, 273] width 7 height 8
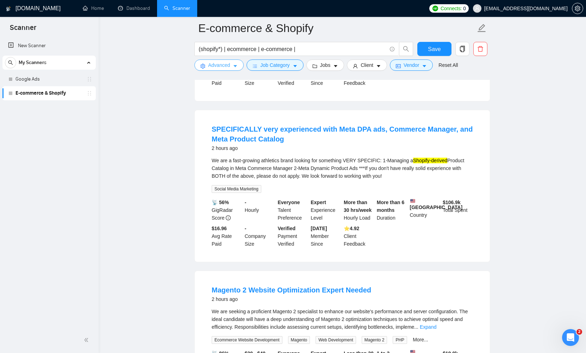
click at [232, 67] on button "Advanced" at bounding box center [218, 64] width 49 height 11
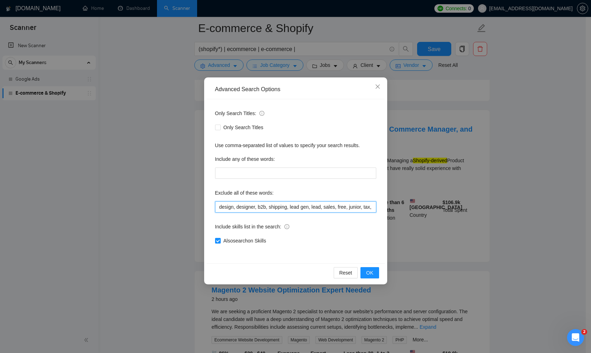
click at [345, 208] on input "design, designer, b2b, shipping, lead gen, lead, sales, free, junior, tax, cred…" at bounding box center [295, 206] width 161 height 11
drag, startPoint x: 345, startPoint y: 208, endPoint x: 388, endPoint y: 209, distance: 42.6
click at [399, 209] on div "Advanced Search Options Only Search Titles: Only Search Titles Use comma-separa…" at bounding box center [295, 176] width 591 height 353
click at [373, 207] on input "design, designer, b2b, shipping, lead gen, lead, sales, free, junior, tax, cred…" at bounding box center [295, 206] width 161 height 11
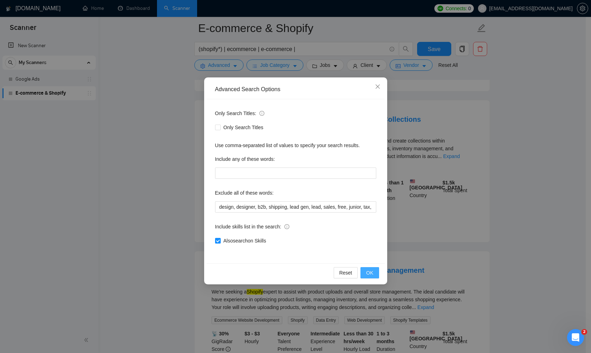
click at [366, 271] on span "OK" at bounding box center [369, 273] width 7 height 8
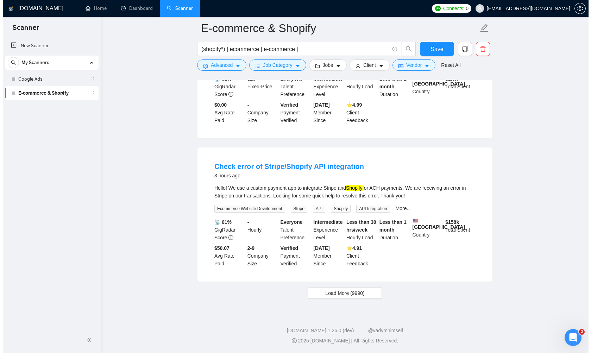
scroll to position [1401, 0]
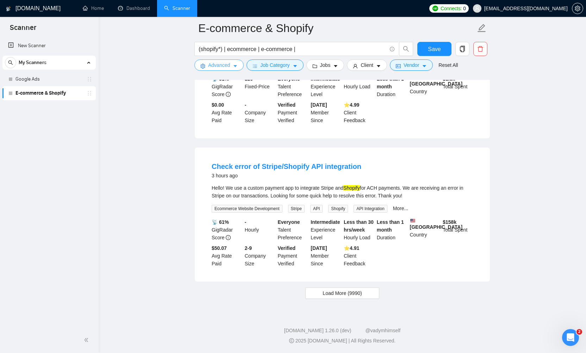
click at [230, 67] on span "Advanced" at bounding box center [219, 65] width 22 height 8
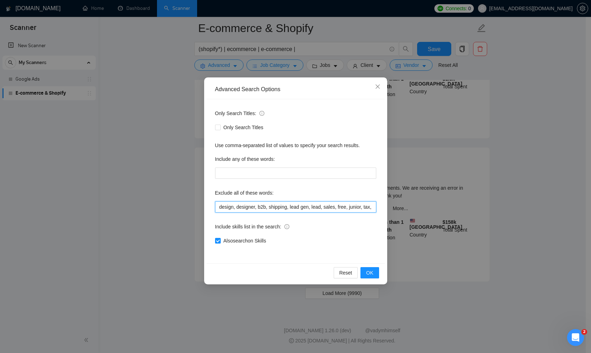
click at [351, 208] on input "design, designer, b2b, shipping, lead gen, lead, sales, free, junior, tax, cred…" at bounding box center [295, 206] width 161 height 11
drag, startPoint x: 356, startPoint y: 208, endPoint x: 409, endPoint y: 208, distance: 52.8
click at [409, 208] on div "Advanced Search Options Only Search Titles: Only Search Titles Use comma-separa…" at bounding box center [295, 176] width 591 height 353
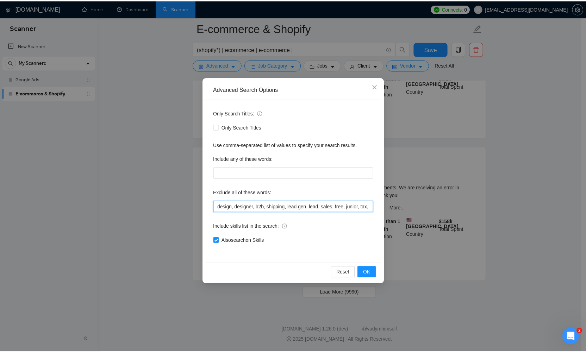
scroll to position [821, 0]
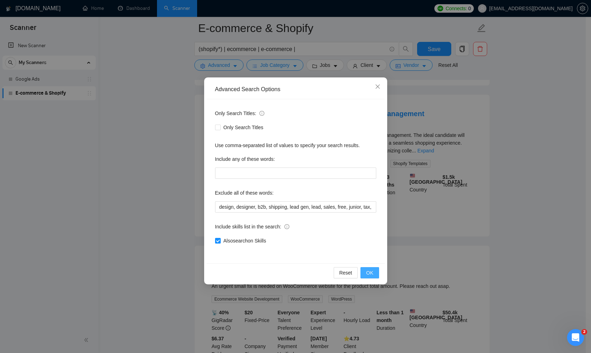
click at [367, 271] on span "OK" at bounding box center [369, 273] width 7 height 8
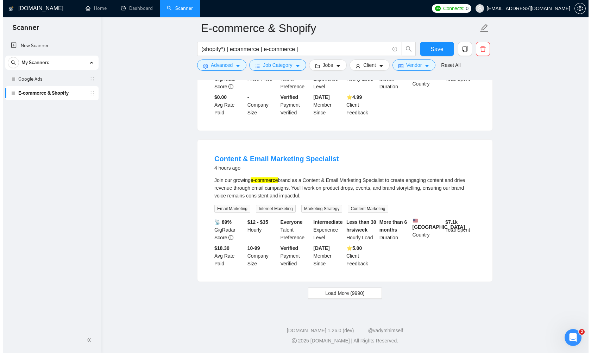
scroll to position [1409, 0]
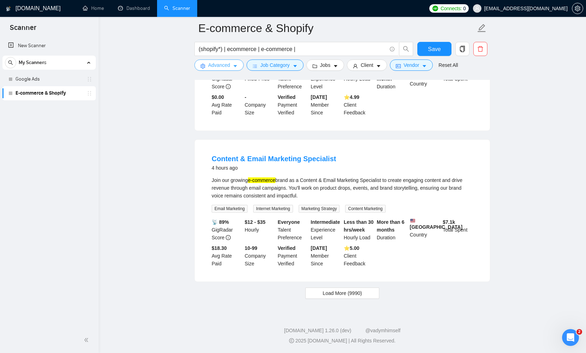
click at [236, 64] on icon "caret-down" at bounding box center [235, 66] width 5 height 5
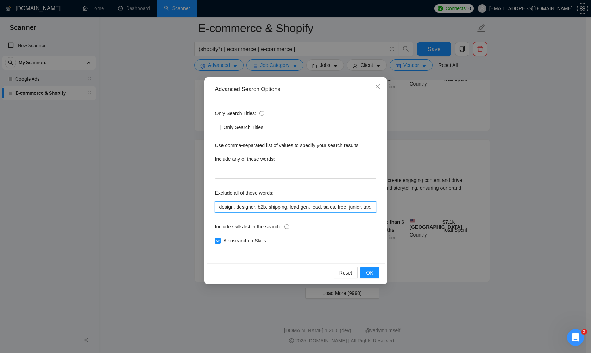
click at [347, 204] on input "design, designer, b2b, shipping, lead gen, lead, sales, free, junior, tax, cred…" at bounding box center [295, 206] width 161 height 11
drag, startPoint x: 348, startPoint y: 206, endPoint x: 396, endPoint y: 207, distance: 47.9
click at [396, 207] on div "Advanced Search Options Only Search Titles: Only Search Titles Use comma-separa…" at bounding box center [295, 176] width 591 height 353
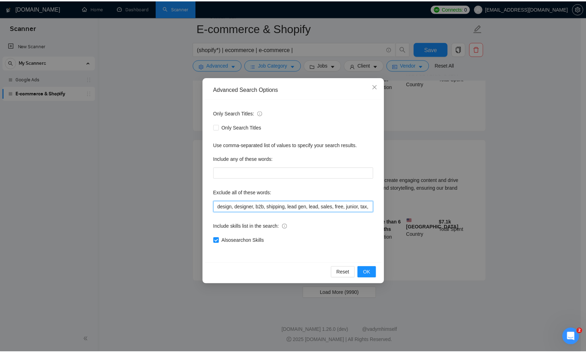
scroll to position [821, 0]
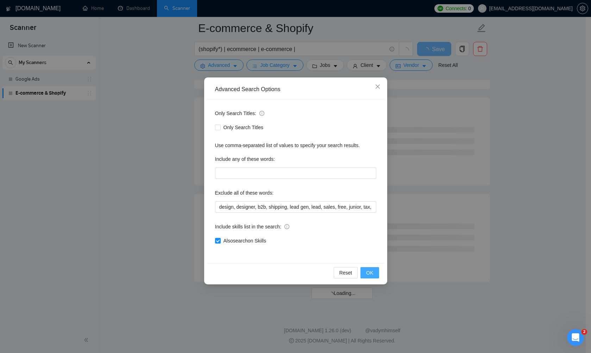
click at [367, 276] on span "OK" at bounding box center [369, 273] width 7 height 8
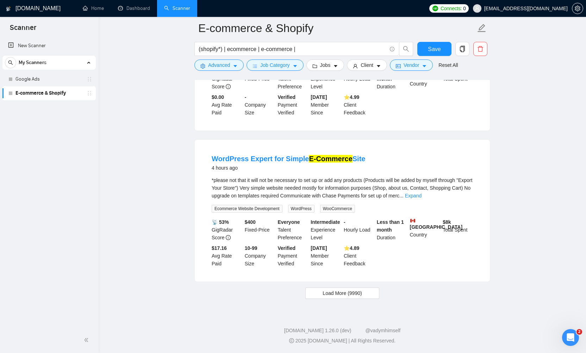
scroll to position [1404, 0]
click at [355, 297] on button "Load More (9990)" at bounding box center [342, 293] width 74 height 11
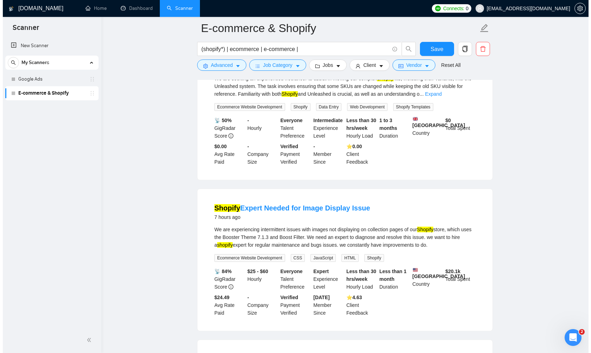
scroll to position [1920, 0]
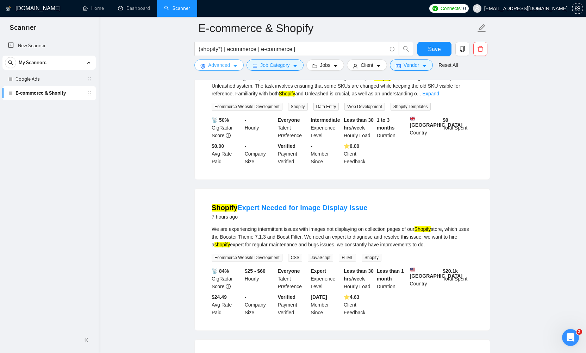
click at [236, 66] on icon "caret-down" at bounding box center [235, 66] width 4 height 2
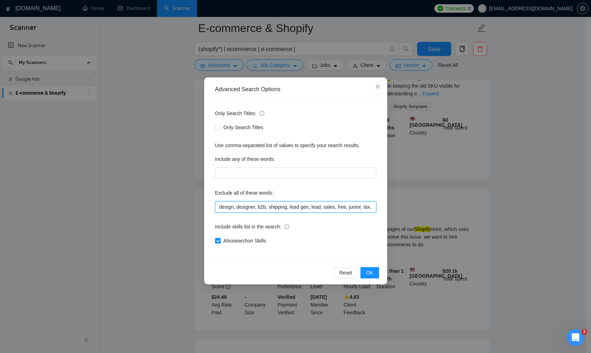
click at [352, 208] on input "design, designer, b2b, shipping, lead gen, lead, sales, free, junior, tax, cred…" at bounding box center [295, 206] width 161 height 11
drag, startPoint x: 352, startPoint y: 208, endPoint x: 391, endPoint y: 209, distance: 39.1
click at [391, 209] on div "Advanced Search Options Only Search Titles: Only Search Titles Use comma-separa…" at bounding box center [295, 176] width 591 height 353
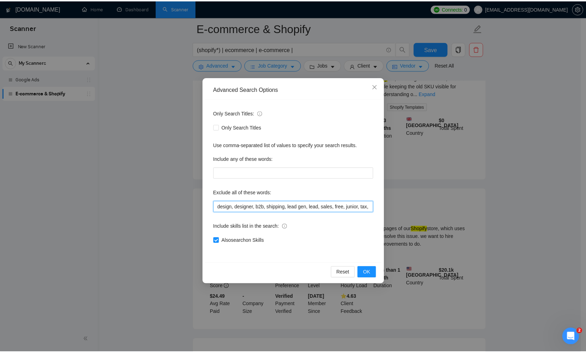
scroll to position [1786, 0]
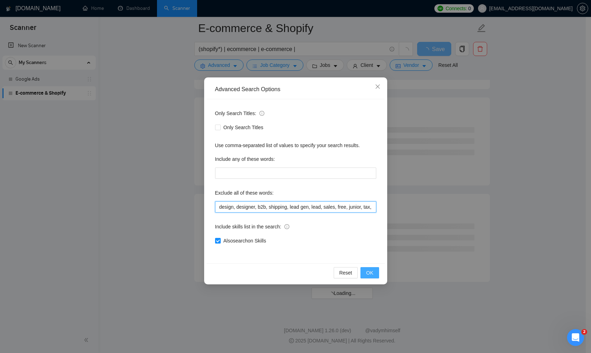
type input "design, designer, b2b, shipping, lead gen, lead, sales, free, junior, tax, cred…"
click at [369, 275] on span "OK" at bounding box center [369, 273] width 7 height 8
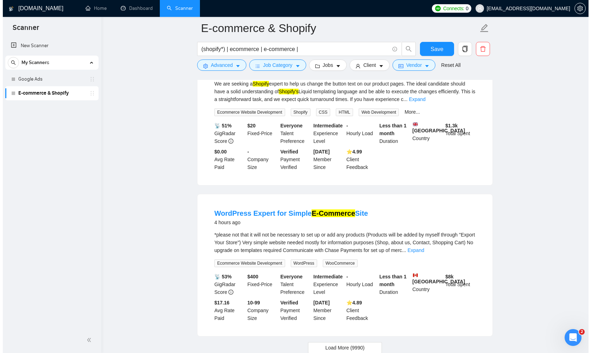
scroll to position [1306, 0]
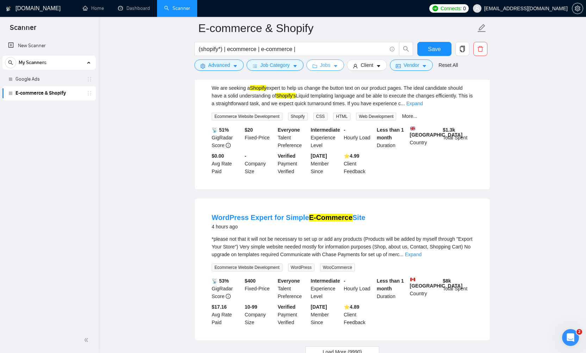
click at [330, 61] on span "Jobs" at bounding box center [325, 65] width 11 height 8
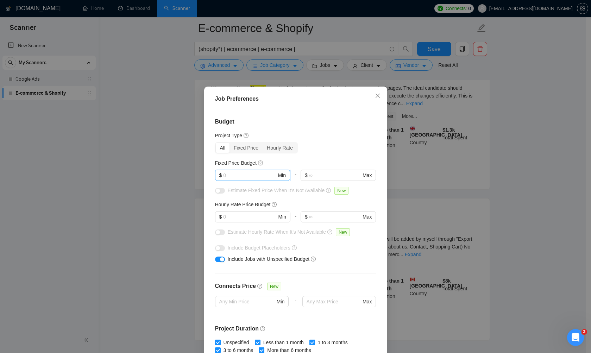
click at [234, 176] on input "text" at bounding box center [249, 175] width 53 height 8
type input "500"
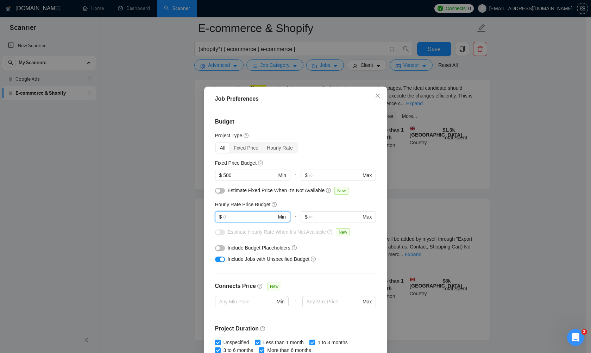
click at [228, 216] on input "text" at bounding box center [249, 217] width 53 height 8
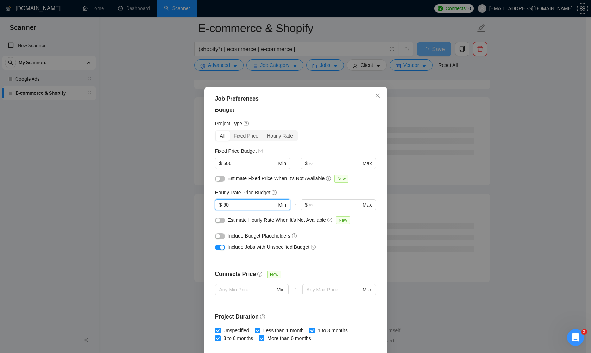
scroll to position [12, 0]
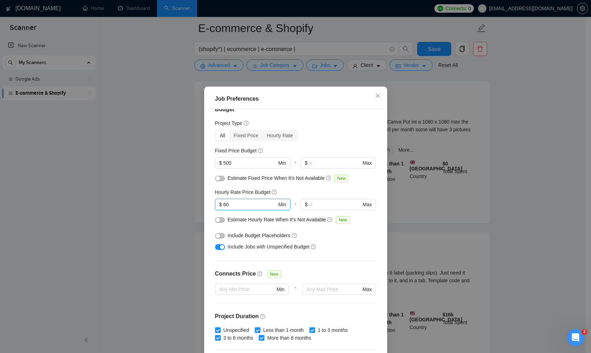
type input "60"
click at [221, 219] on button "button" at bounding box center [220, 220] width 10 height 6
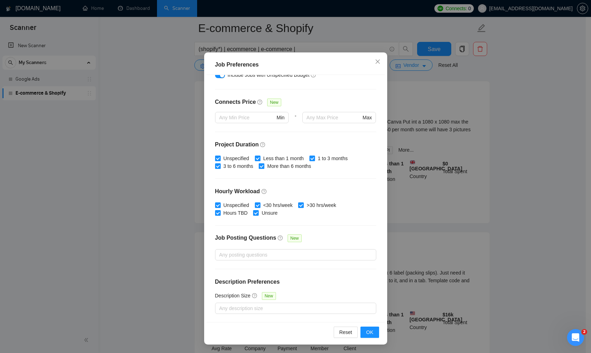
scroll to position [34, 0]
click at [366, 331] on span "OK" at bounding box center [369, 332] width 7 height 8
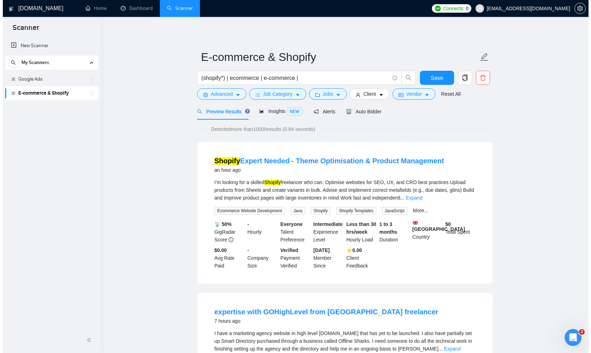
scroll to position [0, 0]
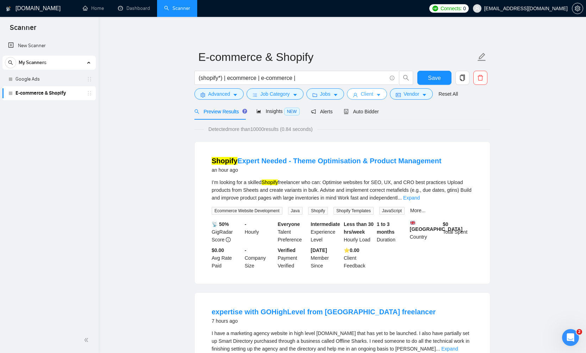
click at [373, 94] on span "Client" at bounding box center [366, 94] width 13 height 8
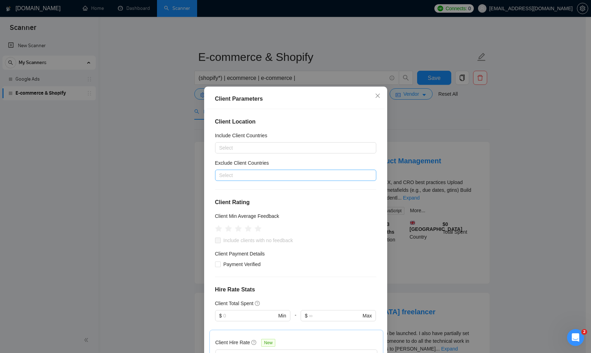
click at [256, 176] on div at bounding box center [292, 175] width 151 height 8
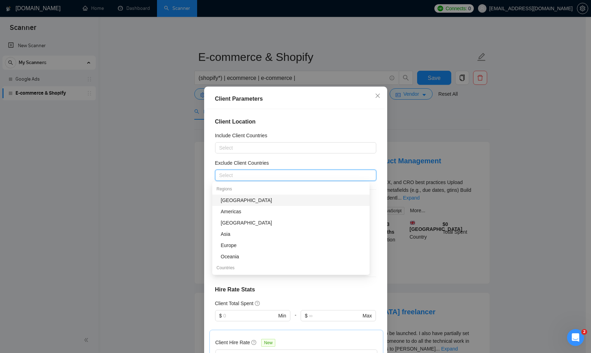
click at [230, 202] on div "[GEOGRAPHIC_DATA]" at bounding box center [293, 200] width 145 height 8
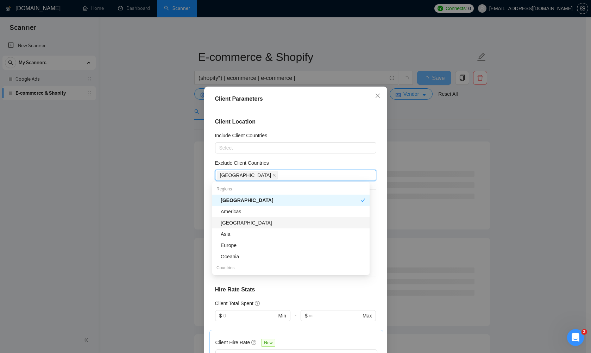
click at [238, 222] on div "[GEOGRAPHIC_DATA]" at bounding box center [293, 223] width 145 height 8
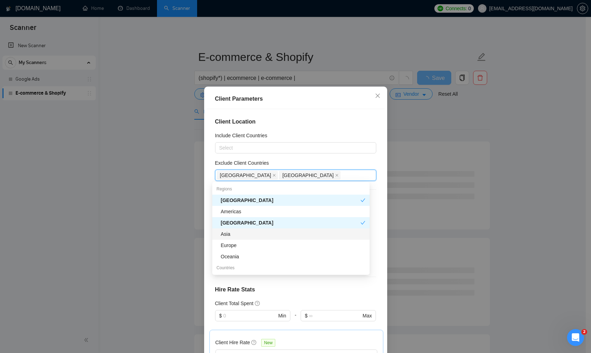
click at [229, 234] on div "Asia" at bounding box center [293, 234] width 145 height 8
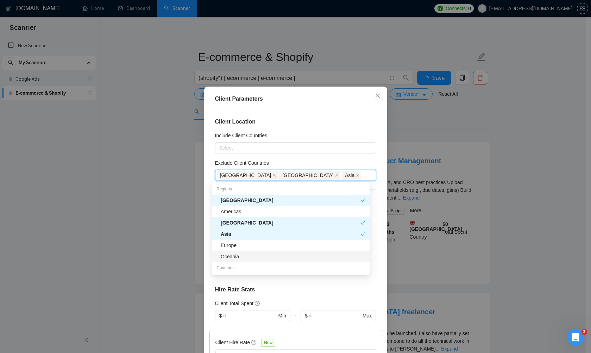
click at [237, 256] on div "Oceania" at bounding box center [293, 257] width 145 height 8
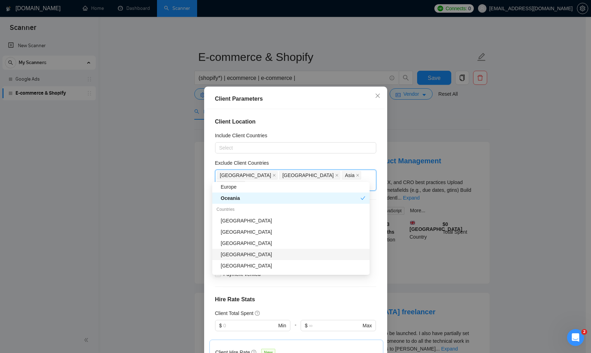
scroll to position [65, 0]
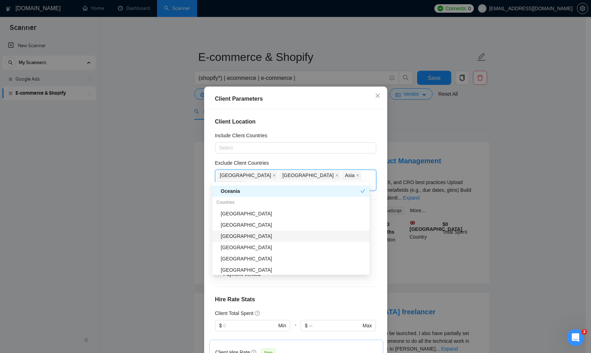
click at [235, 235] on div "[GEOGRAPHIC_DATA]" at bounding box center [293, 236] width 145 height 8
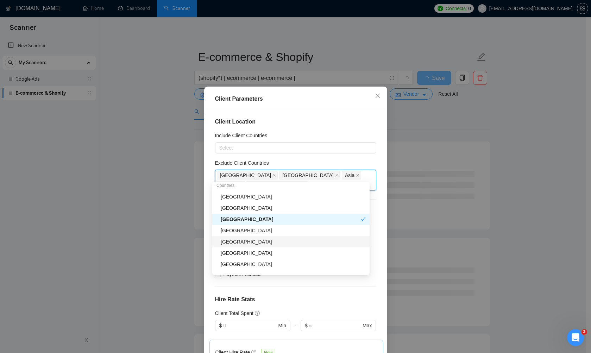
scroll to position [84, 0]
click at [237, 252] on div "[GEOGRAPHIC_DATA]" at bounding box center [293, 251] width 145 height 8
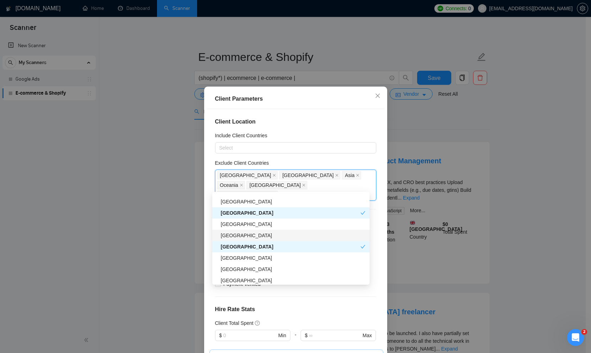
scroll to position [100, 0]
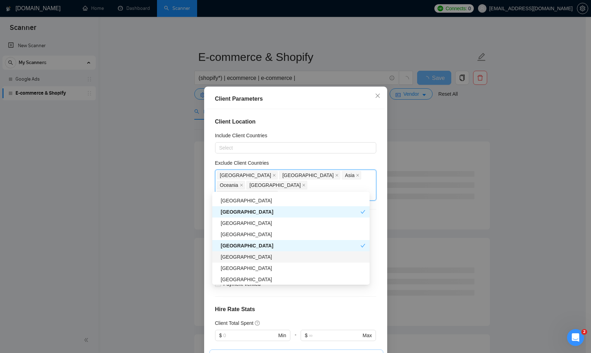
click at [235, 256] on div "[GEOGRAPHIC_DATA]" at bounding box center [293, 257] width 145 height 8
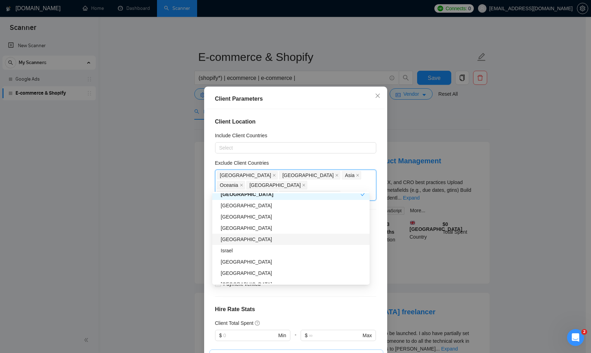
scroll to position [165, 0]
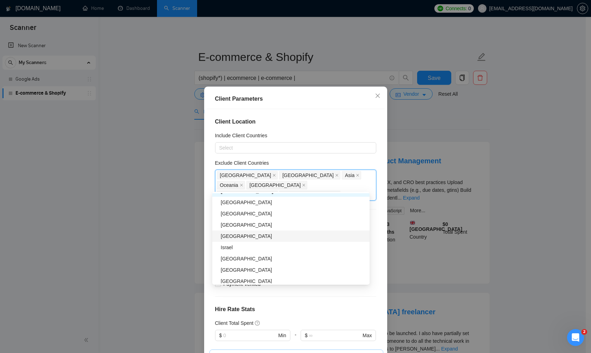
click at [237, 234] on div "[GEOGRAPHIC_DATA]" at bounding box center [293, 236] width 145 height 8
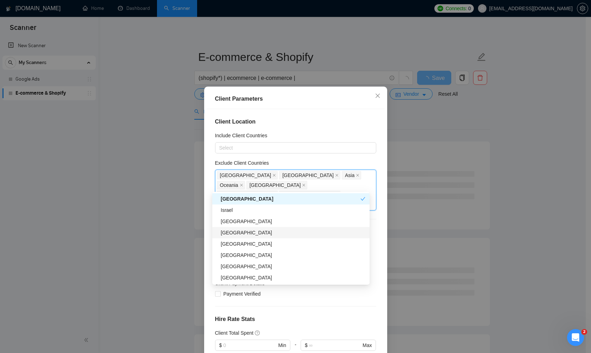
scroll to position [202, 0]
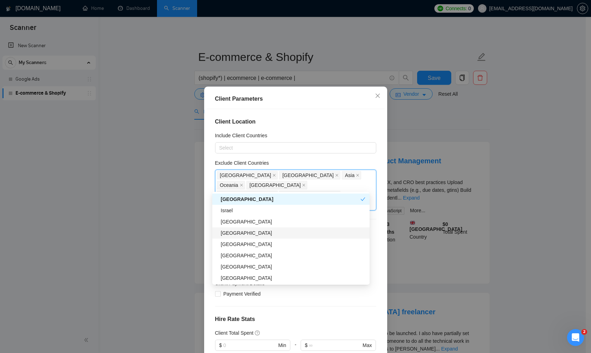
click at [241, 232] on div "[GEOGRAPHIC_DATA]" at bounding box center [293, 233] width 145 height 8
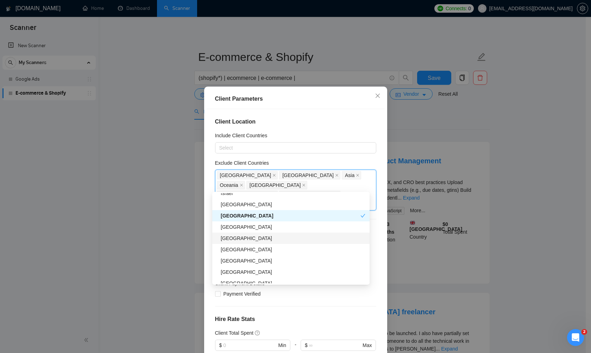
scroll to position [223, 0]
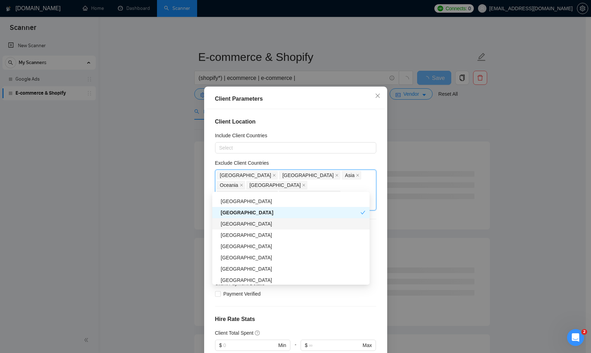
click at [243, 226] on div "[GEOGRAPHIC_DATA]" at bounding box center [293, 224] width 145 height 8
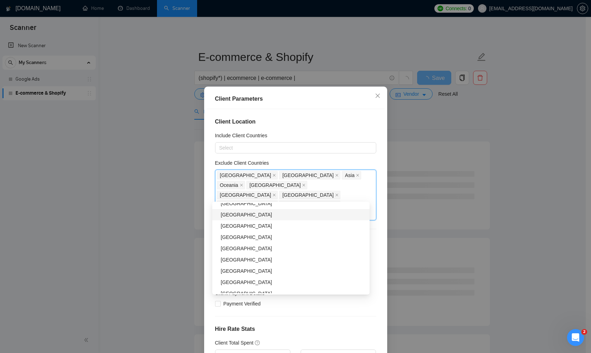
scroll to position [265, 0]
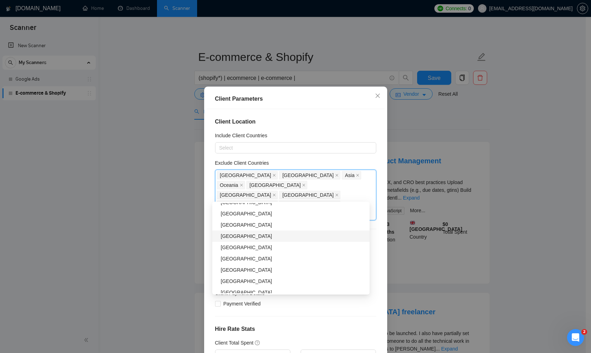
click at [253, 237] on div "[GEOGRAPHIC_DATA]" at bounding box center [293, 236] width 145 height 8
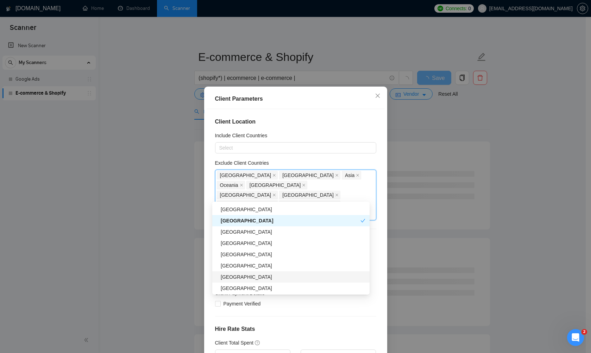
scroll to position [278, 0]
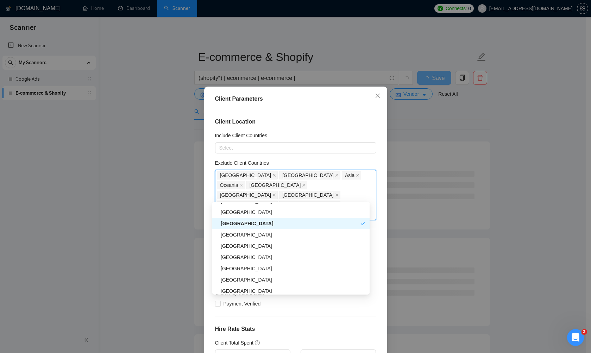
click at [247, 219] on div "[GEOGRAPHIC_DATA]" at bounding box center [290, 223] width 157 height 11
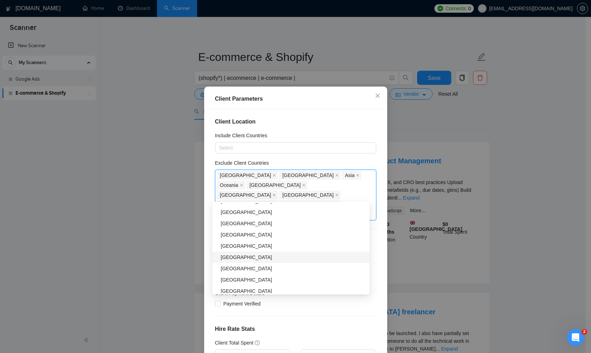
scroll to position [279, 0]
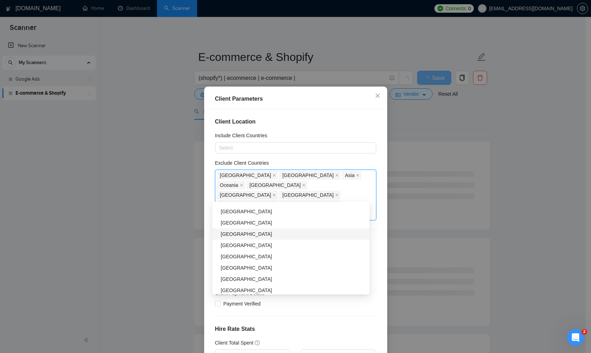
click at [253, 236] on div "[GEOGRAPHIC_DATA]" at bounding box center [293, 234] width 145 height 8
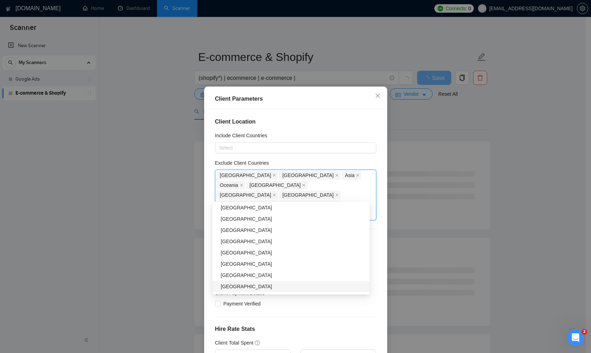
scroll to position [339, 0]
click at [267, 232] on div "[GEOGRAPHIC_DATA]" at bounding box center [293, 230] width 145 height 8
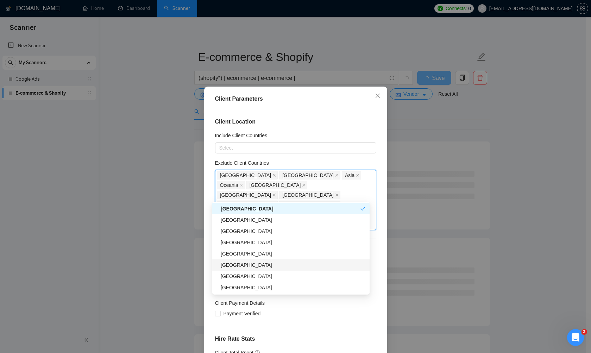
scroll to position [360, 0]
click at [270, 257] on div "[GEOGRAPHIC_DATA]" at bounding box center [293, 254] width 145 height 8
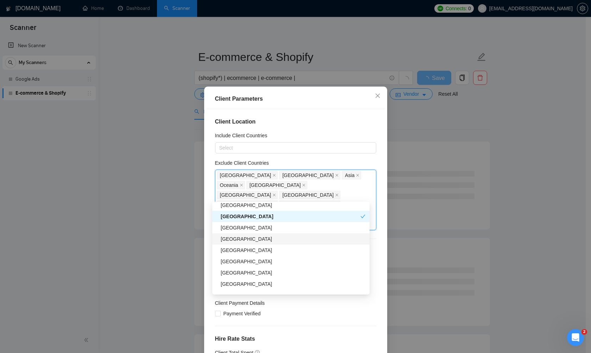
scroll to position [405, 0]
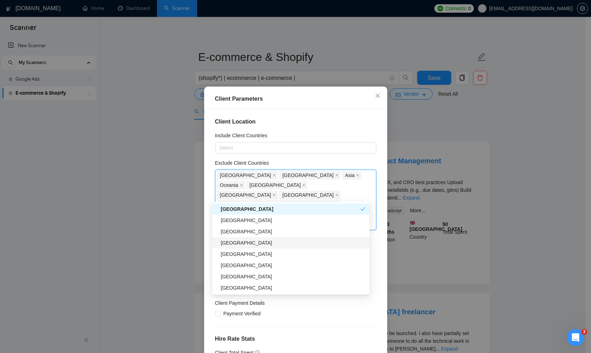
click at [267, 244] on div "[GEOGRAPHIC_DATA]" at bounding box center [293, 243] width 145 height 8
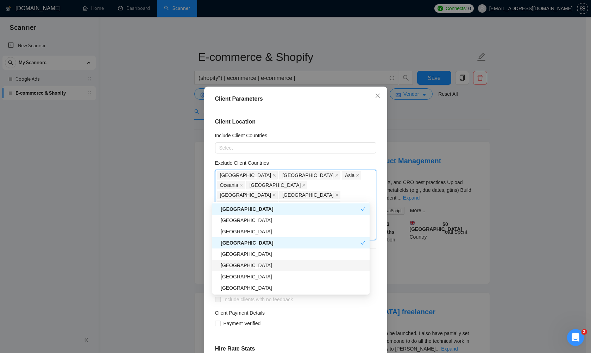
click at [148, 250] on div "Client Parameters Client Location Include Client Countries Select Exclude Clien…" at bounding box center [295, 176] width 591 height 353
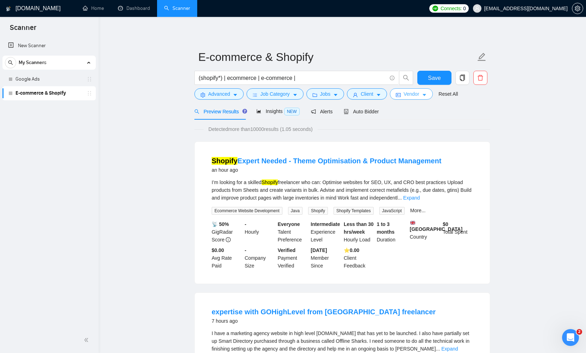
click at [417, 95] on span "Vendor" at bounding box center [410, 94] width 15 height 8
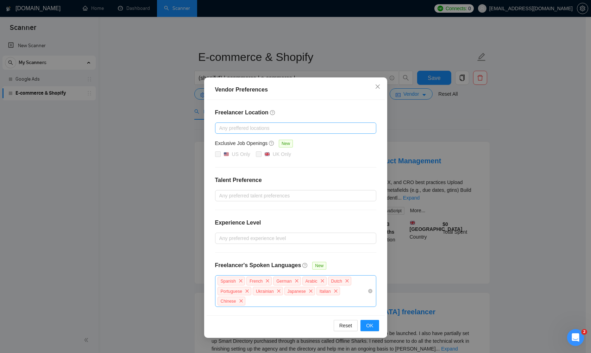
click at [326, 123] on div "Any preffered locations" at bounding box center [295, 127] width 161 height 11
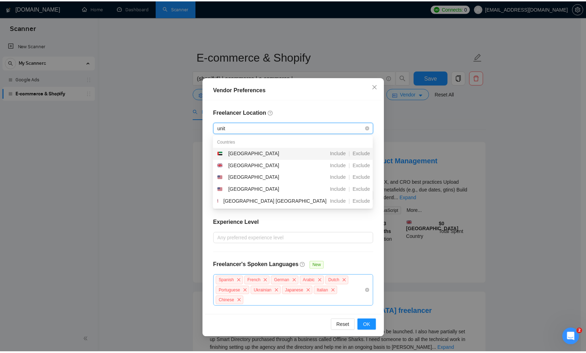
scroll to position [0, 0]
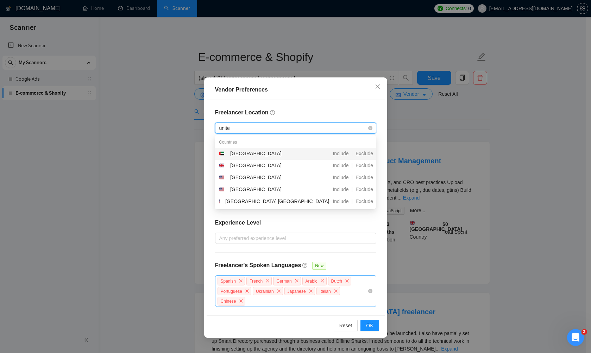
type input "united"
click at [256, 177] on div "[GEOGRAPHIC_DATA]" at bounding box center [255, 178] width 51 height 8
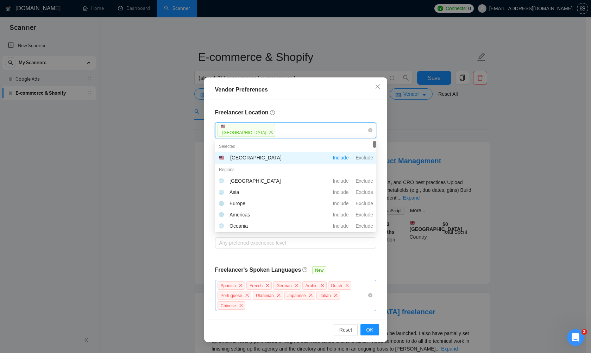
click at [409, 131] on div "Vendor Preferences Freelancer Location [GEOGRAPHIC_DATA] Exclusive Job Openings…" at bounding box center [295, 176] width 591 height 353
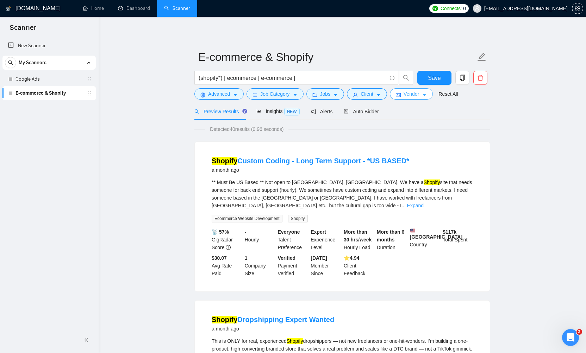
click at [419, 95] on span "Vendor" at bounding box center [410, 94] width 15 height 8
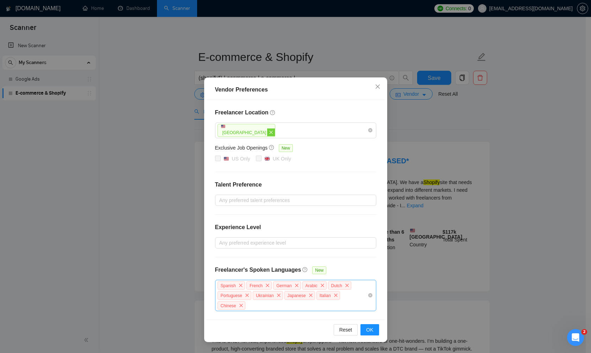
click at [270, 131] on icon "close" at bounding box center [271, 132] width 3 height 3
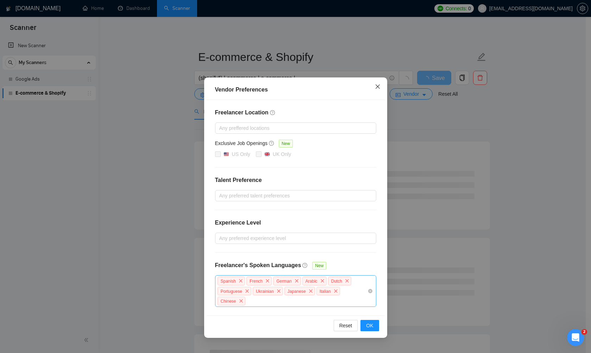
click at [374, 88] on span "Close" at bounding box center [377, 86] width 19 height 19
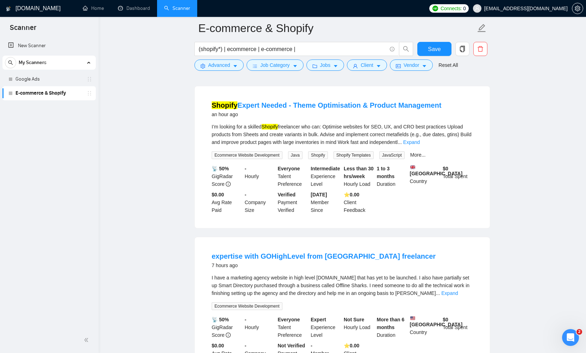
scroll to position [62, 0]
click at [429, 50] on span "Save" at bounding box center [434, 49] width 13 height 9
click at [101, 7] on link "Home" at bounding box center [93, 8] width 21 height 6
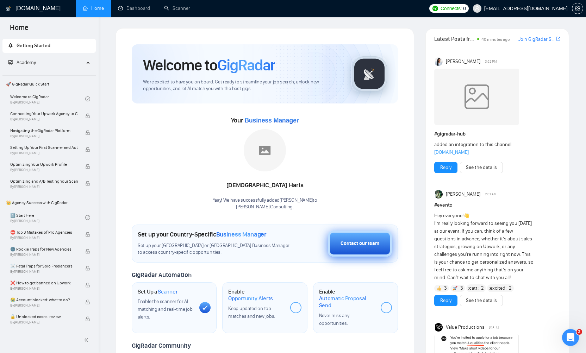
click at [358, 241] on div "Contact our team" at bounding box center [359, 244] width 39 height 8
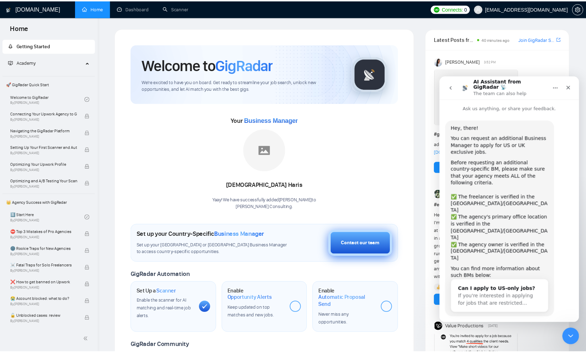
scroll to position [8, 0]
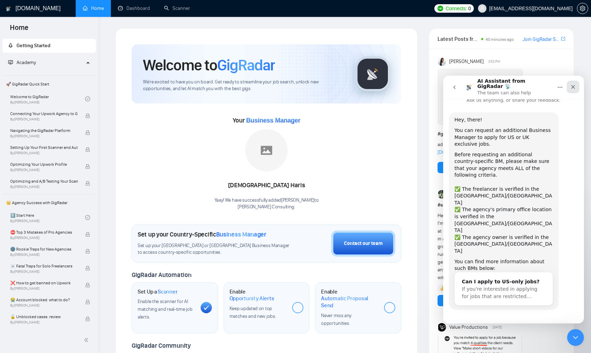
click at [573, 84] on icon "Close" at bounding box center [573, 87] width 6 height 6
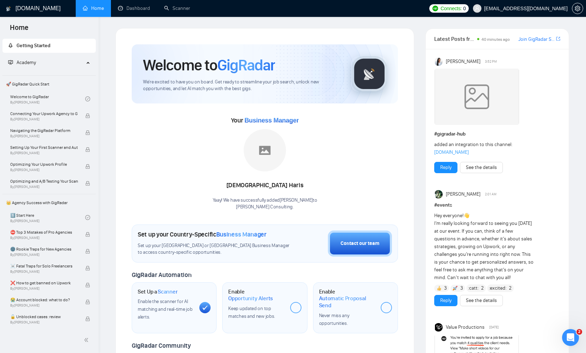
scroll to position [0, 0]
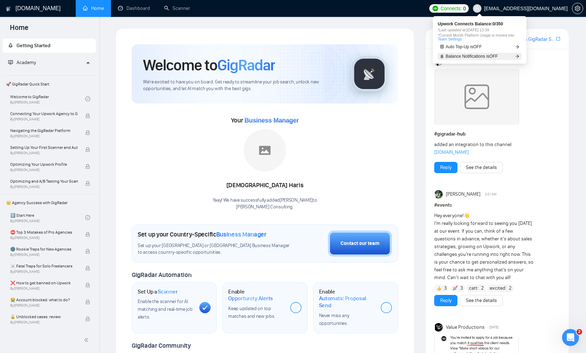
click at [476, 54] on span "Balance Notifications is OFF" at bounding box center [472, 56] width 52 height 4
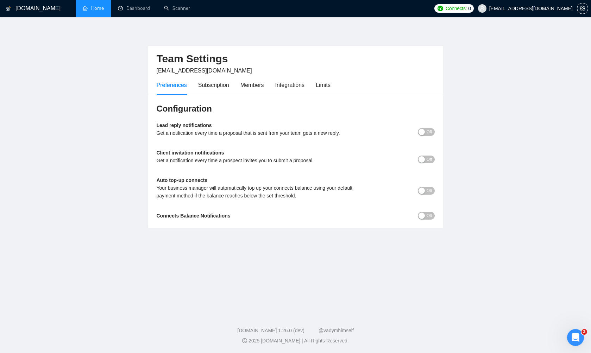
click at [432, 132] on button "Off" at bounding box center [426, 132] width 17 height 8
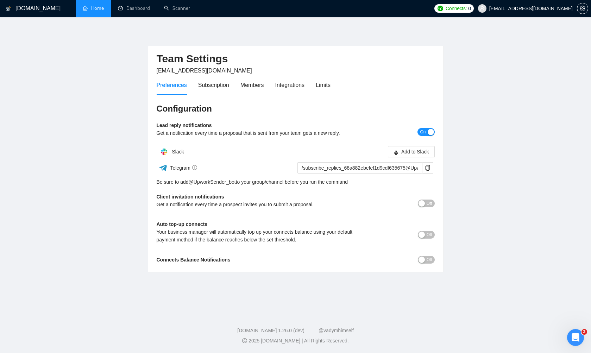
click at [422, 134] on span "On" at bounding box center [423, 132] width 6 height 8
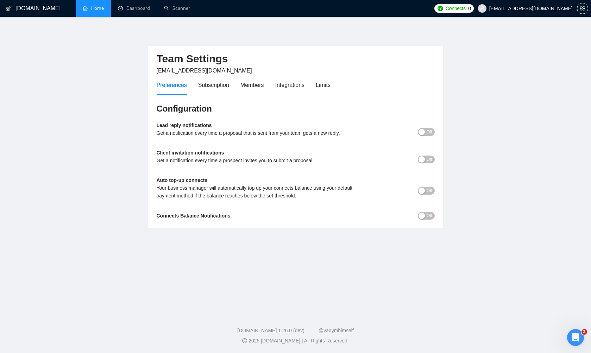
click at [432, 157] on button "Off" at bounding box center [426, 160] width 17 height 8
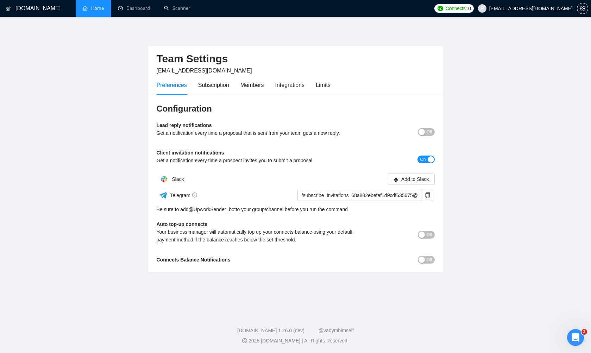
click at [420, 160] on span "On" at bounding box center [423, 160] width 6 height 8
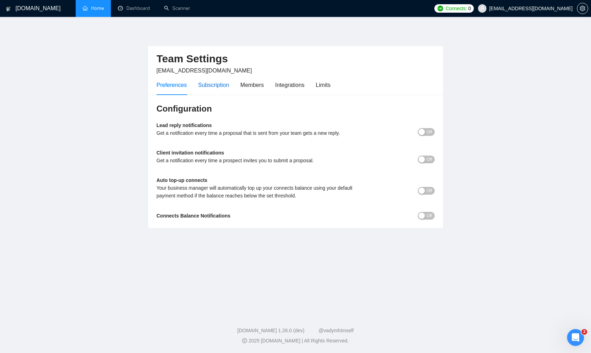
click at [222, 84] on div "Subscription" at bounding box center [213, 85] width 31 height 9
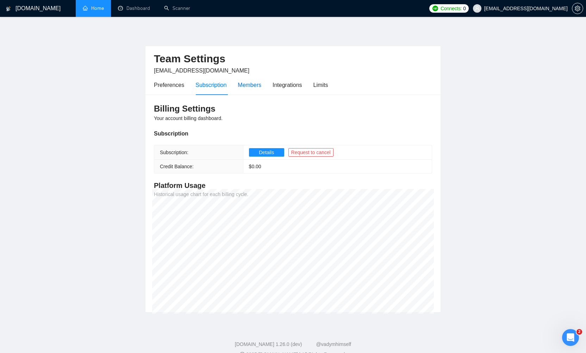
click at [247, 86] on div "Members" at bounding box center [250, 85] width 24 height 9
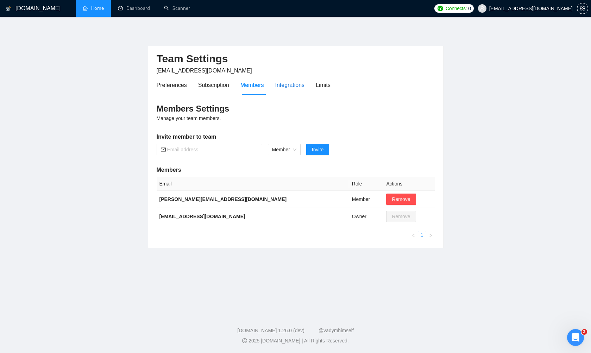
click at [294, 86] on div "Integrations" at bounding box center [290, 85] width 30 height 9
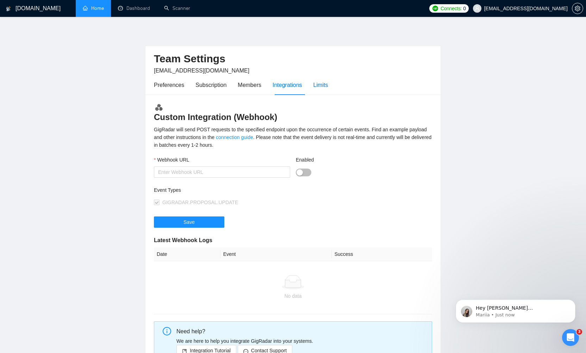
click at [326, 87] on div "Limits" at bounding box center [320, 85] width 15 height 9
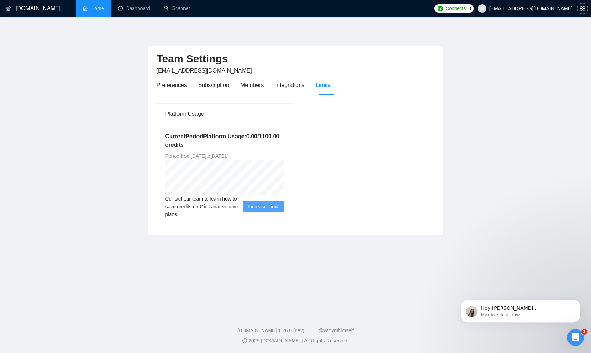
click at [582, 10] on icon "setting" at bounding box center [583, 9] width 6 height 6
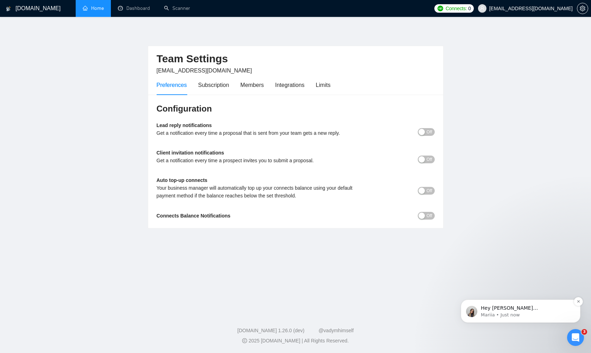
click at [521, 310] on p "Hey [PERSON_NAME][EMAIL_ADDRESS][DOMAIN_NAME], Do you want to learn how to inte…" at bounding box center [526, 308] width 91 height 7
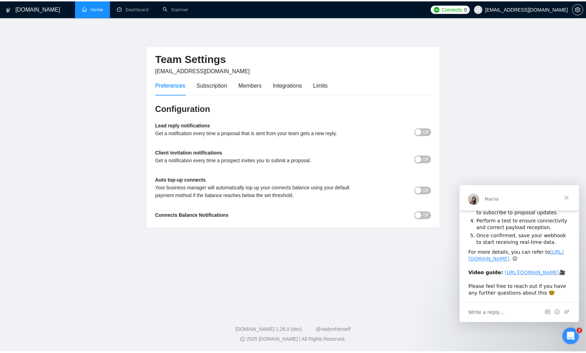
scroll to position [105, 0]
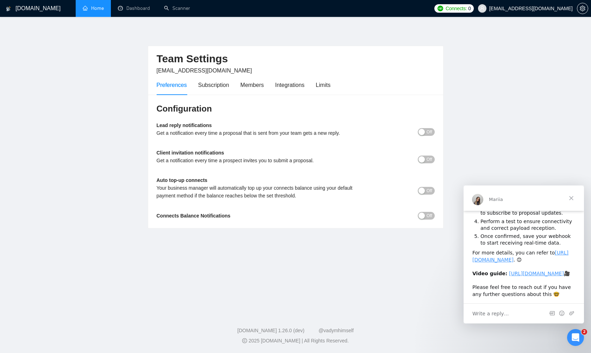
click at [408, 251] on main "Team Settings [EMAIL_ADDRESS][DOMAIN_NAME] Preferences Subscription Members Int…" at bounding box center [295, 163] width 568 height 271
click at [136, 9] on link "Dashboard" at bounding box center [134, 8] width 32 height 6
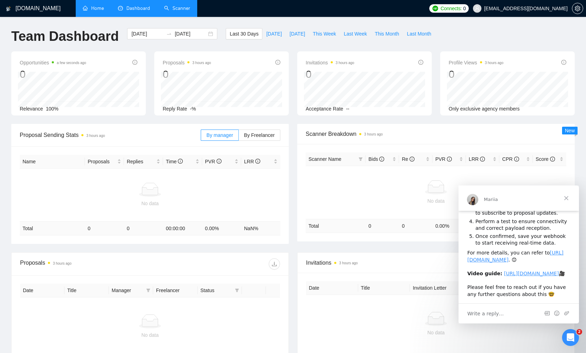
click at [180, 6] on link "Scanner" at bounding box center [177, 8] width 26 height 6
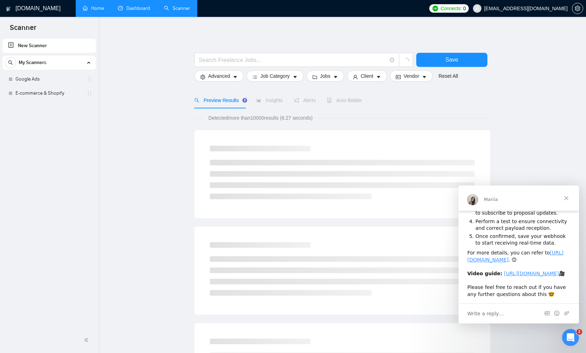
click at [566, 200] on span "Close" at bounding box center [565, 197] width 25 height 25
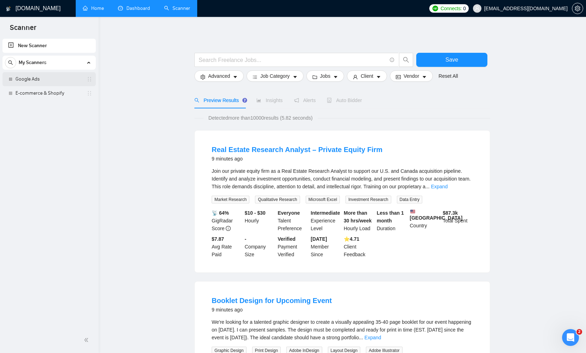
click at [34, 76] on link "Google Ads" at bounding box center [48, 79] width 67 height 14
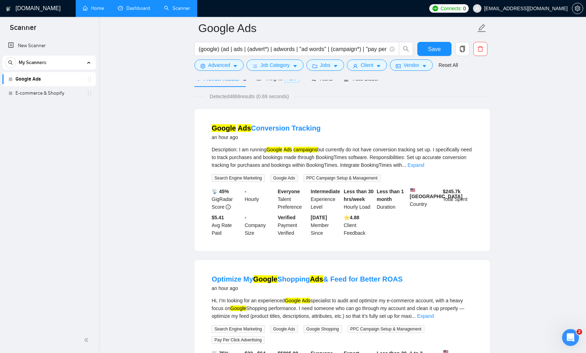
scroll to position [37, 0]
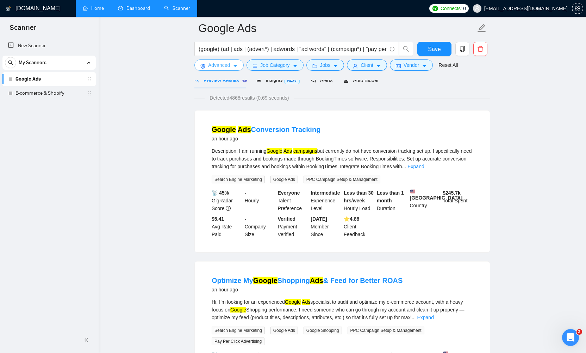
click at [233, 67] on icon "caret-down" at bounding box center [235, 66] width 5 height 5
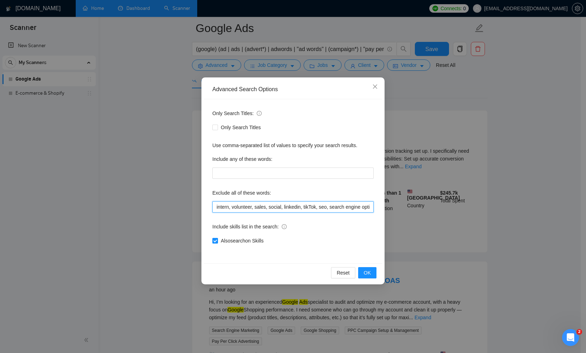
drag, startPoint x: 276, startPoint y: 207, endPoint x: 391, endPoint y: 206, distance: 115.5
click at [391, 206] on div "Advanced Search Options Only Search Titles: Only Search Titles Use comma-separa…" at bounding box center [293, 176] width 586 height 353
click at [369, 207] on input "intern, volunteer, sales, social, linkedin, tikTok, seo, search engine optimiza…" at bounding box center [292, 206] width 161 height 11
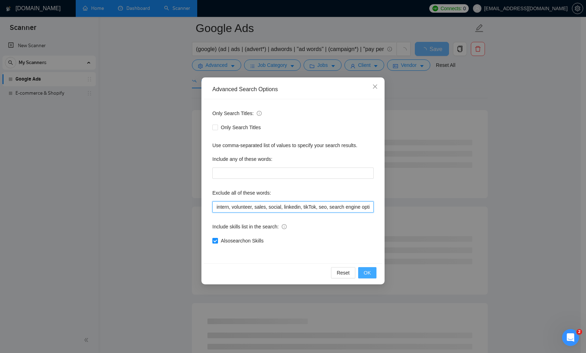
type input "intern, volunteer, sales, social, linkedin, tikTok, seo, search engine optimiza…"
click at [371, 272] on button "OK" at bounding box center [367, 272] width 18 height 11
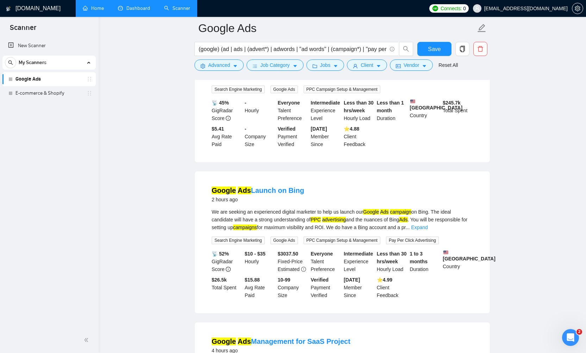
scroll to position [123, 0]
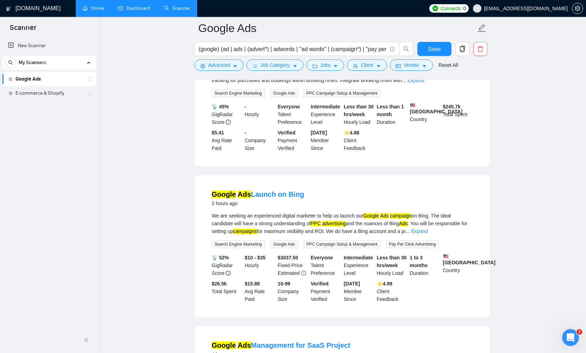
click at [33, 9] on h1 "[DOMAIN_NAME]" at bounding box center [37, 8] width 45 height 17
click at [438, 42] on button "Save" at bounding box center [434, 49] width 34 height 14
click at [574, 341] on div "Open Intercom Messenger" at bounding box center [569, 336] width 23 height 23
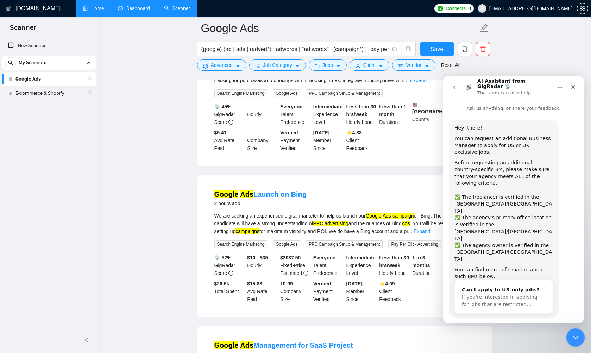
scroll to position [8, 0]
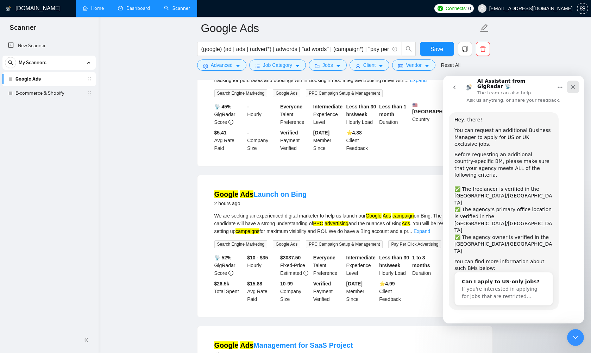
click at [574, 85] on icon "Close" at bounding box center [573, 87] width 4 height 4
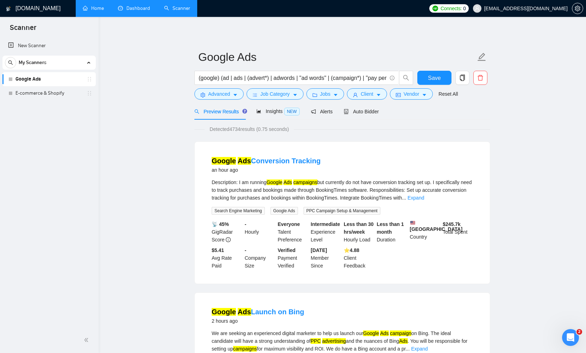
scroll to position [0, 0]
click at [368, 109] on span "Auto Bidder" at bounding box center [361, 112] width 35 height 6
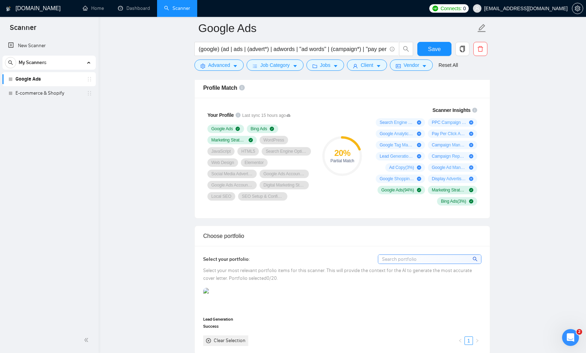
scroll to position [461, 0]
click at [225, 112] on span "Your Profile" at bounding box center [220, 115] width 26 height 6
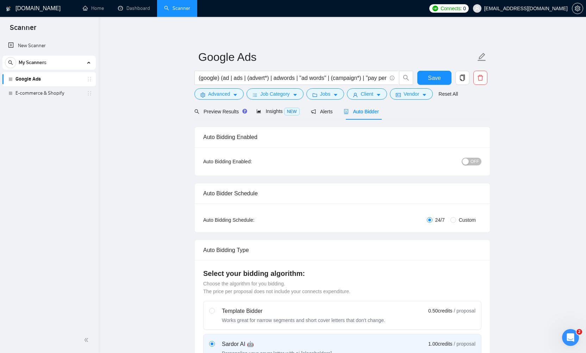
scroll to position [0, 0]
click at [476, 160] on span "OFF" at bounding box center [474, 162] width 8 height 8
click at [433, 77] on span "Save" at bounding box center [434, 78] width 13 height 9
